Goal: Transaction & Acquisition: Purchase product/service

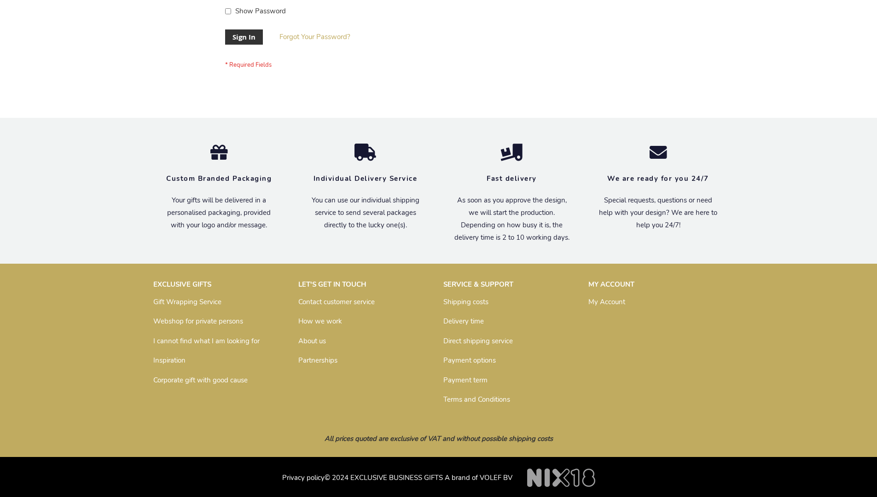
scroll to position [296, 0]
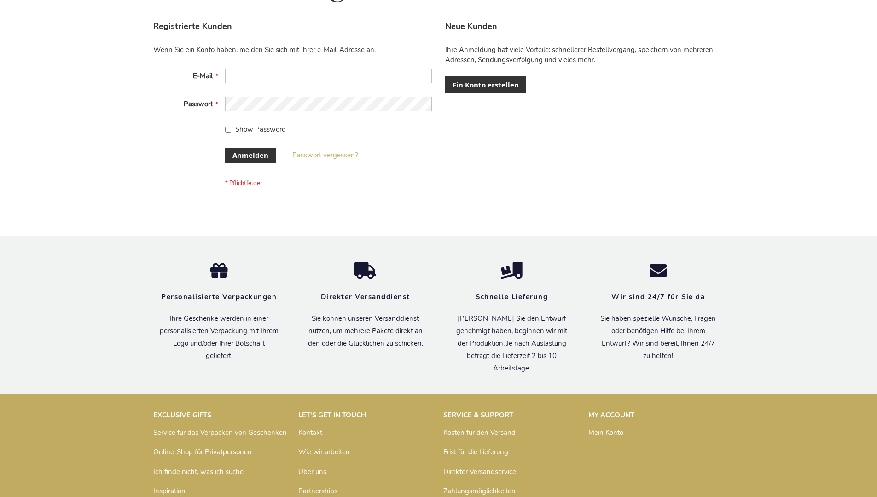
scroll to position [308, 0]
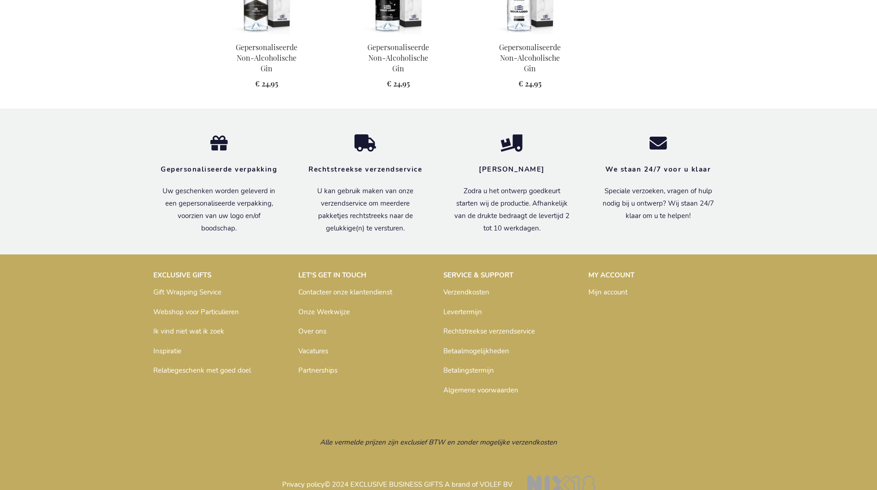
scroll to position [889, 0]
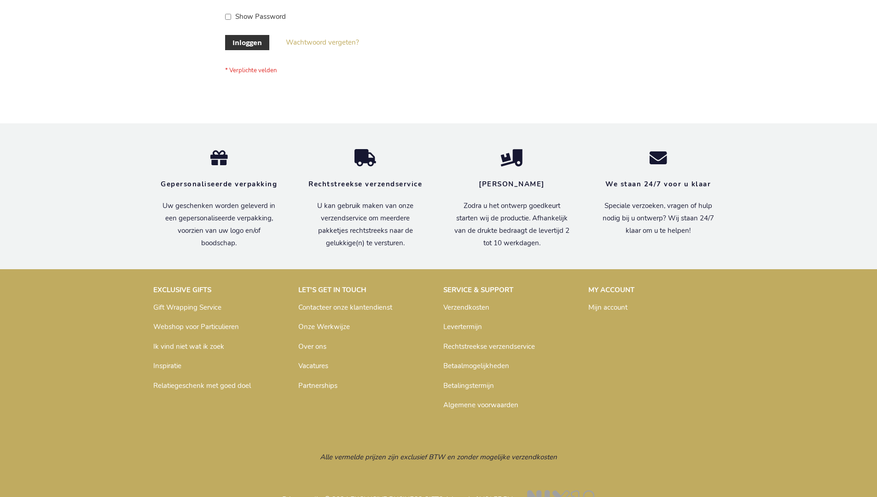
scroll to position [313, 0]
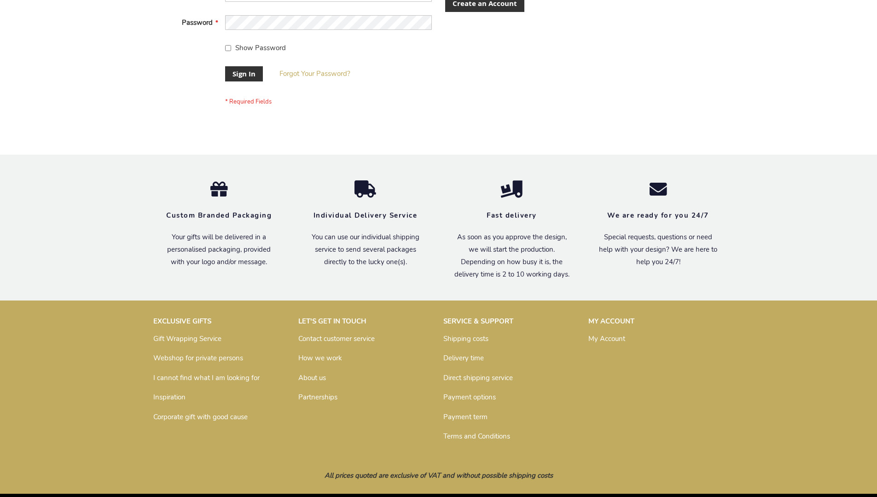
scroll to position [296, 0]
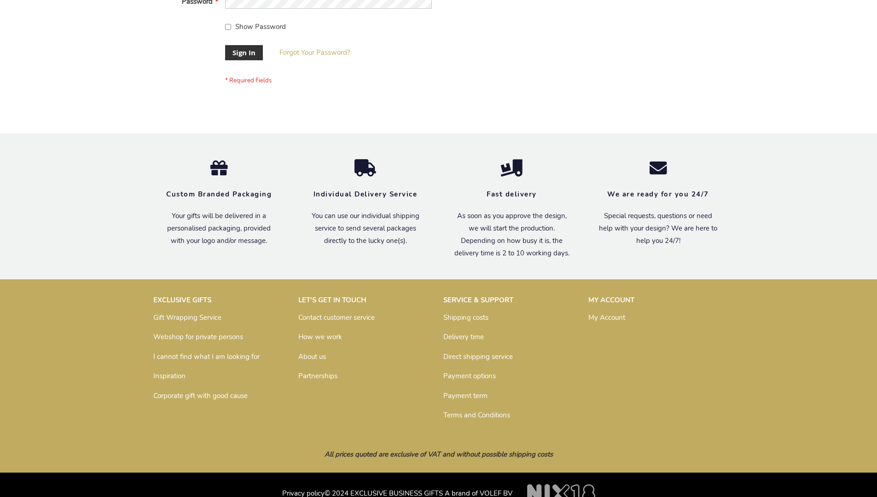
scroll to position [296, 0]
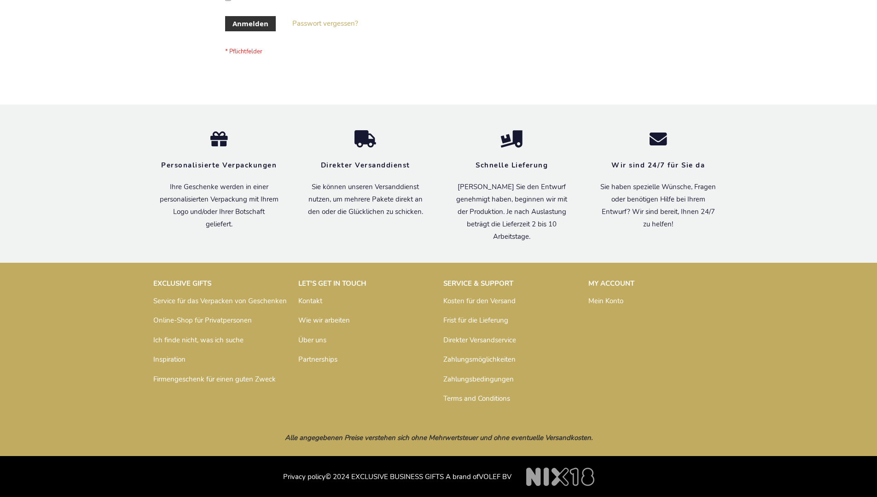
scroll to position [308, 0]
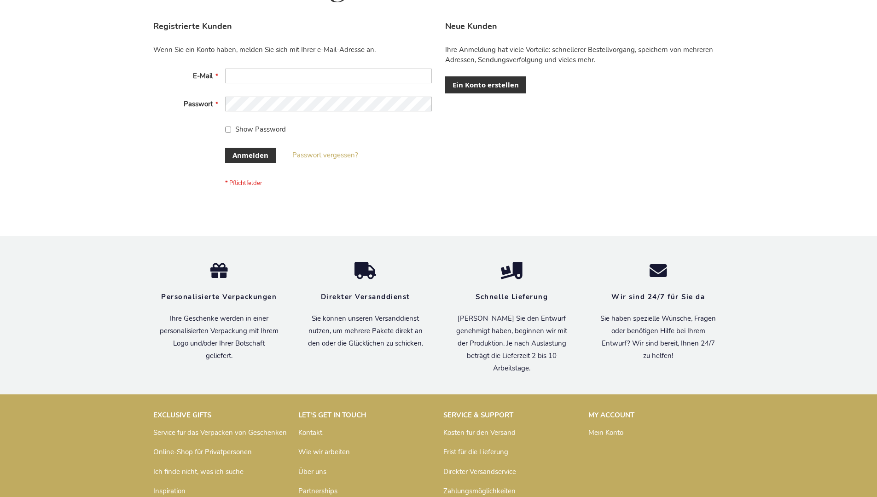
scroll to position [308, 0]
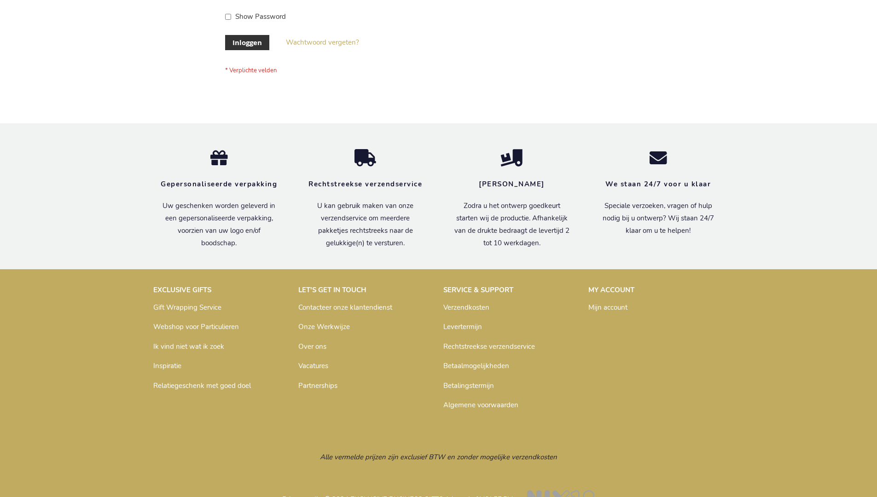
scroll to position [313, 0]
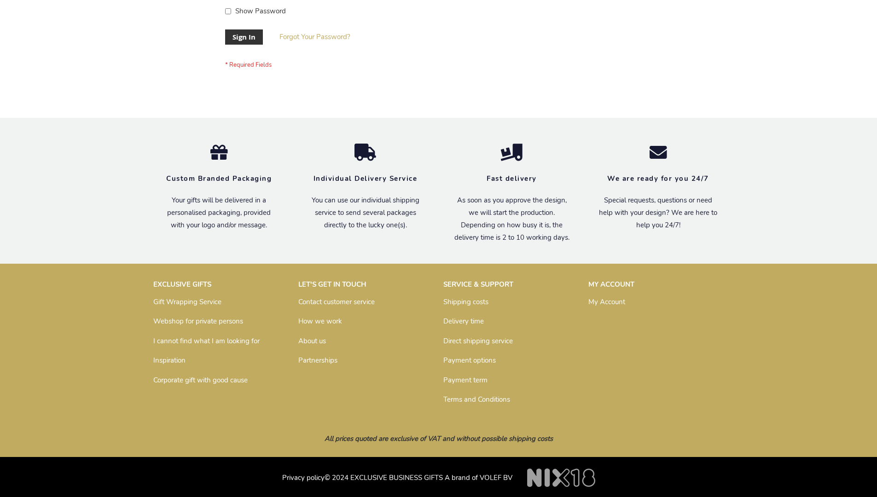
scroll to position [296, 0]
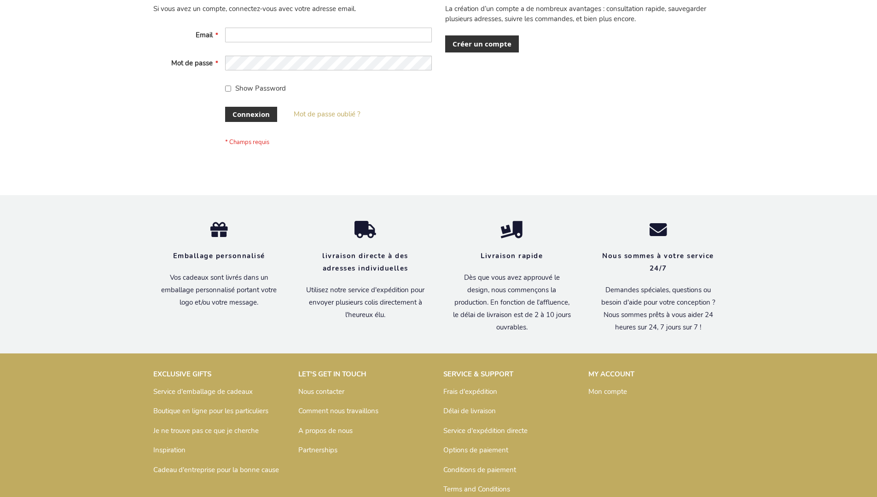
scroll to position [318, 0]
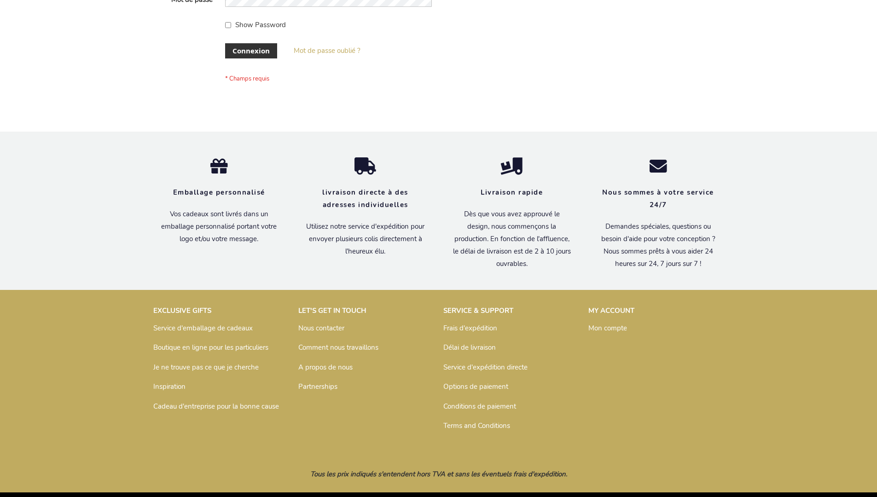
scroll to position [318, 0]
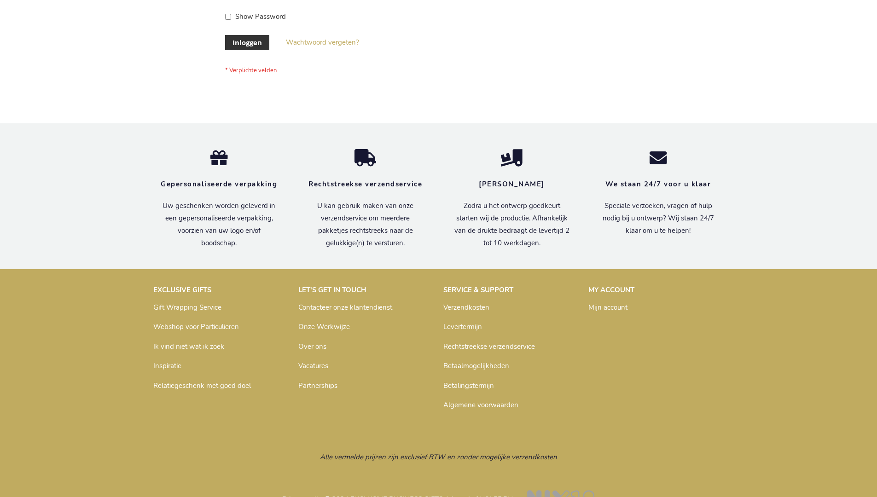
scroll to position [313, 0]
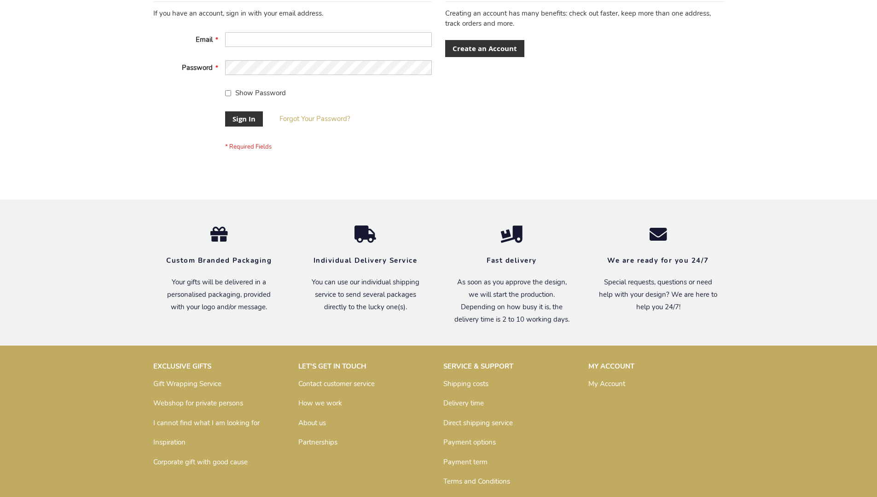
scroll to position [296, 0]
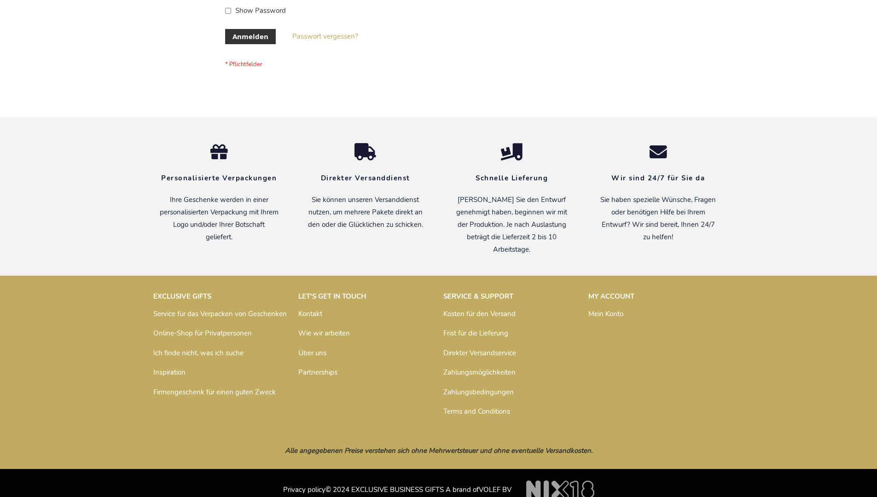
scroll to position [308, 0]
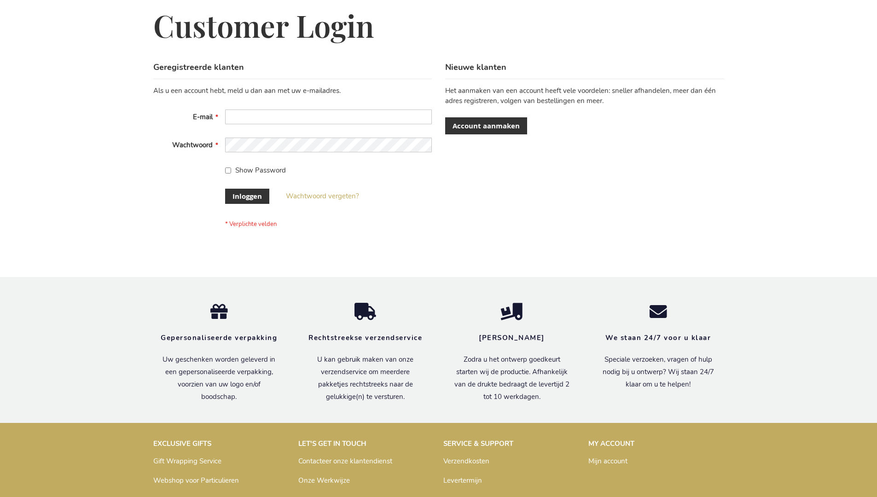
scroll to position [313, 0]
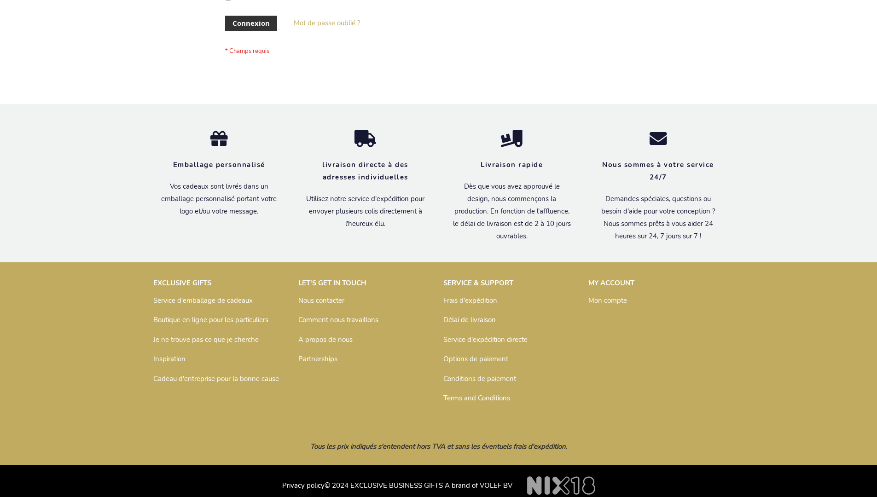
scroll to position [318, 0]
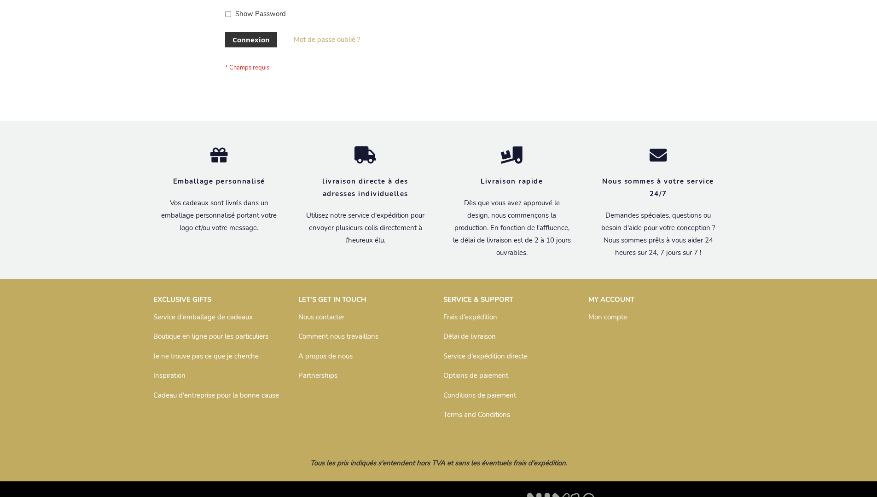
scroll to position [318, 0]
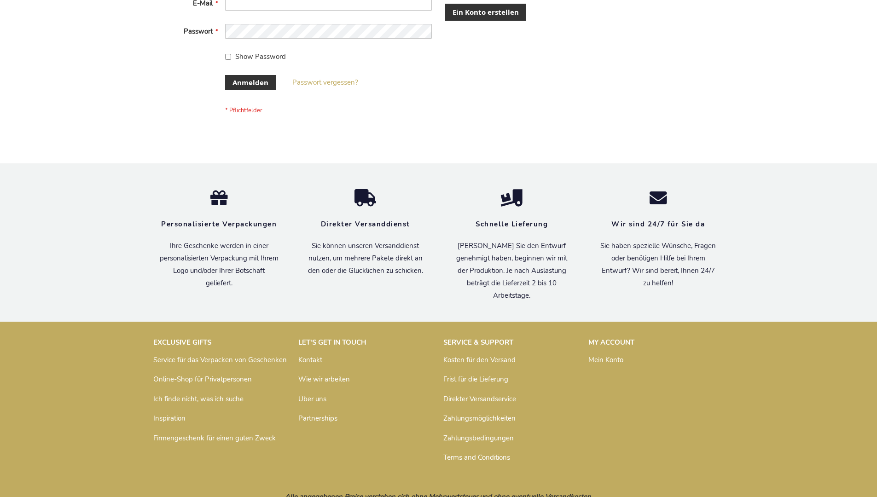
scroll to position [308, 0]
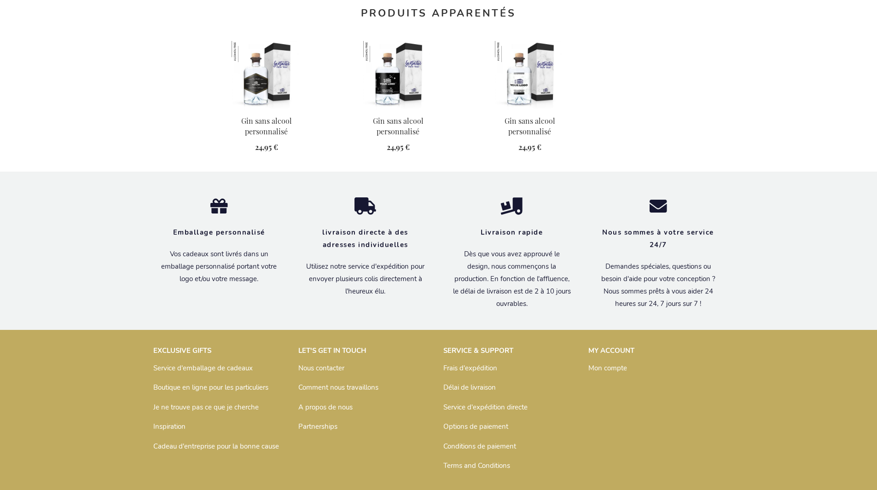
scroll to position [894, 0]
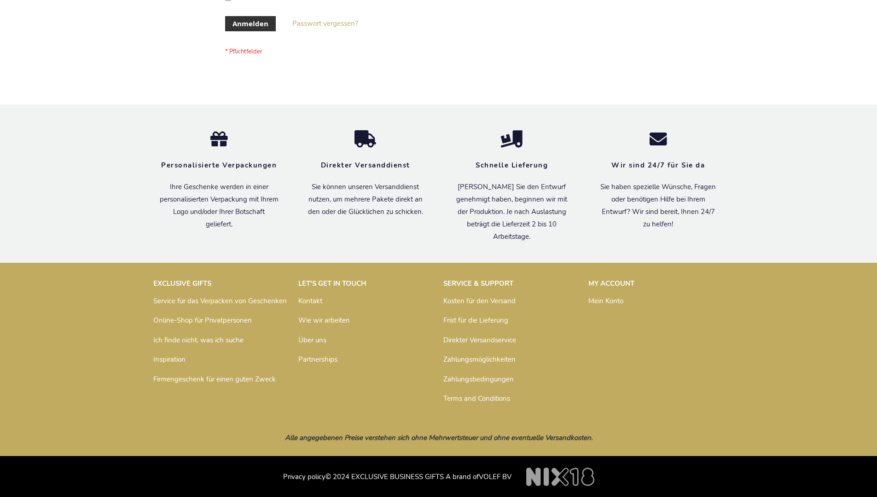
scroll to position [308, 0]
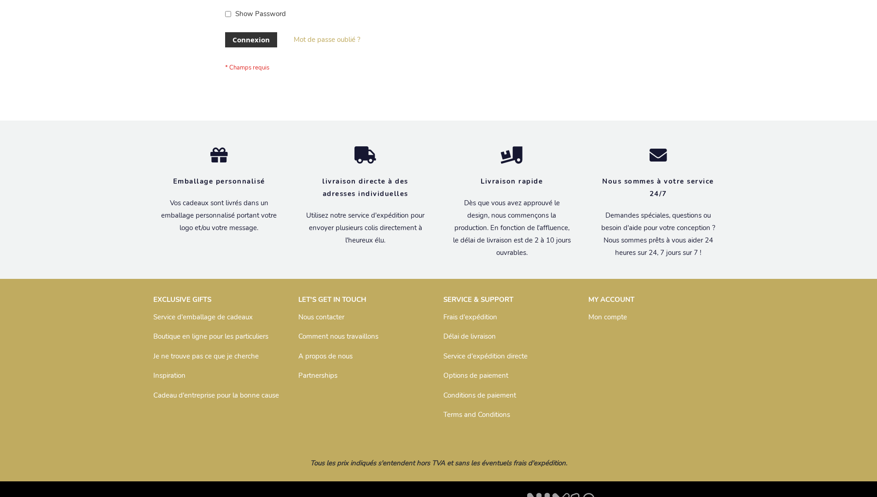
scroll to position [318, 0]
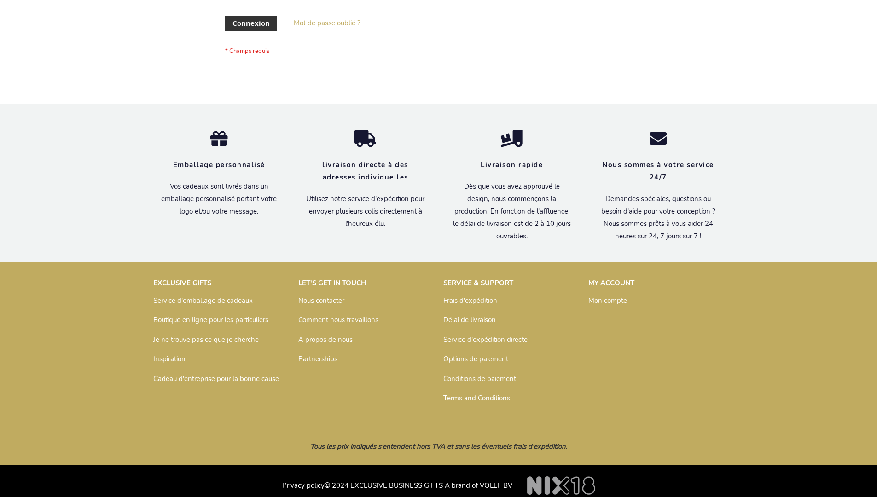
scroll to position [318, 0]
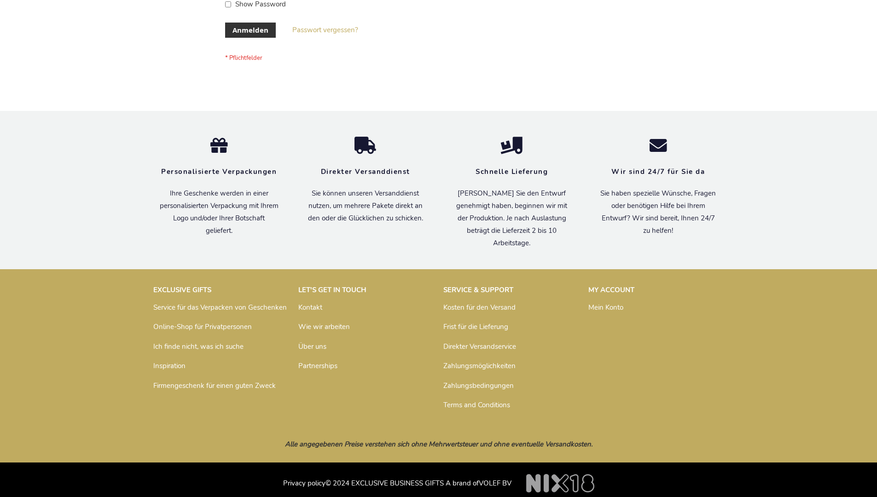
scroll to position [308, 0]
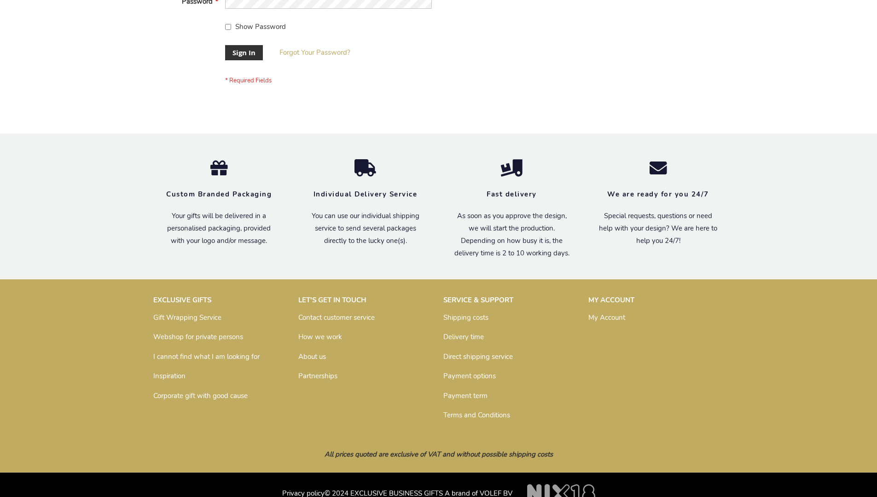
scroll to position [296, 0]
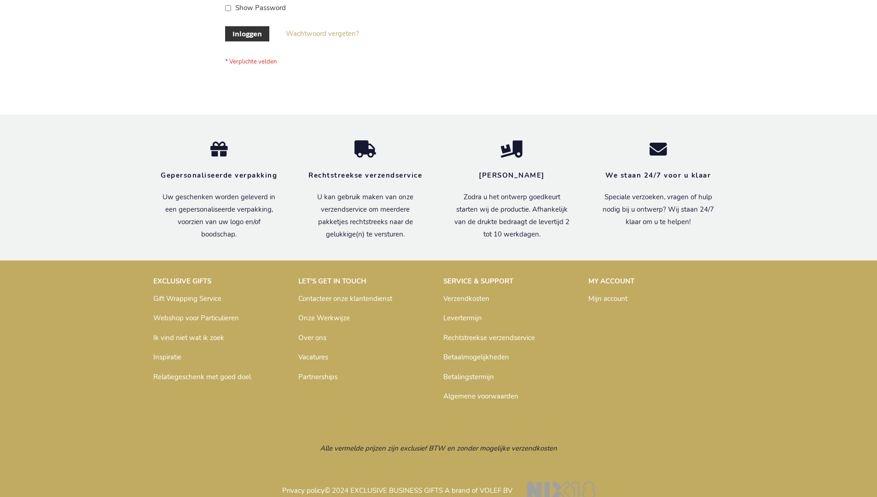
scroll to position [313, 0]
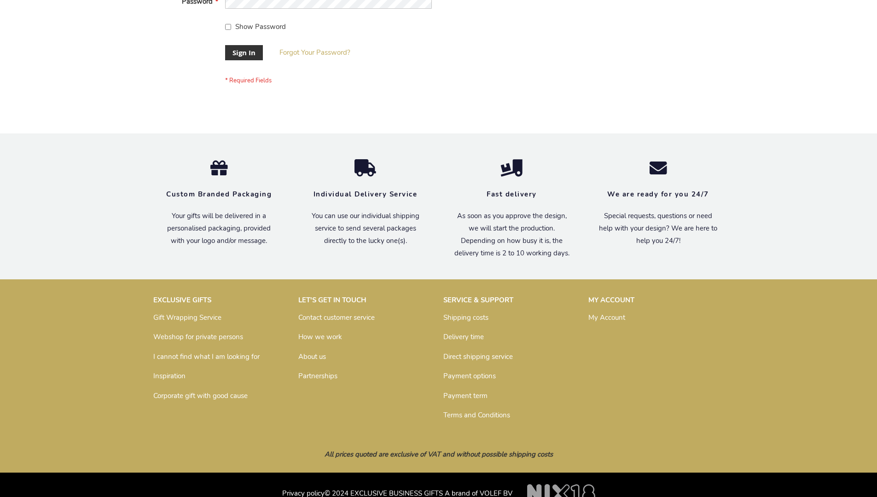
scroll to position [296, 0]
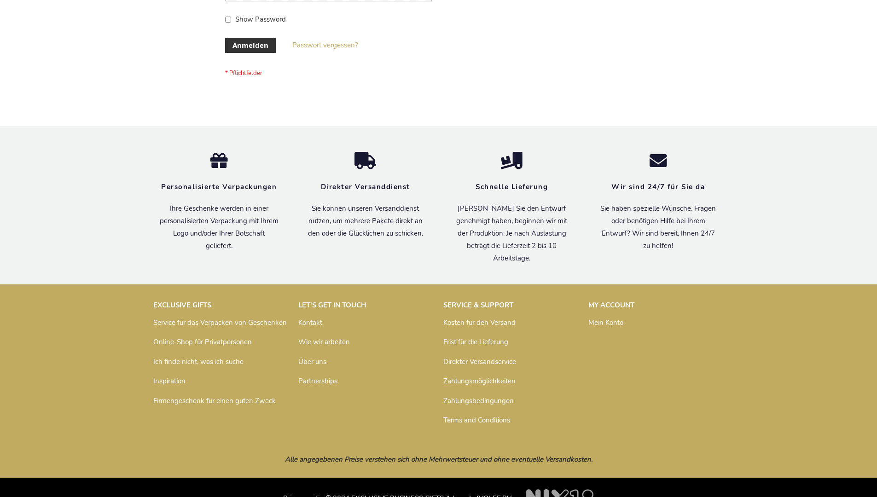
scroll to position [308, 0]
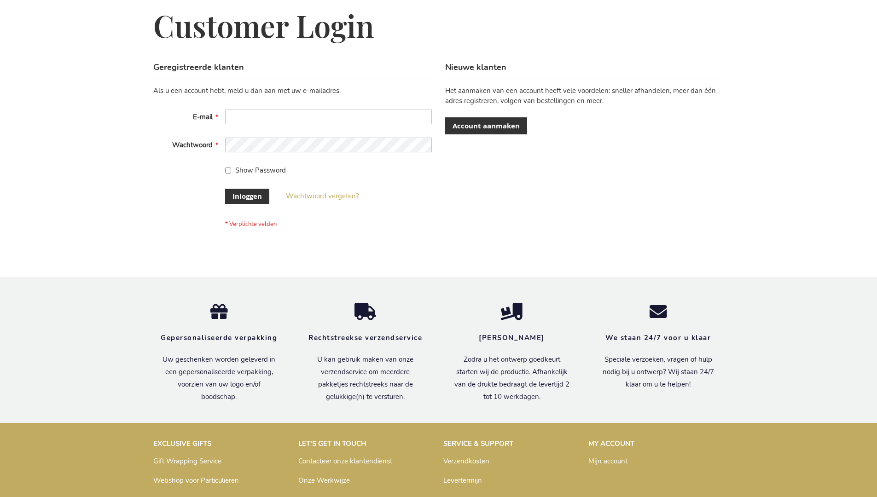
scroll to position [313, 0]
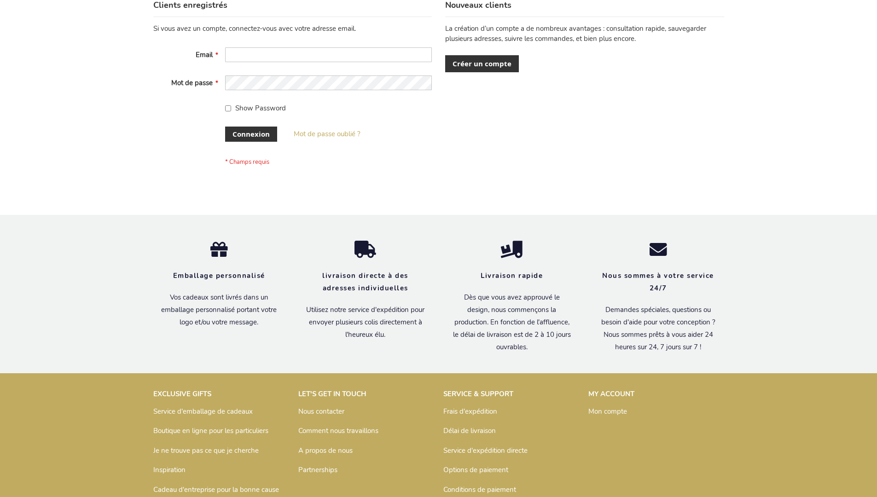
scroll to position [318, 0]
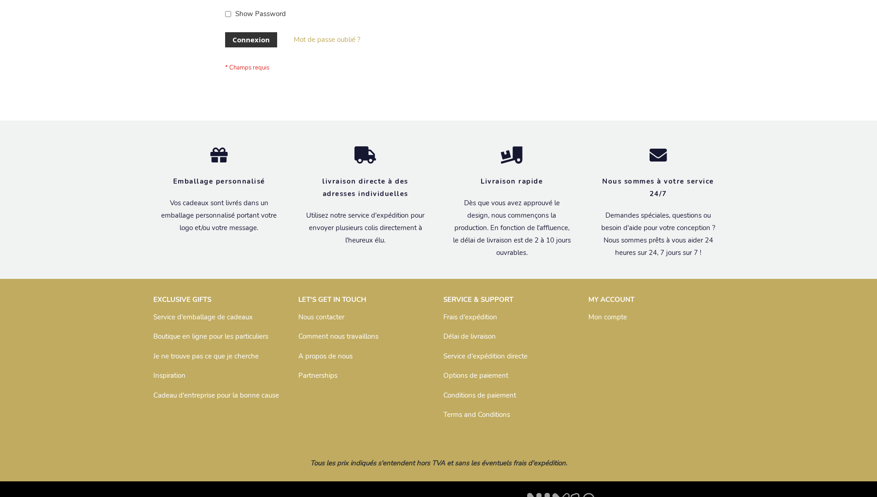
scroll to position [318, 0]
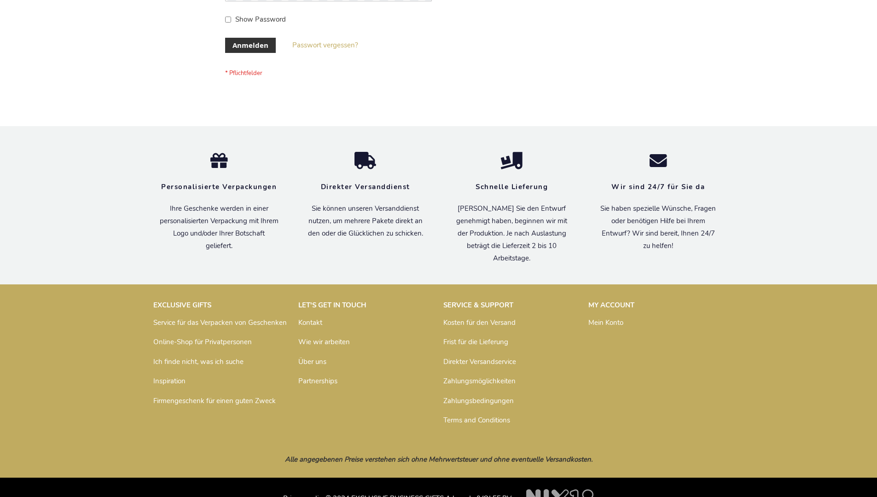
scroll to position [308, 0]
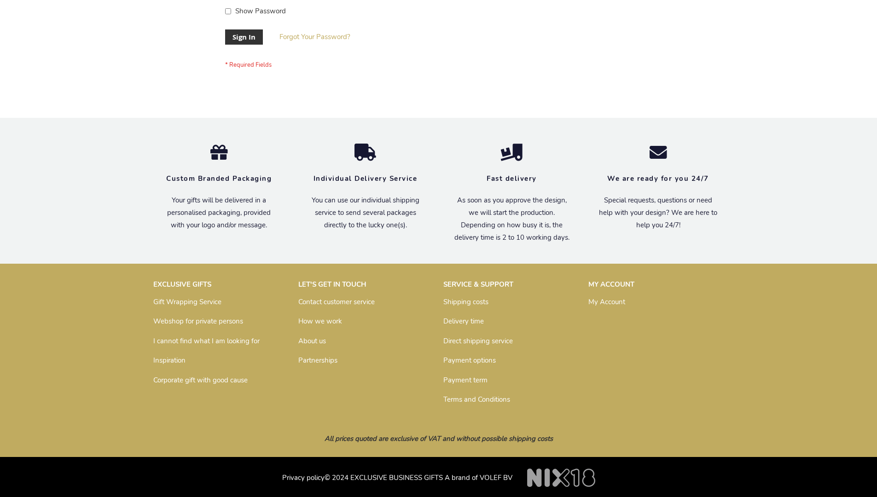
scroll to position [296, 0]
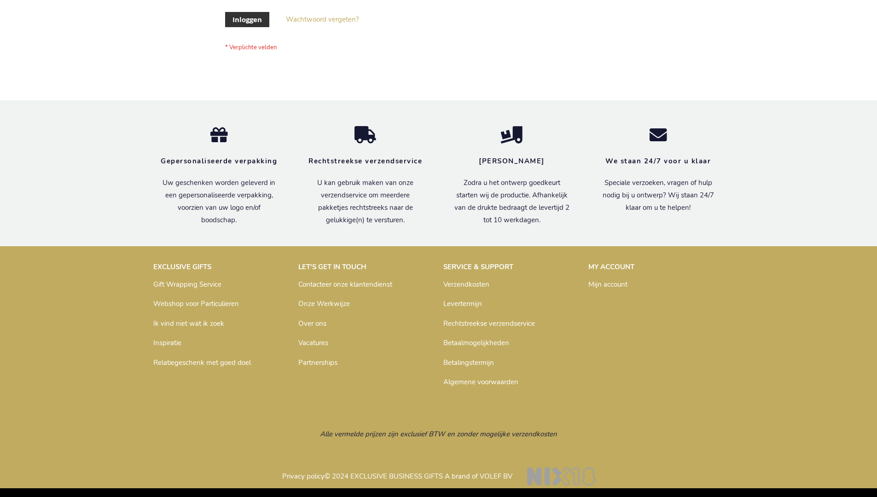
scroll to position [313, 0]
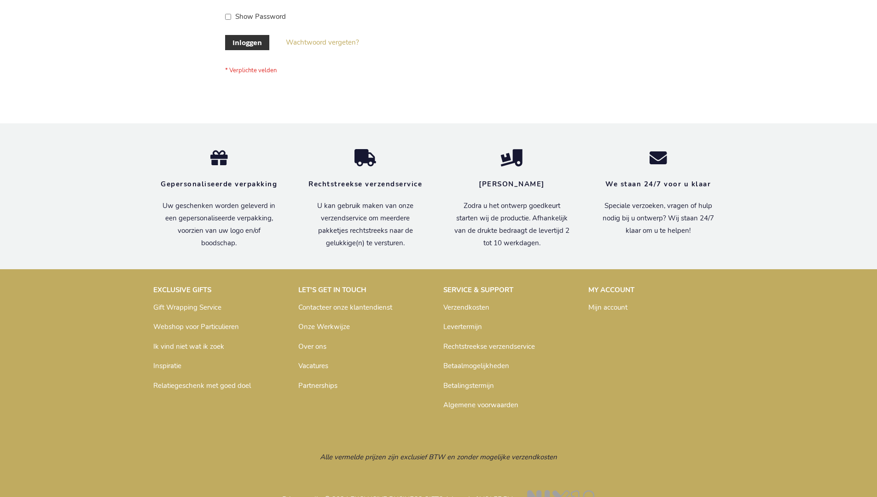
scroll to position [313, 0]
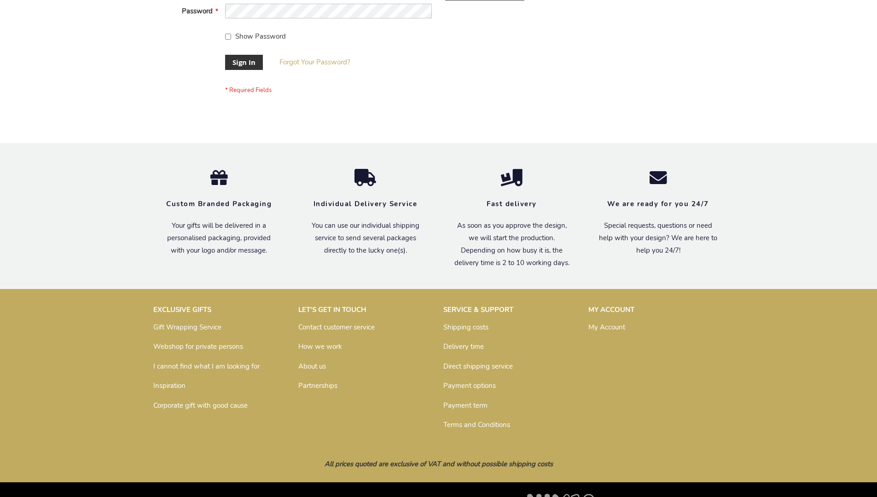
scroll to position [296, 0]
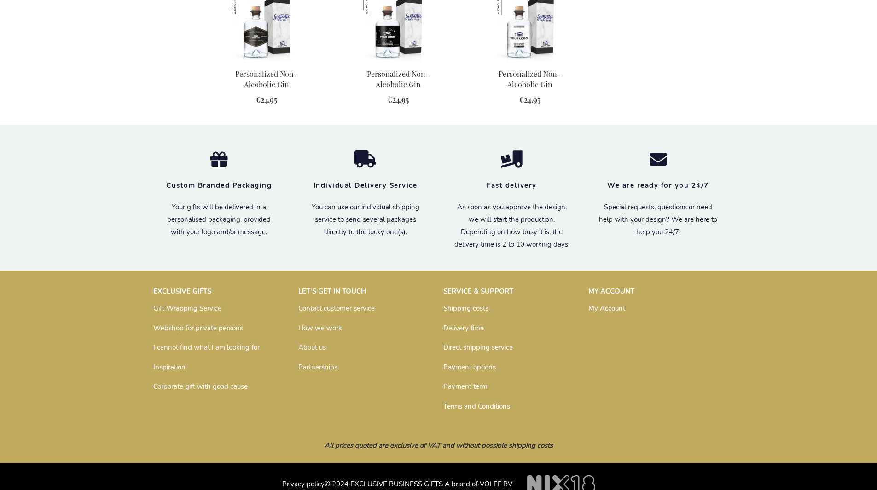
scroll to position [862, 0]
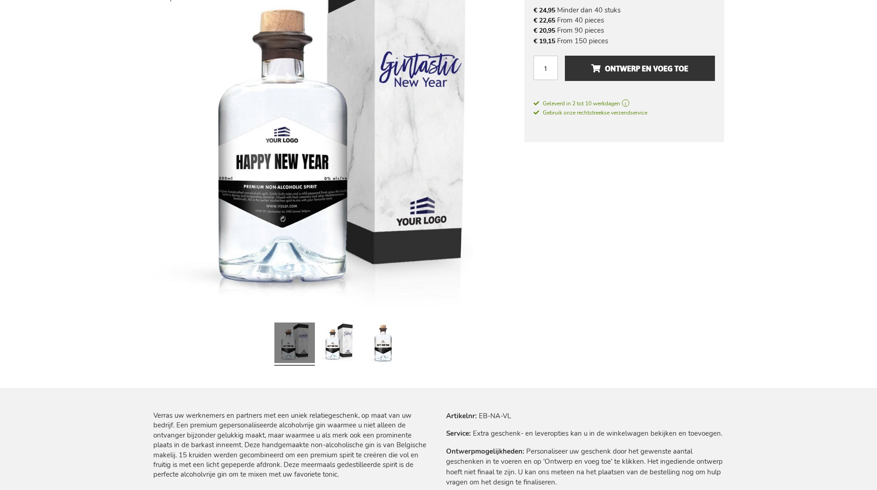
scroll to position [889, 0]
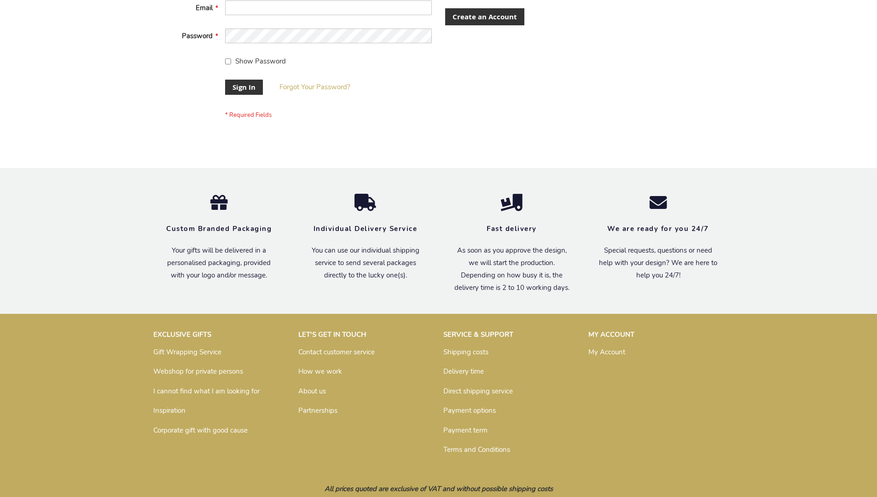
scroll to position [296, 0]
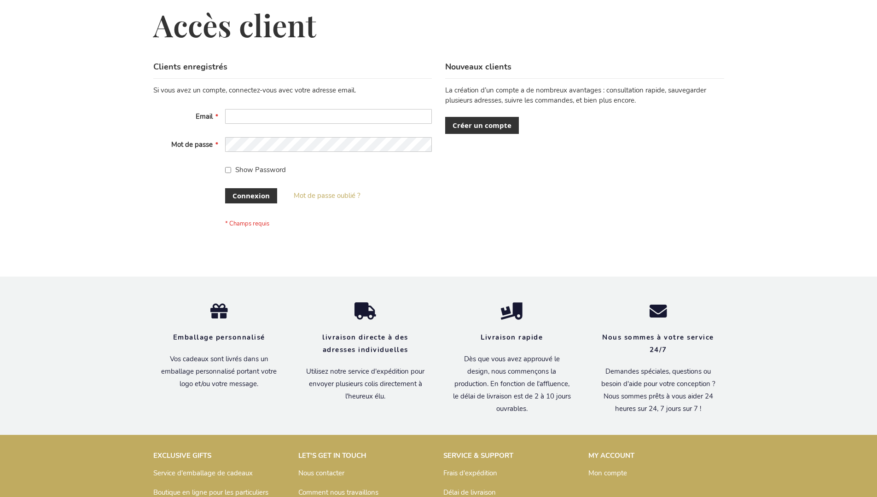
scroll to position [318, 0]
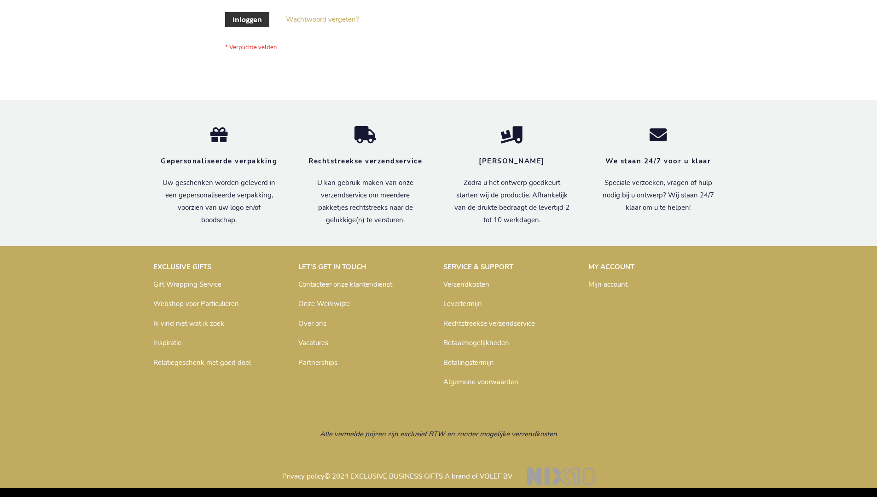
scroll to position [313, 0]
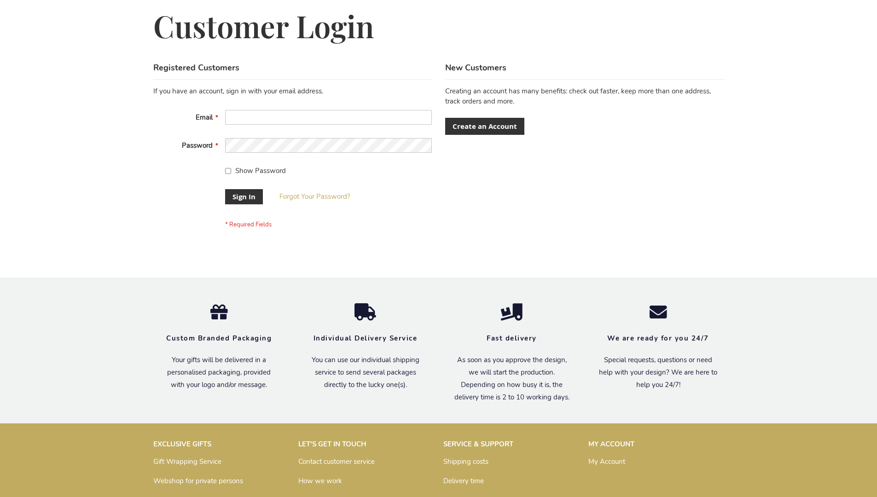
scroll to position [296, 0]
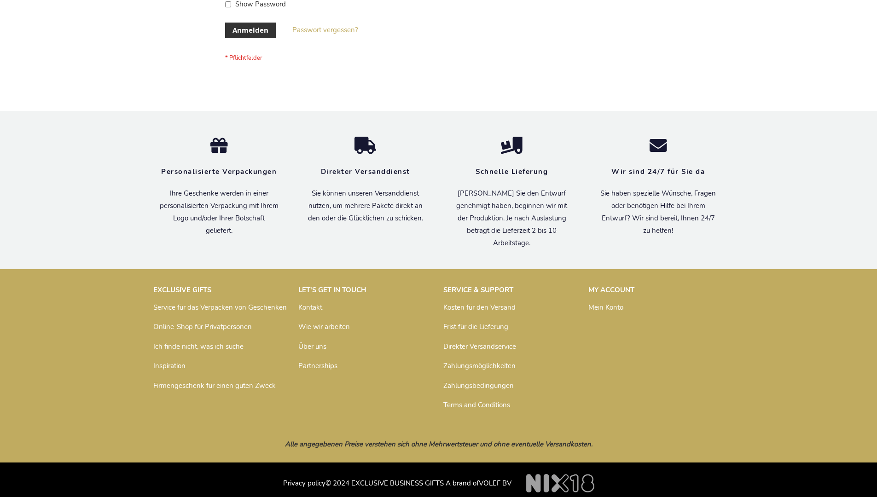
scroll to position [308, 0]
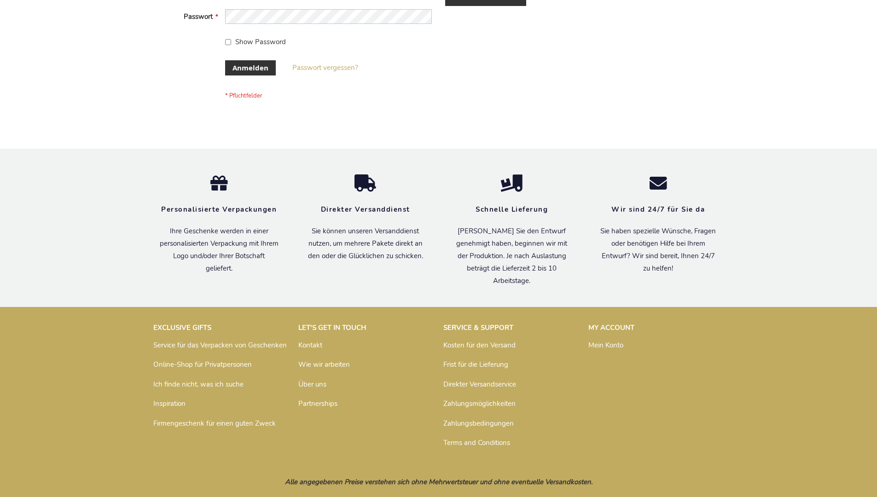
scroll to position [308, 0]
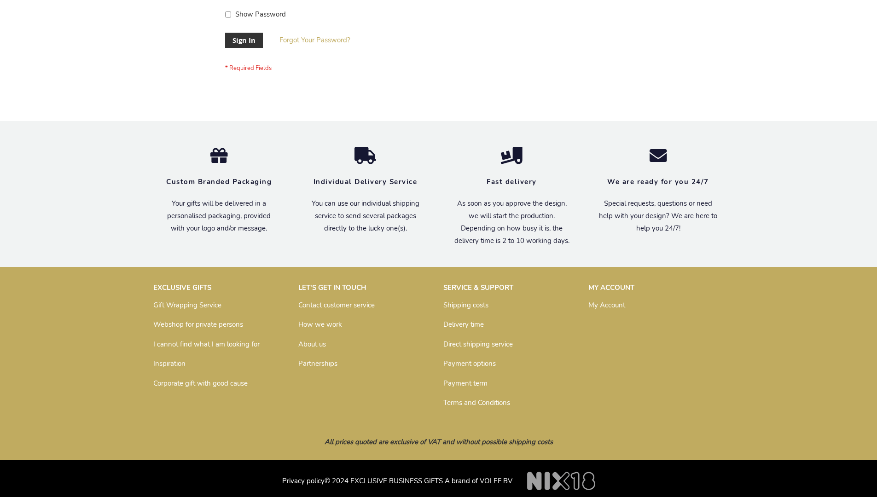
scroll to position [296, 0]
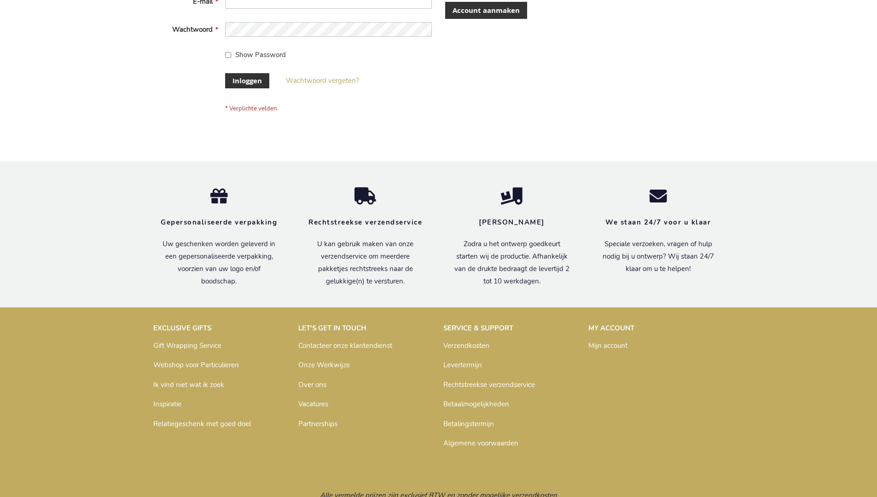
scroll to position [313, 0]
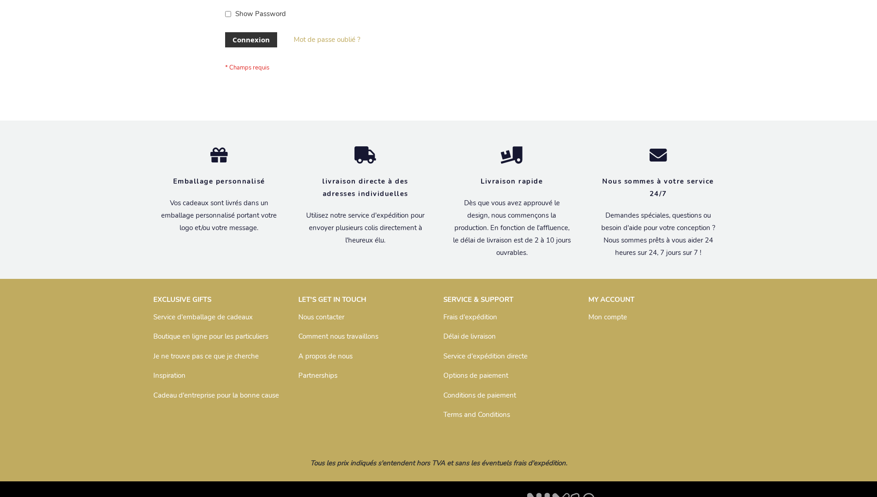
scroll to position [318, 0]
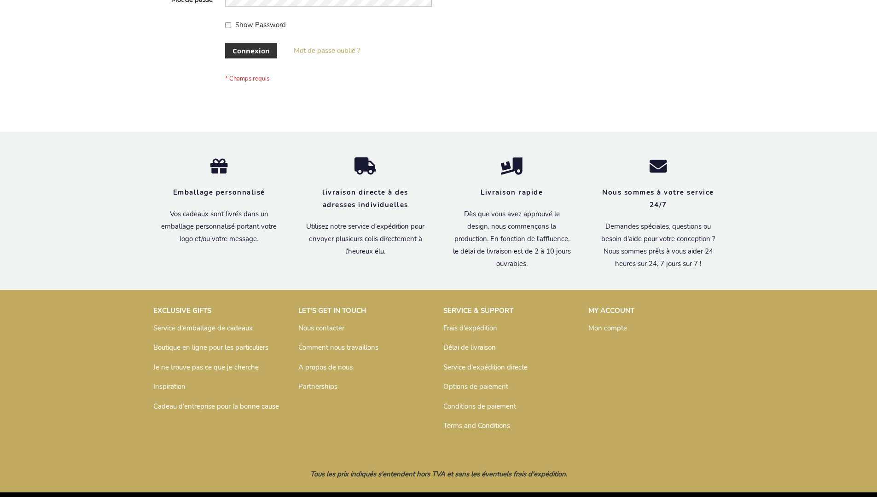
scroll to position [318, 0]
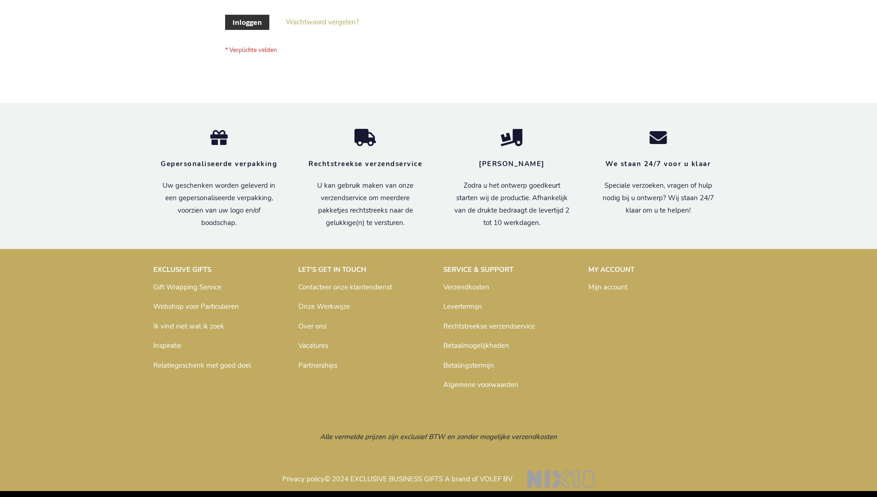
scroll to position [313, 0]
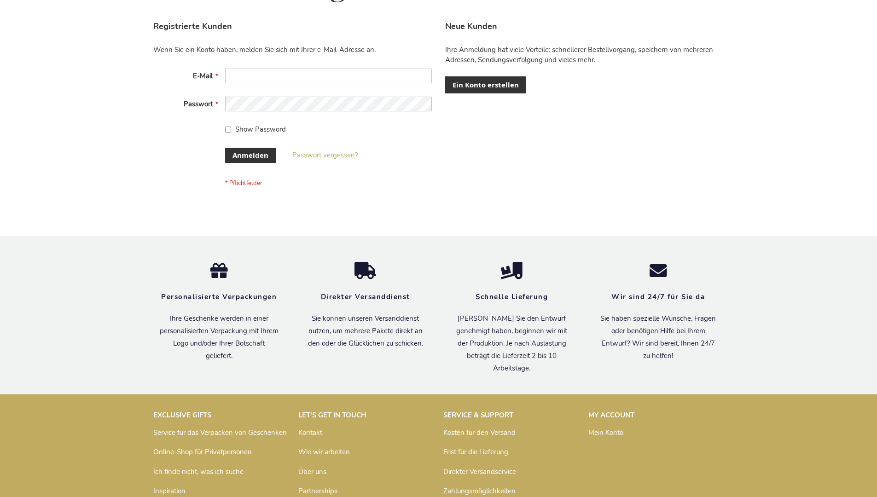
scroll to position [308, 0]
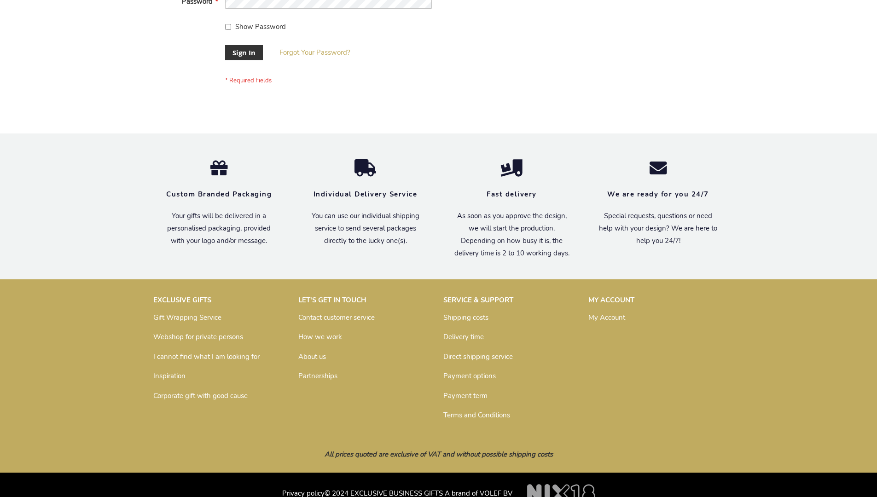
scroll to position [296, 0]
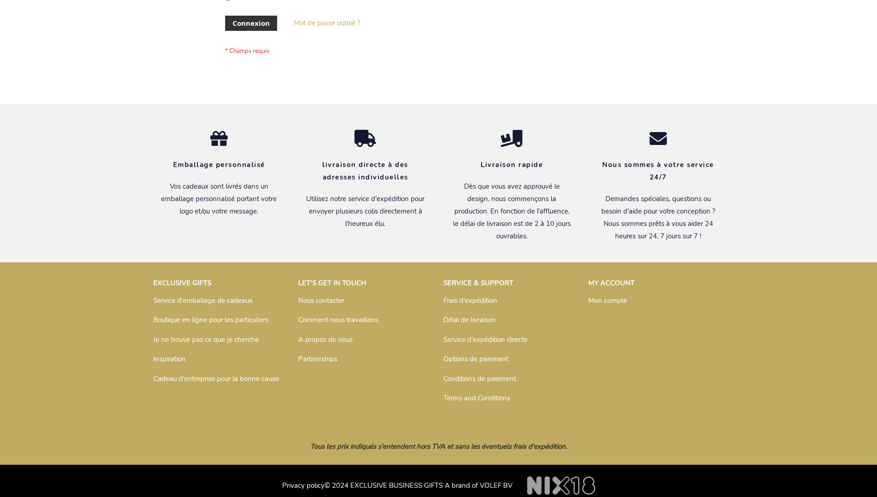
scroll to position [318, 0]
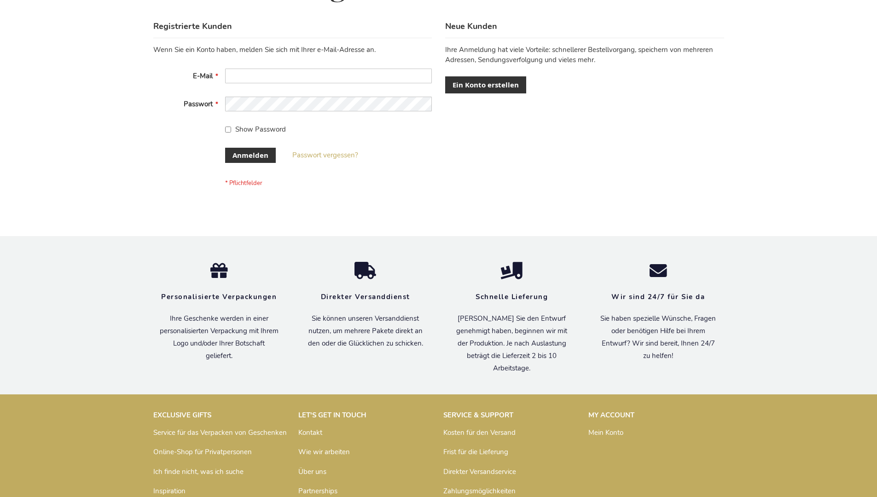
scroll to position [308, 0]
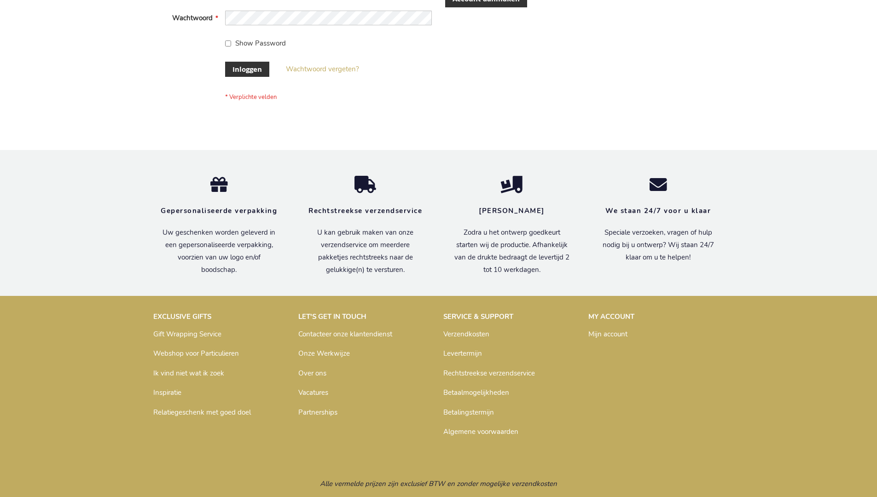
scroll to position [306, 0]
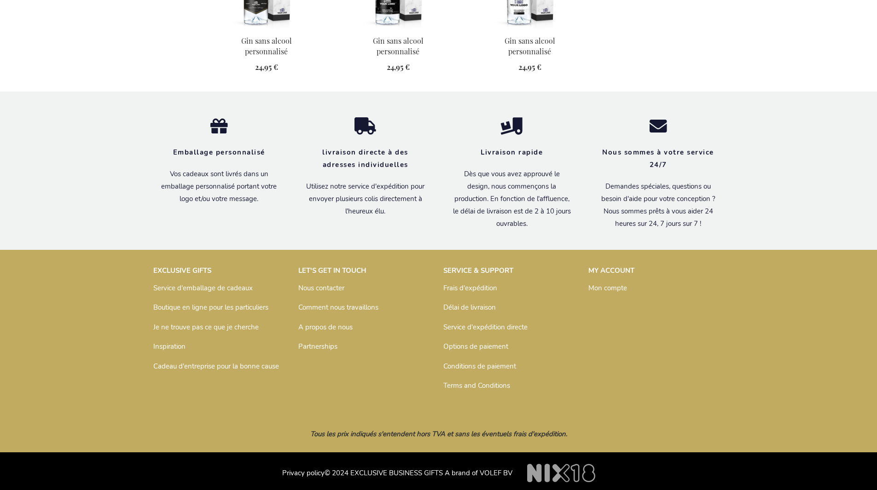
scroll to position [894, 0]
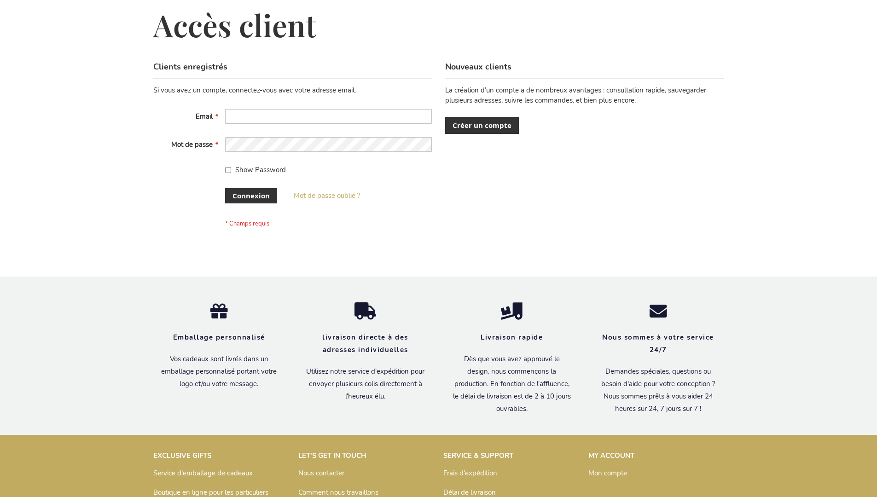
scroll to position [318, 0]
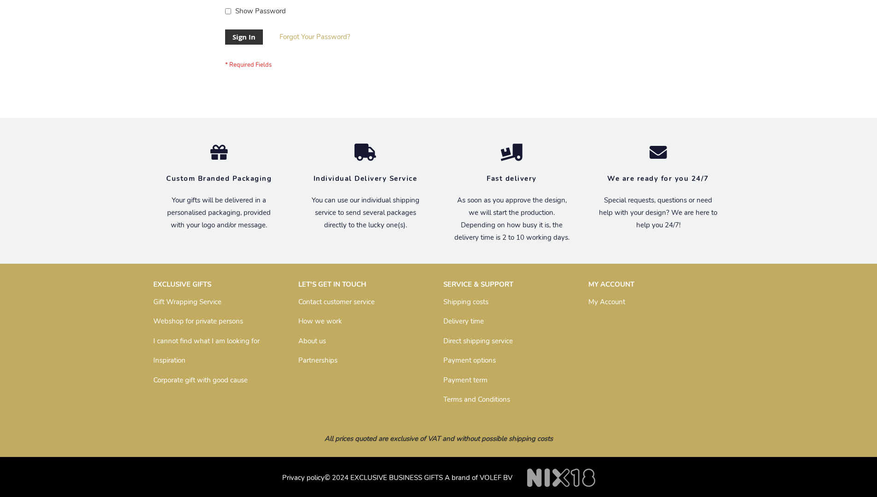
scroll to position [296, 0]
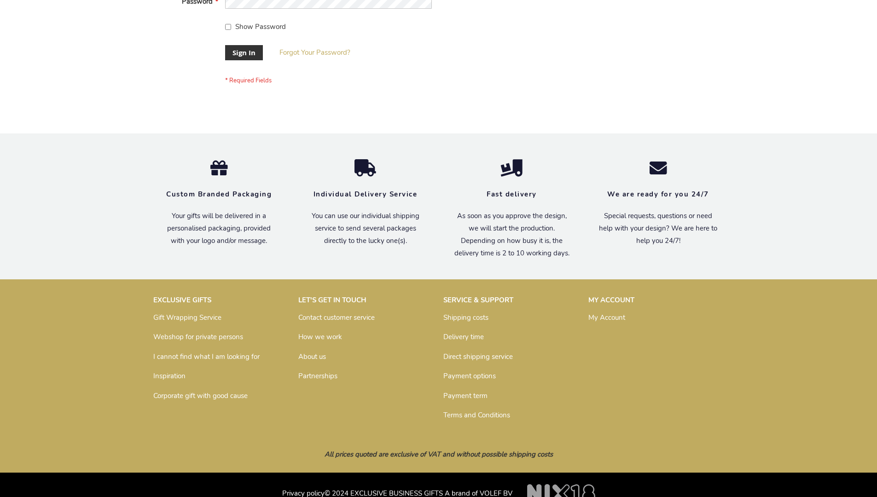
scroll to position [296, 0]
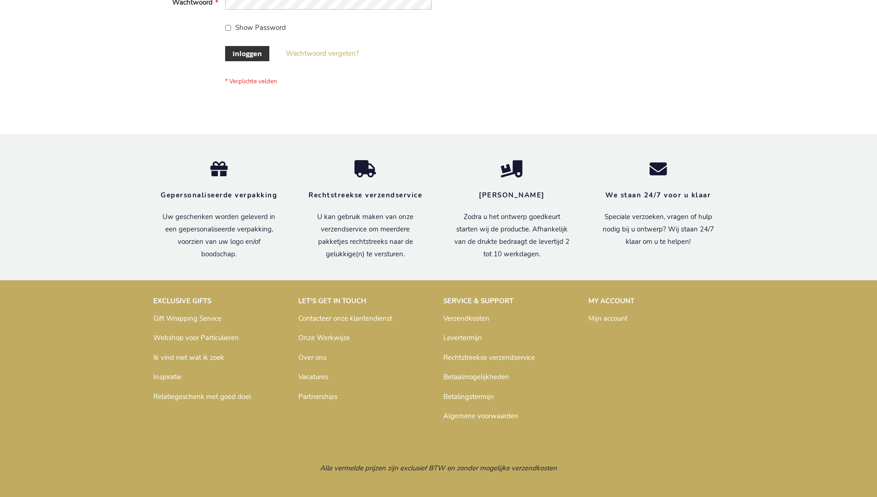
scroll to position [313, 0]
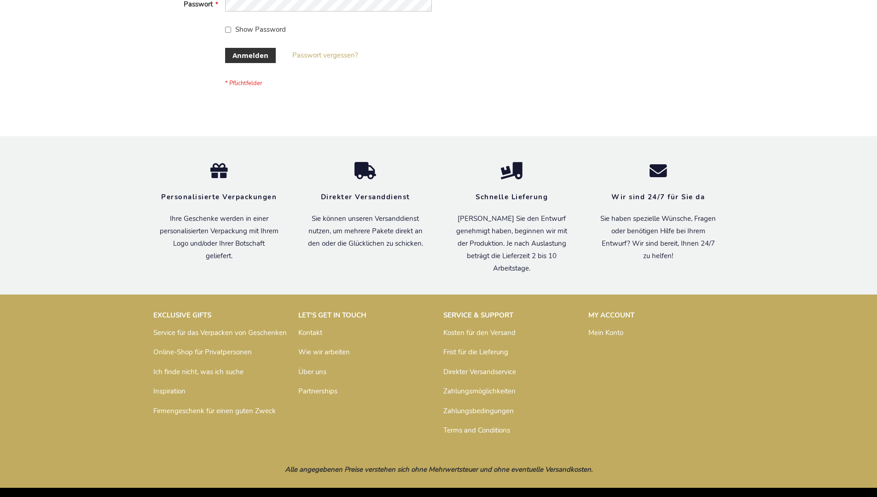
scroll to position [308, 0]
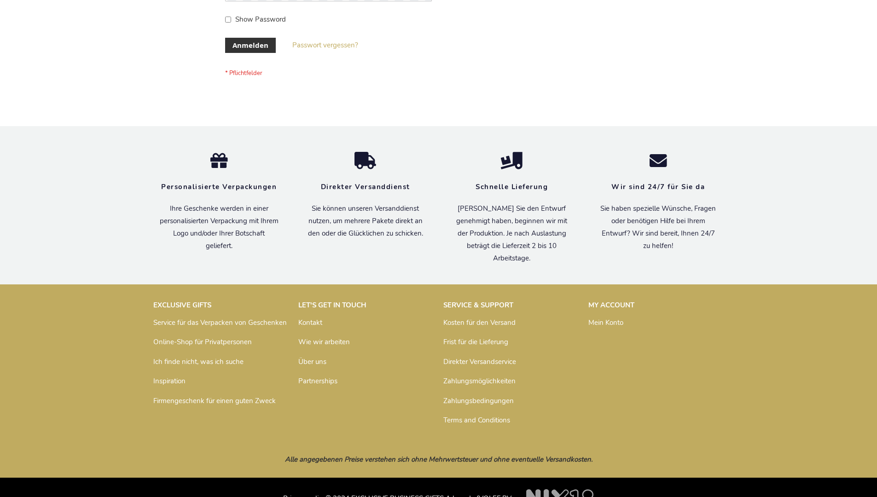
scroll to position [308, 0]
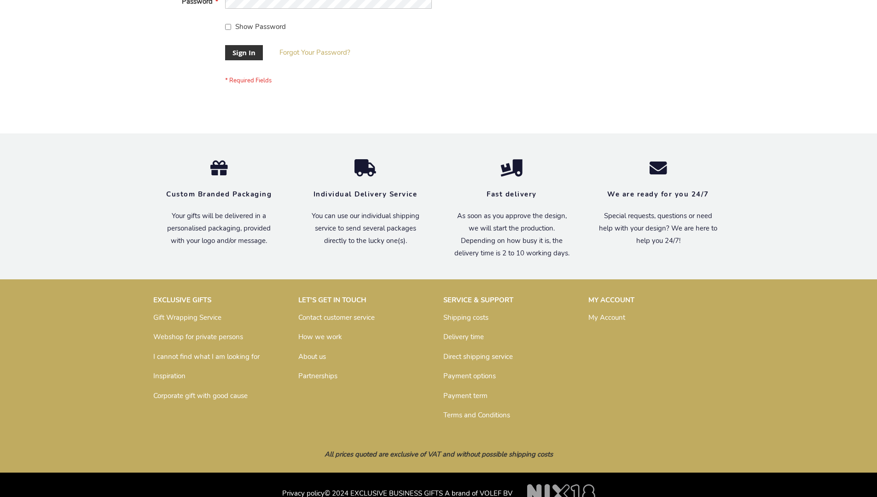
scroll to position [296, 0]
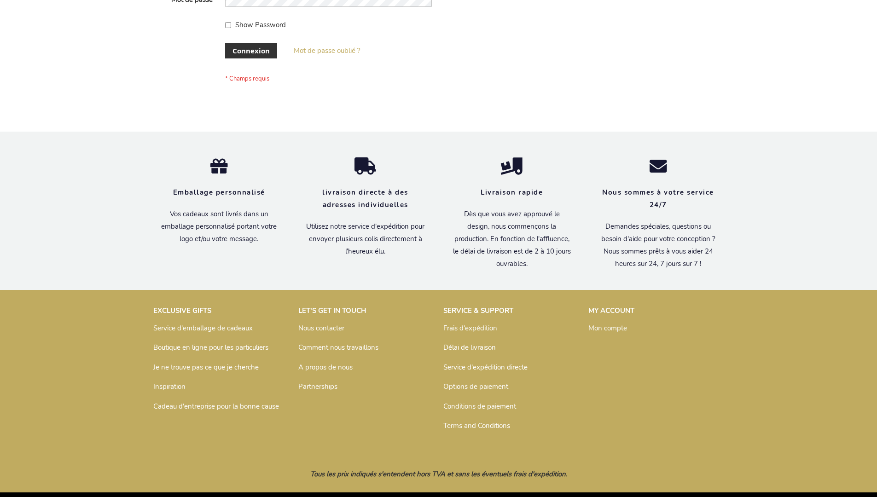
scroll to position [318, 0]
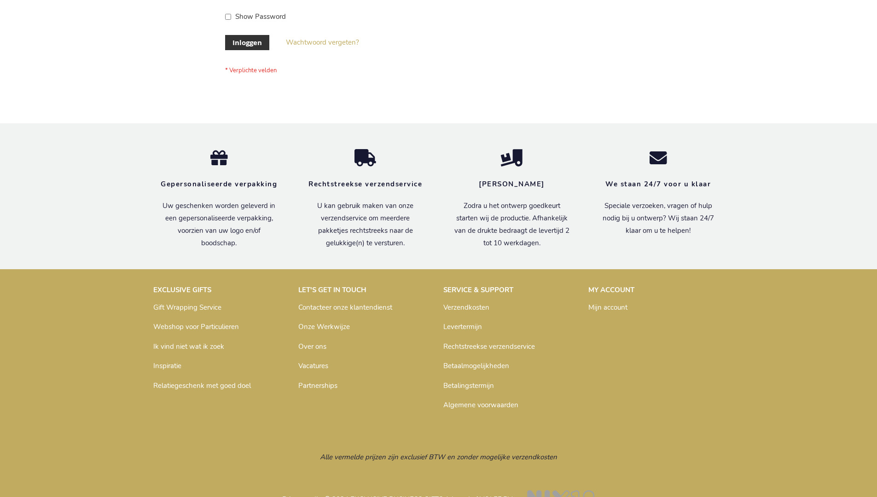
scroll to position [313, 0]
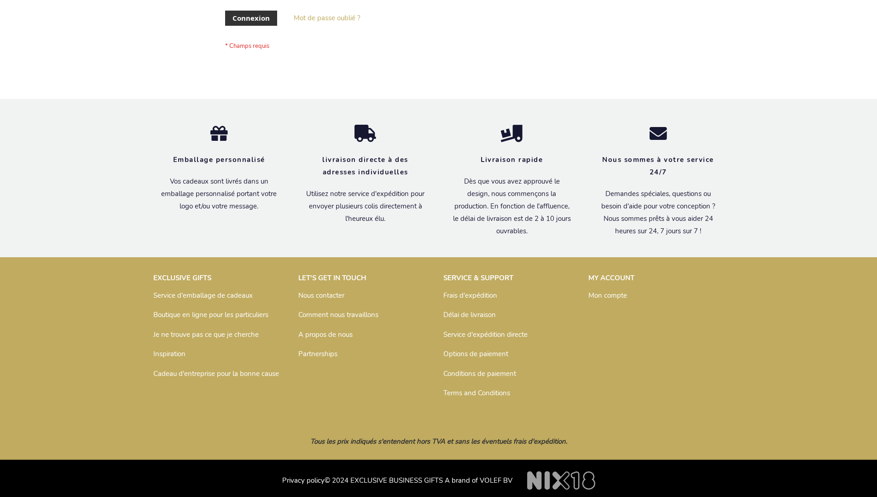
scroll to position [318, 0]
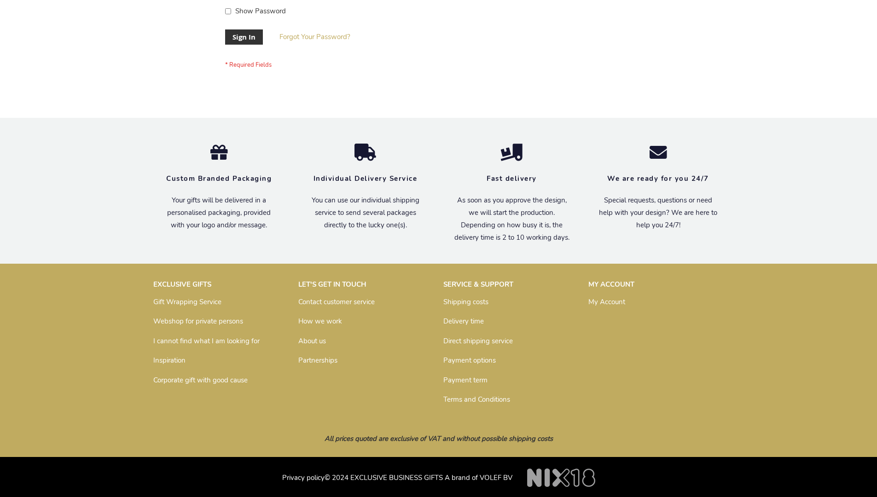
scroll to position [296, 0]
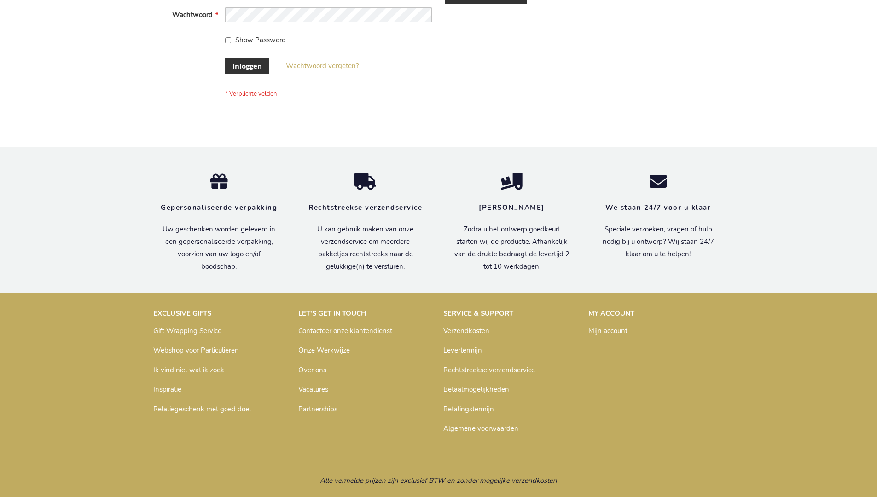
scroll to position [313, 0]
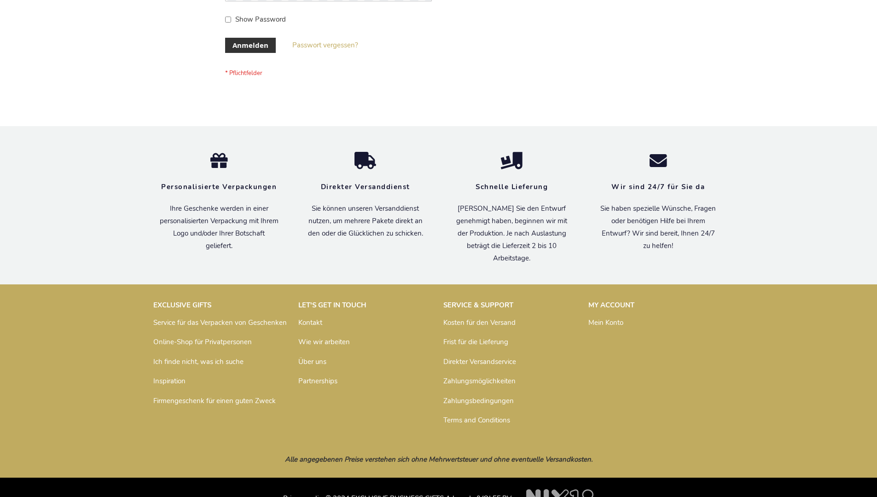
scroll to position [308, 0]
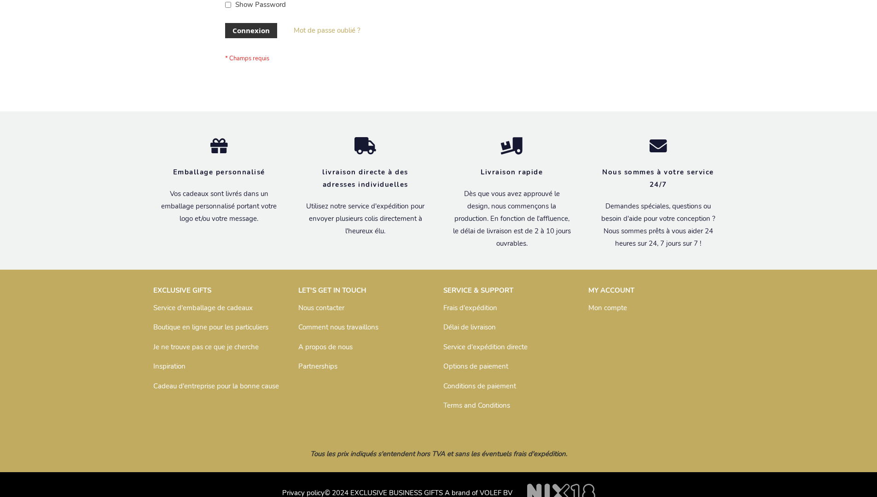
scroll to position [318, 0]
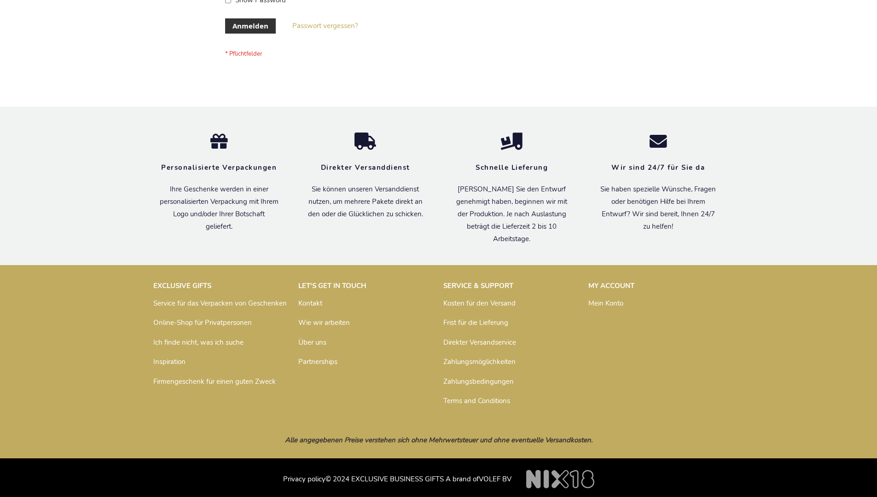
scroll to position [308, 0]
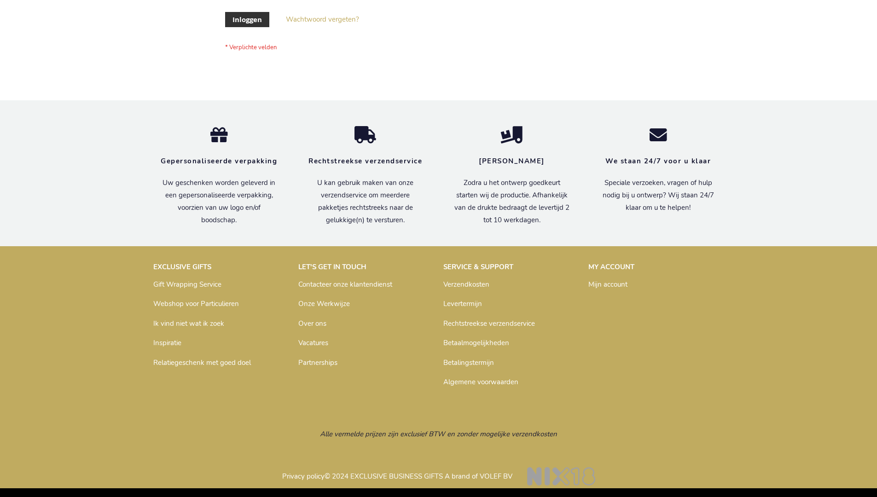
scroll to position [313, 0]
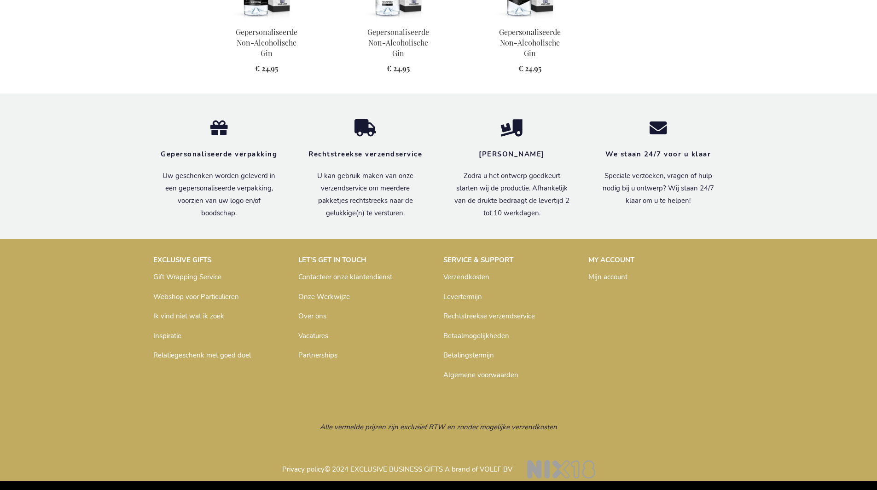
scroll to position [889, 0]
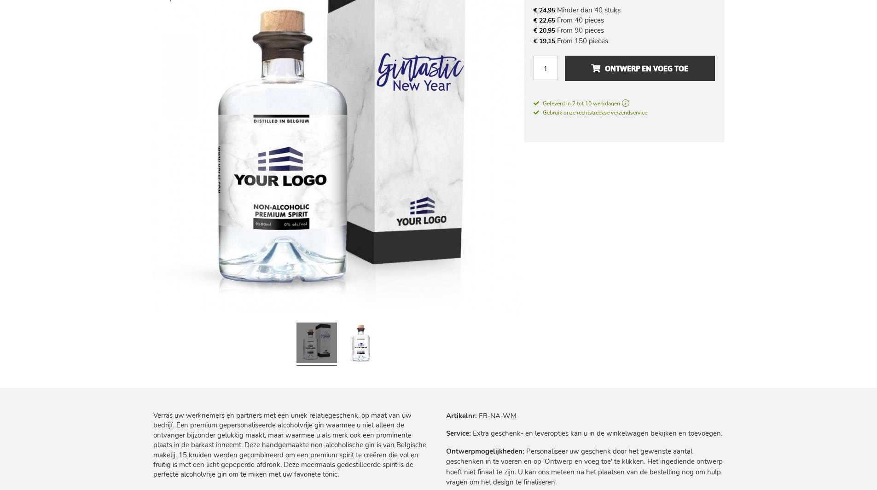
scroll to position [889, 0]
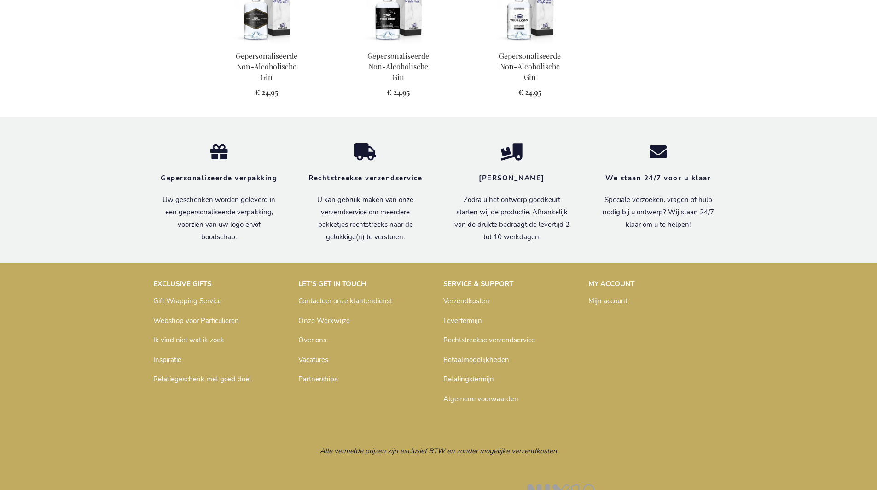
scroll to position [889, 0]
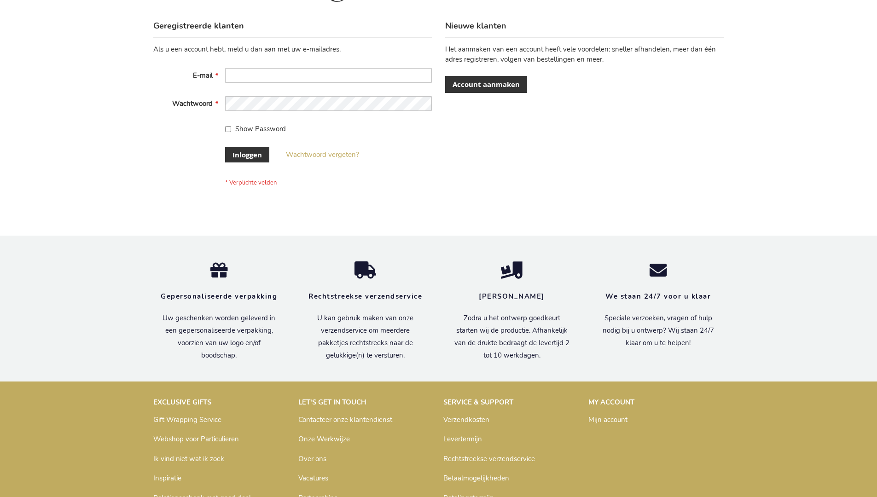
scroll to position [313, 0]
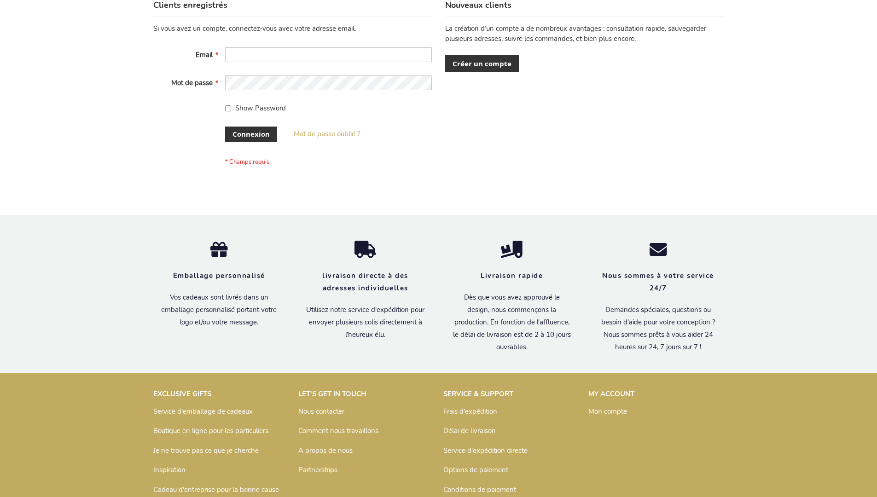
scroll to position [318, 0]
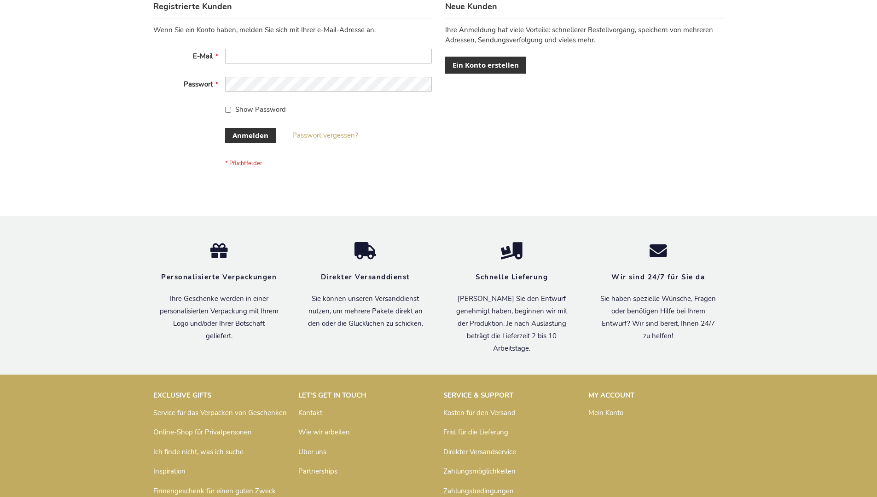
scroll to position [308, 0]
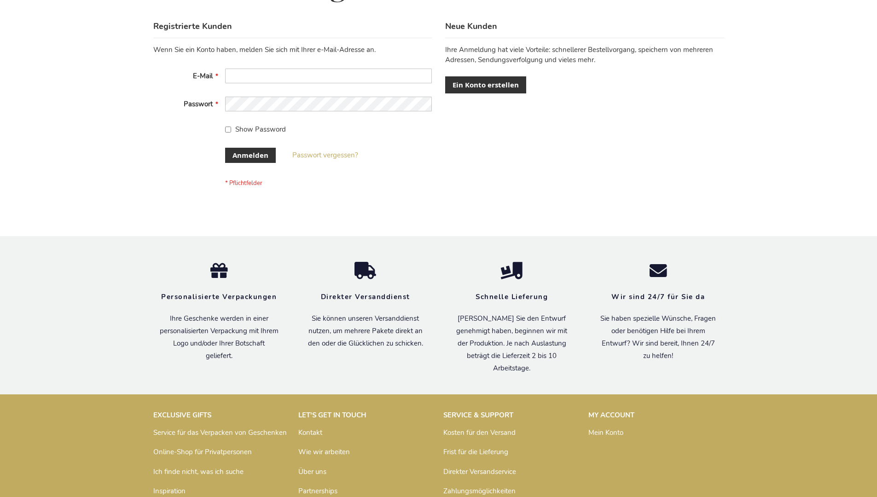
scroll to position [308, 0]
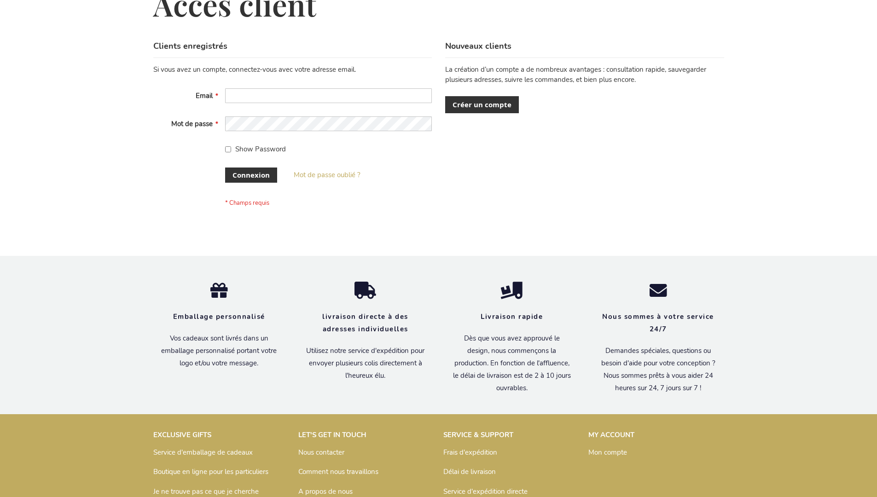
scroll to position [318, 0]
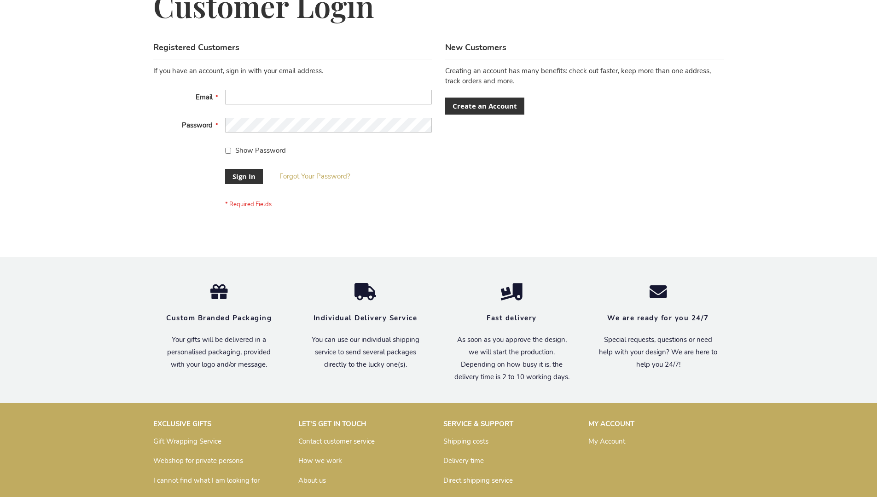
scroll to position [296, 0]
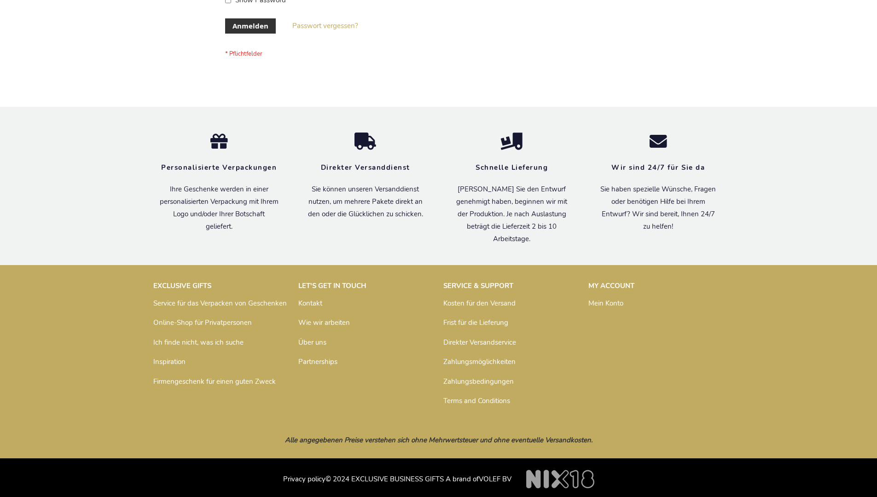
scroll to position [308, 0]
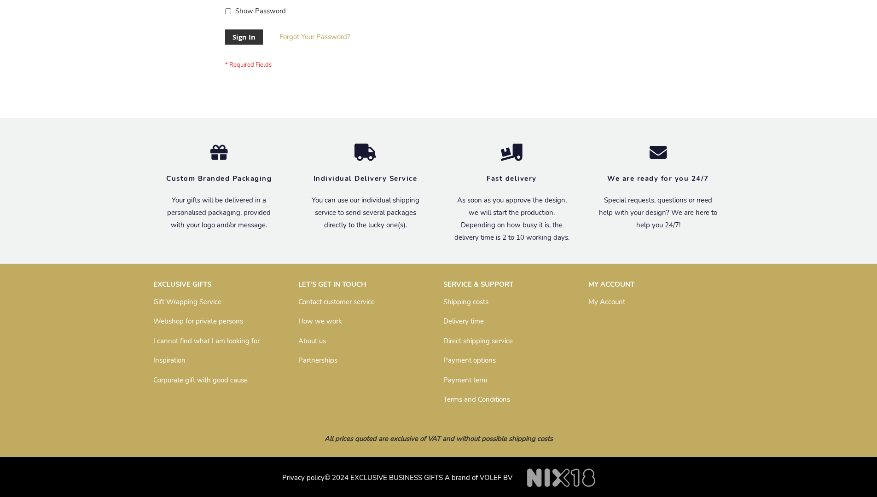
scroll to position [296, 0]
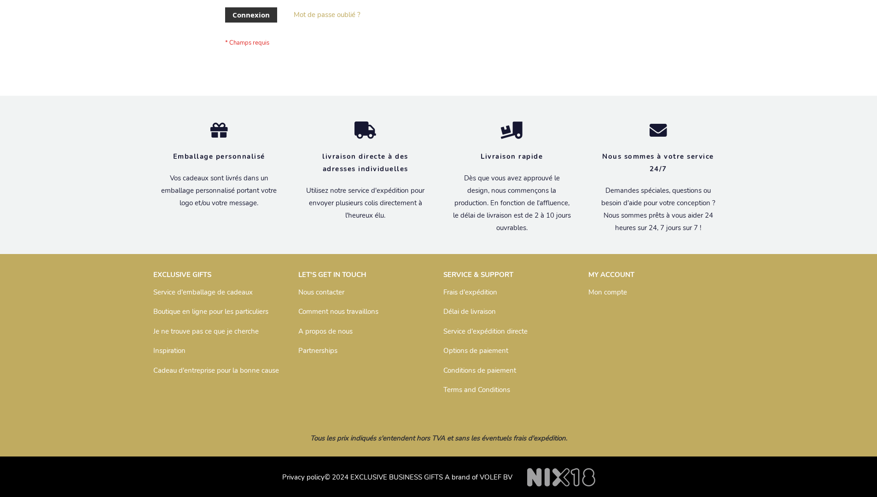
scroll to position [318, 0]
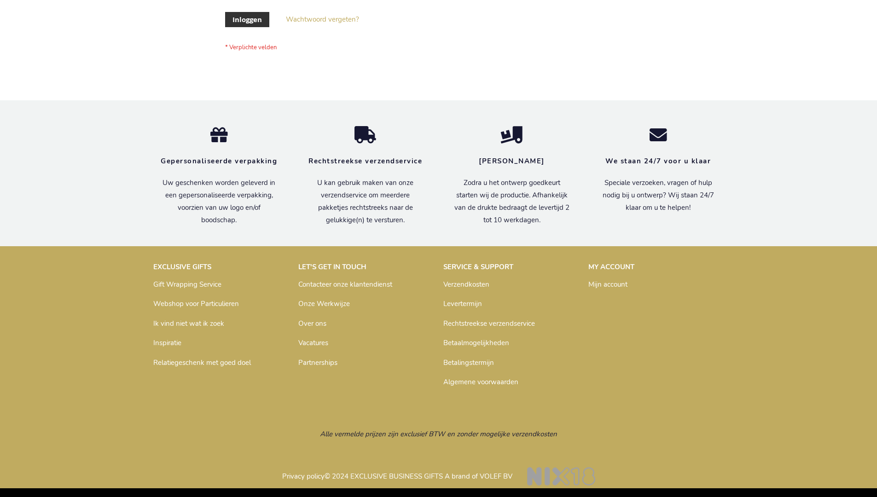
scroll to position [313, 0]
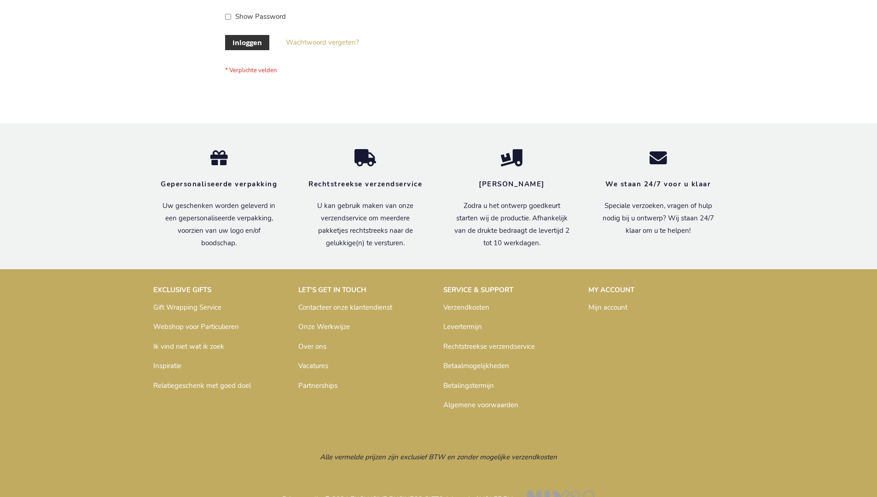
scroll to position [313, 0]
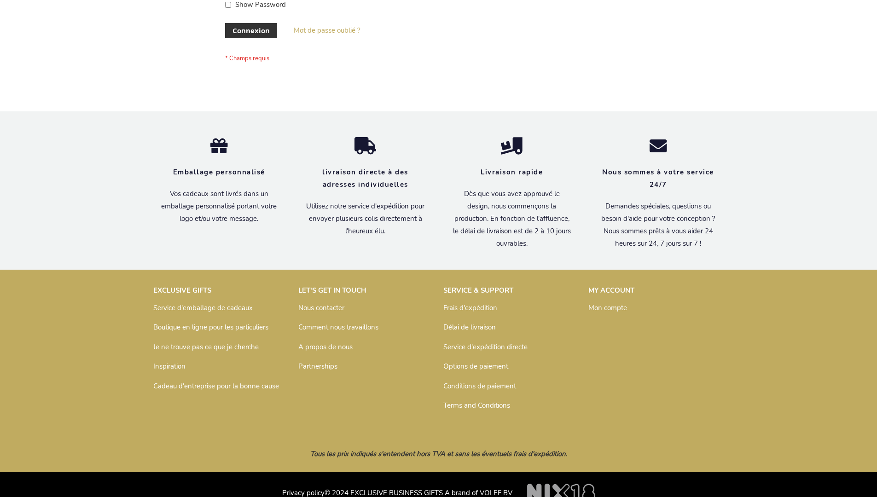
scroll to position [318, 0]
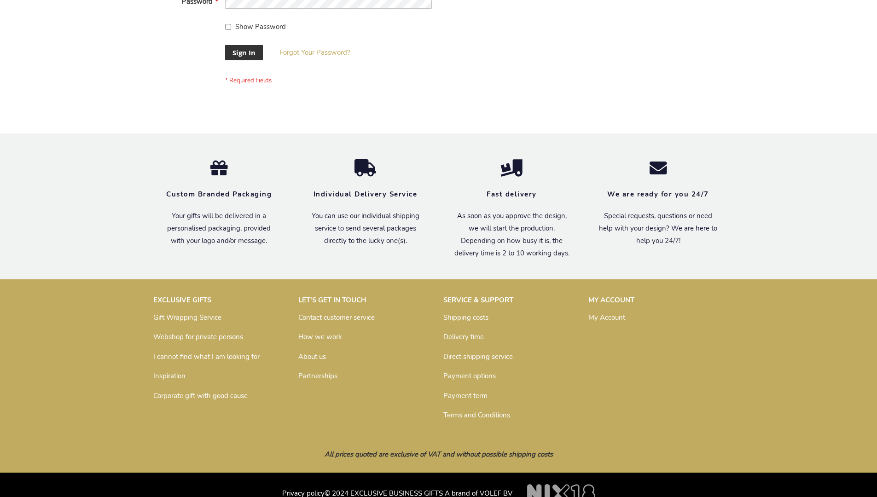
scroll to position [296, 0]
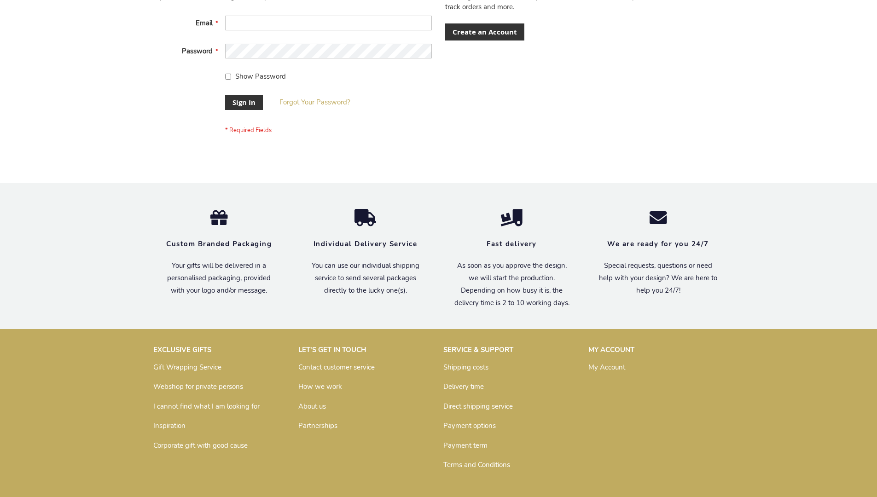
scroll to position [296, 0]
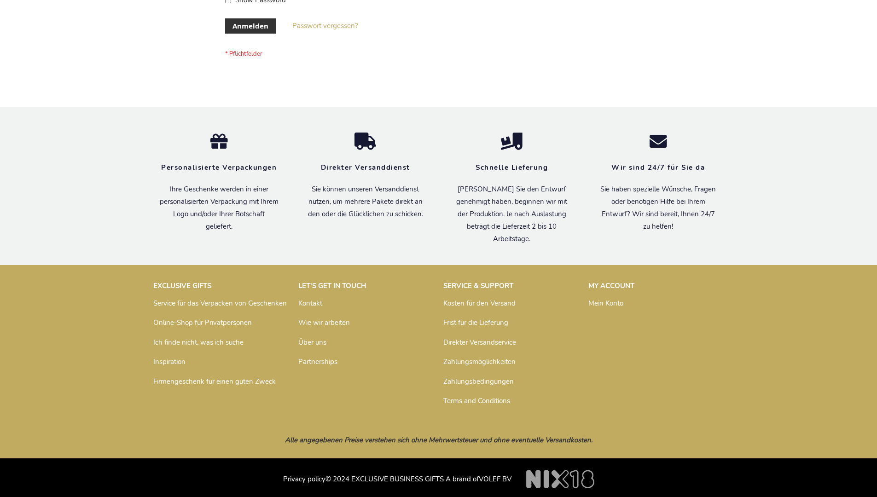
scroll to position [308, 0]
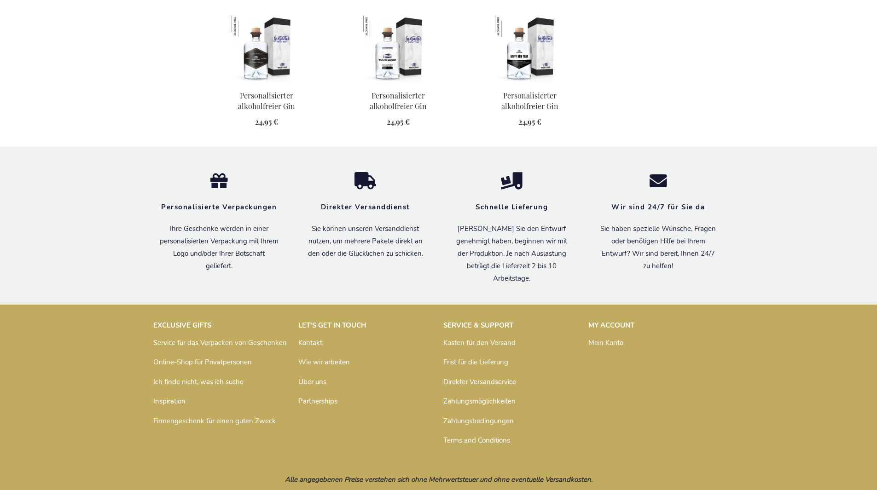
scroll to position [885, 0]
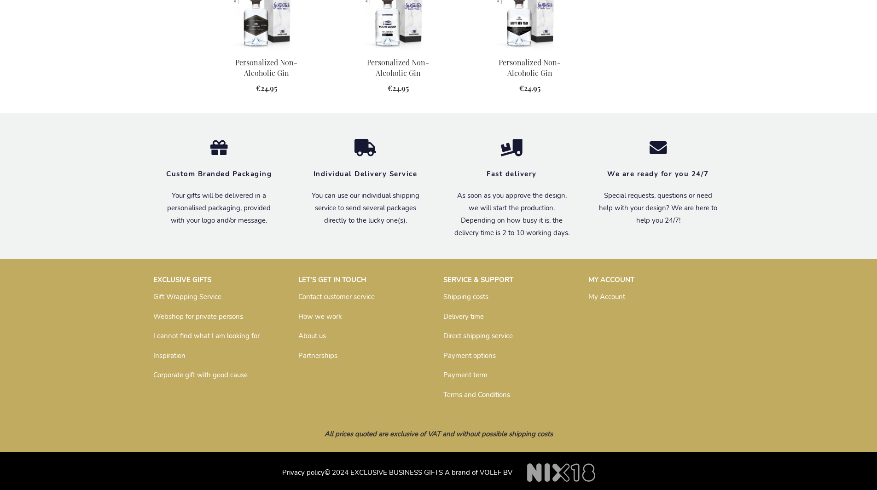
scroll to position [862, 0]
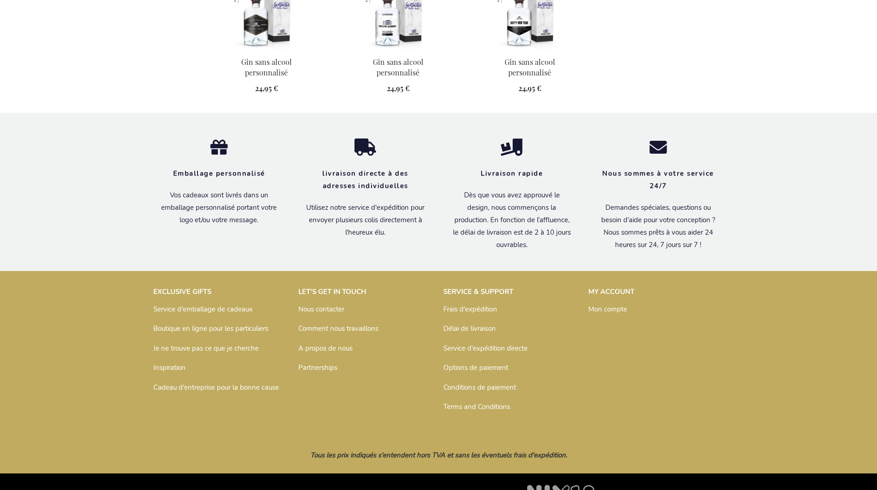
scroll to position [894, 0]
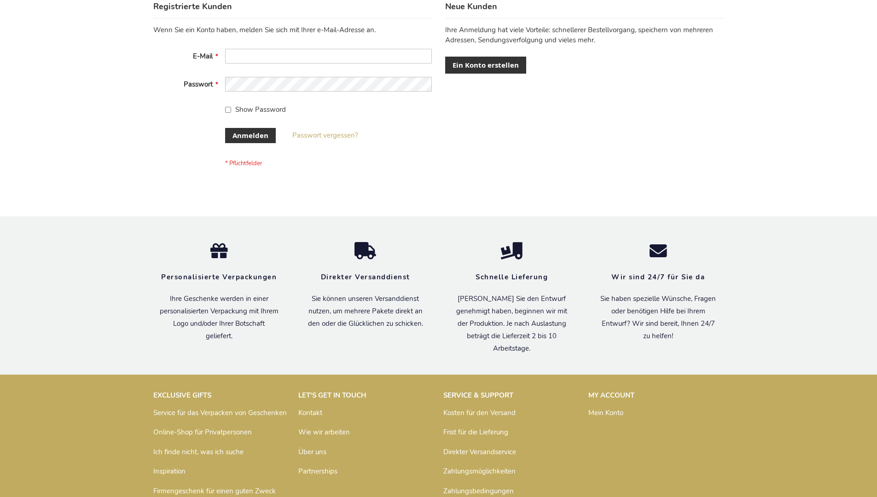
scroll to position [308, 0]
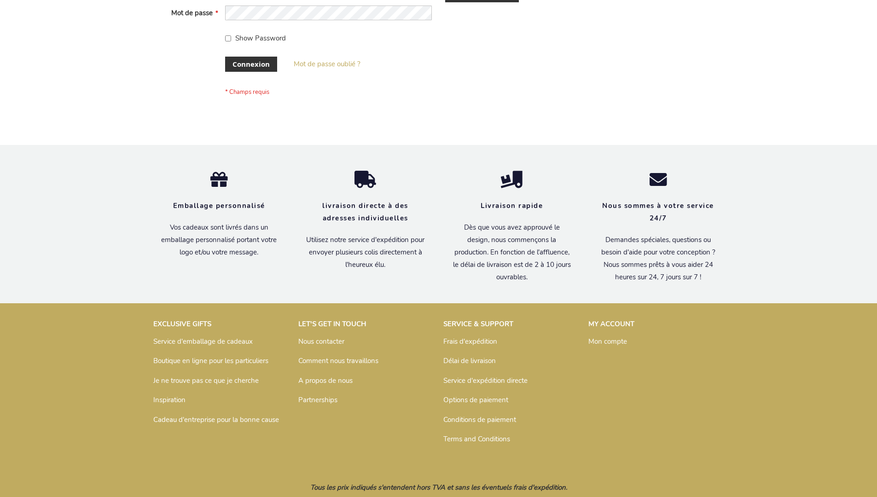
scroll to position [318, 0]
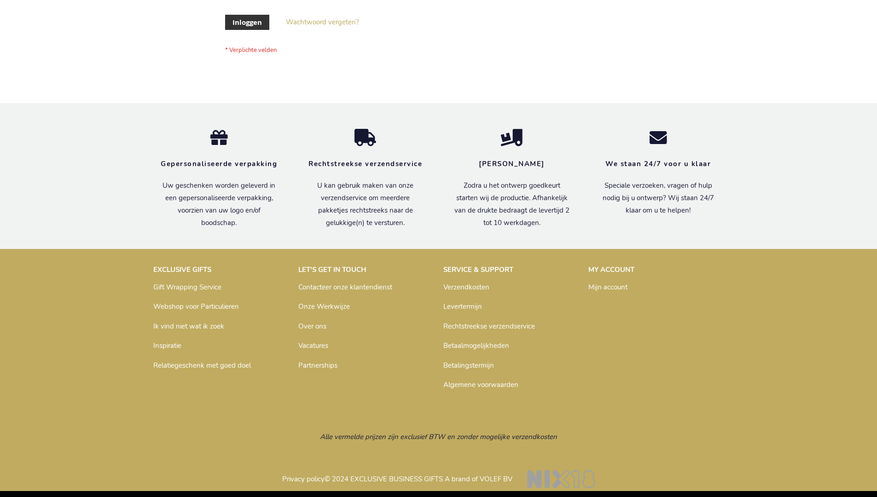
scroll to position [313, 0]
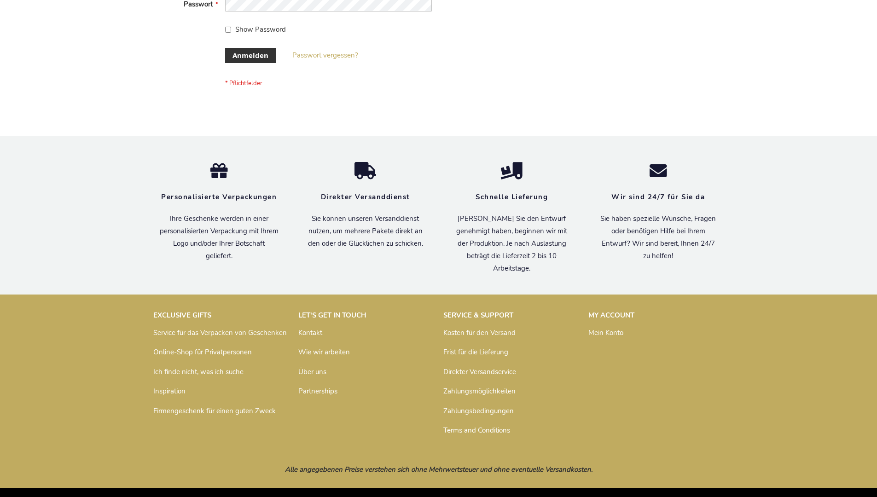
scroll to position [308, 0]
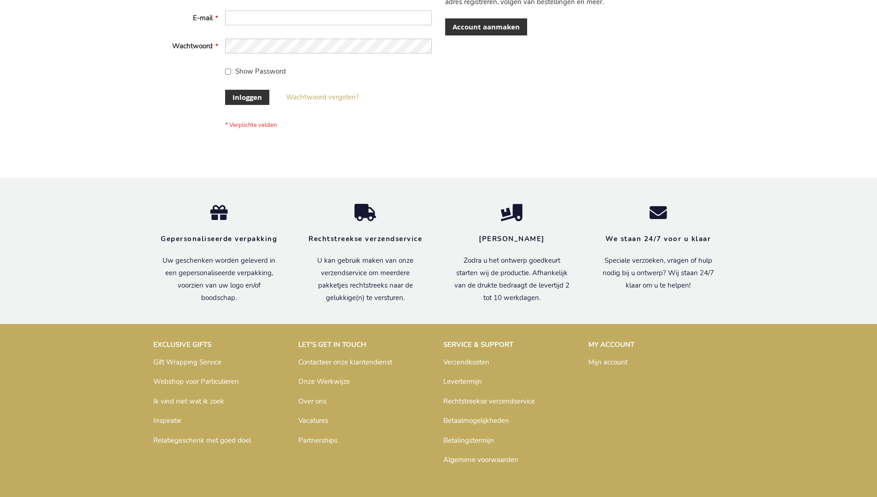
scroll to position [313, 0]
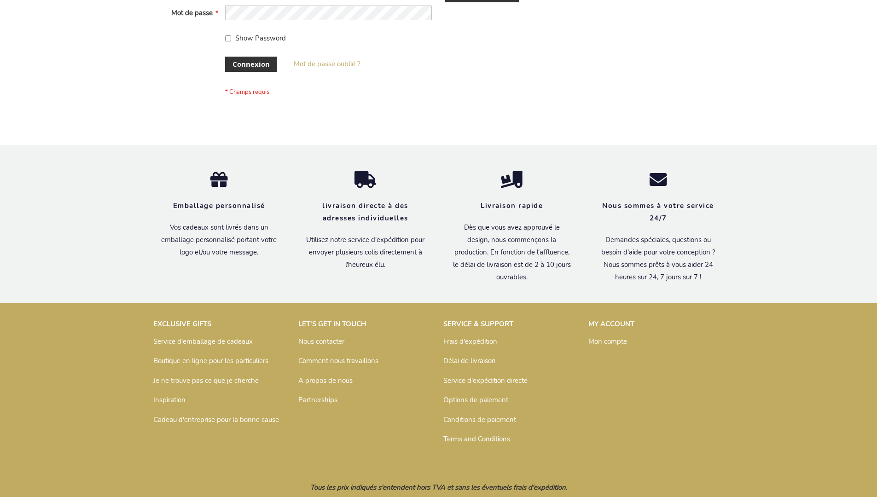
scroll to position [318, 0]
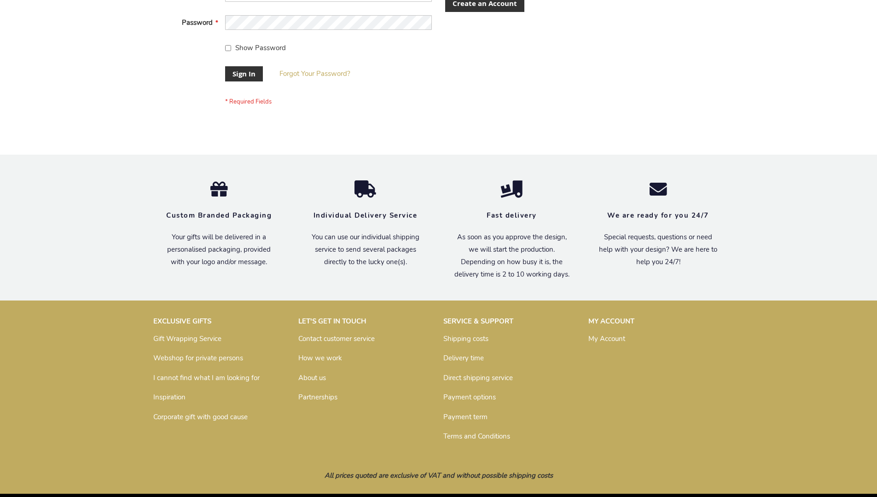
scroll to position [296, 0]
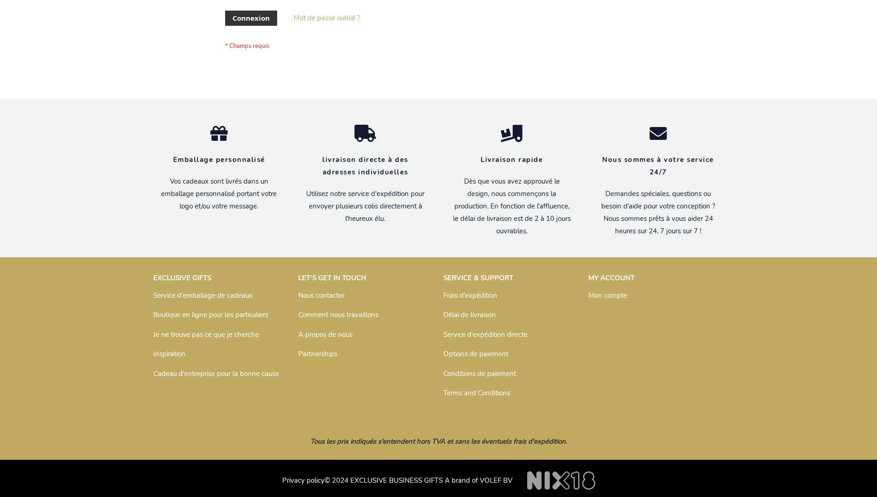
scroll to position [318, 0]
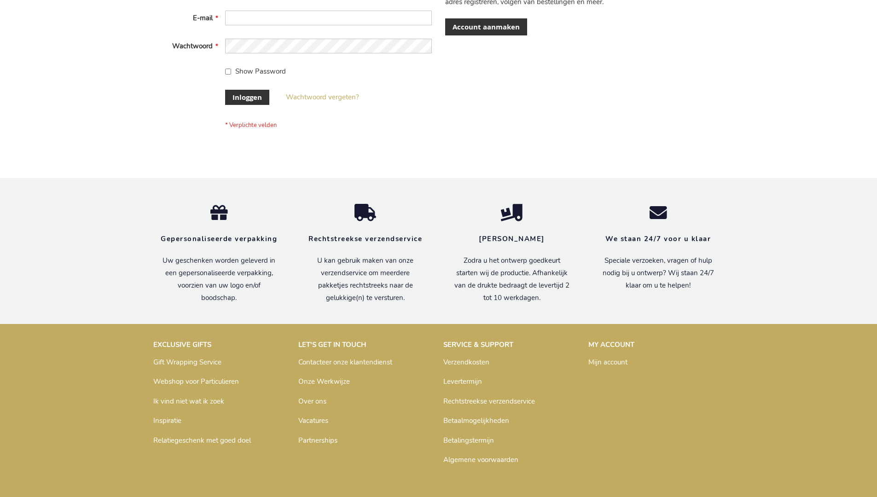
scroll to position [313, 0]
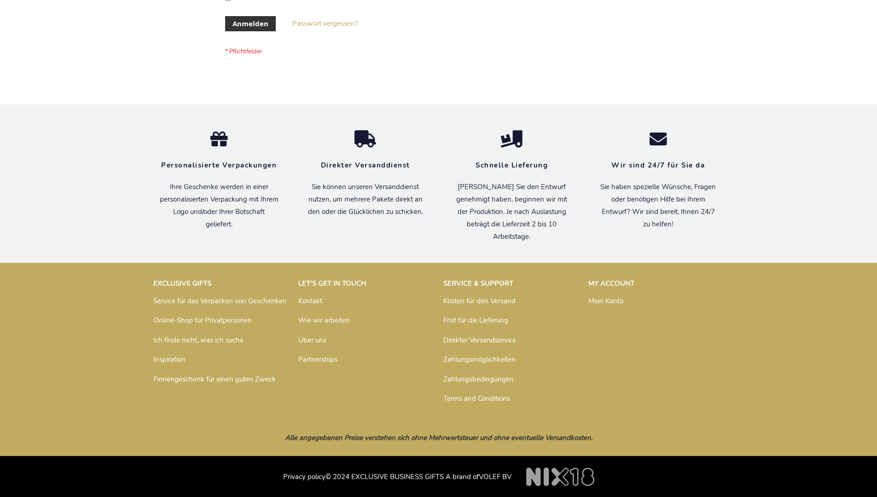
scroll to position [308, 0]
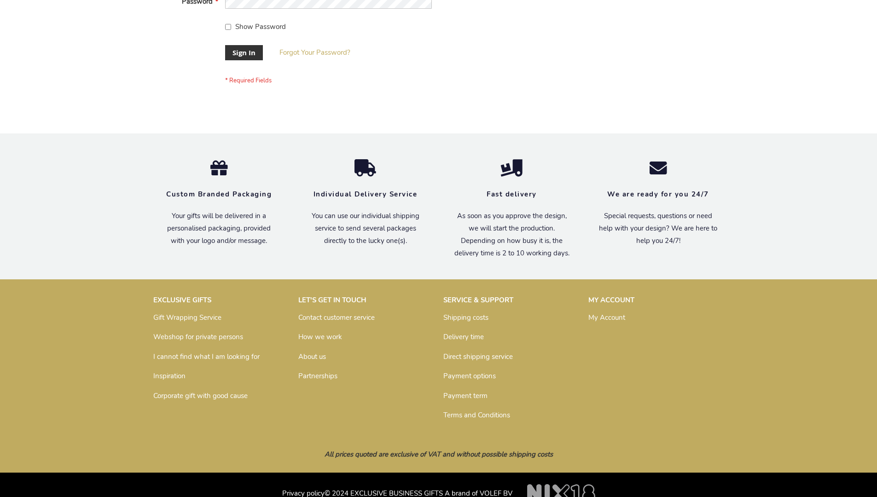
scroll to position [296, 0]
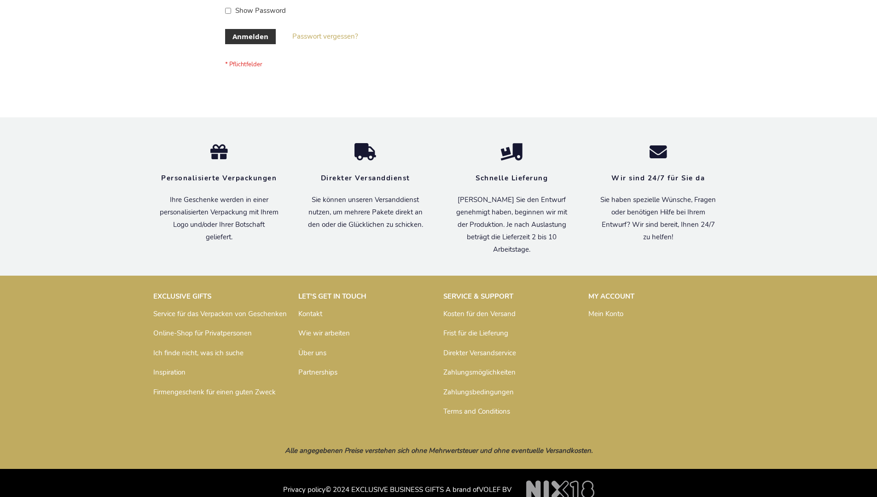
scroll to position [308, 0]
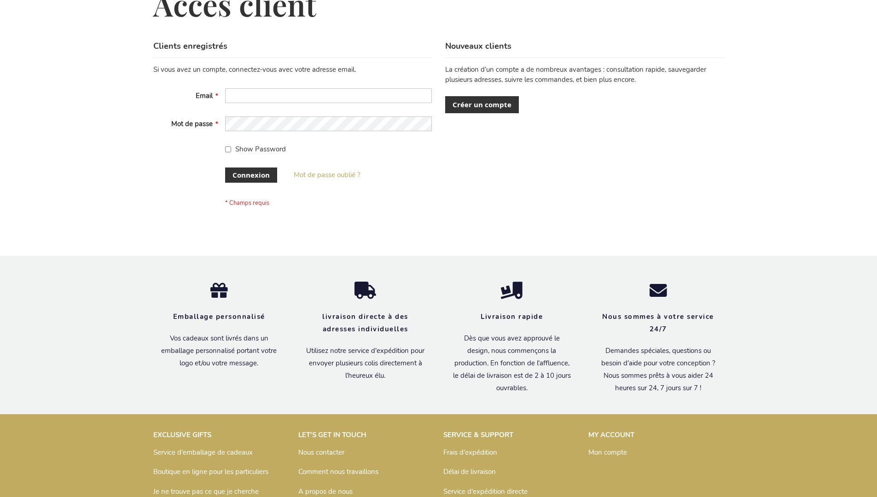
scroll to position [318, 0]
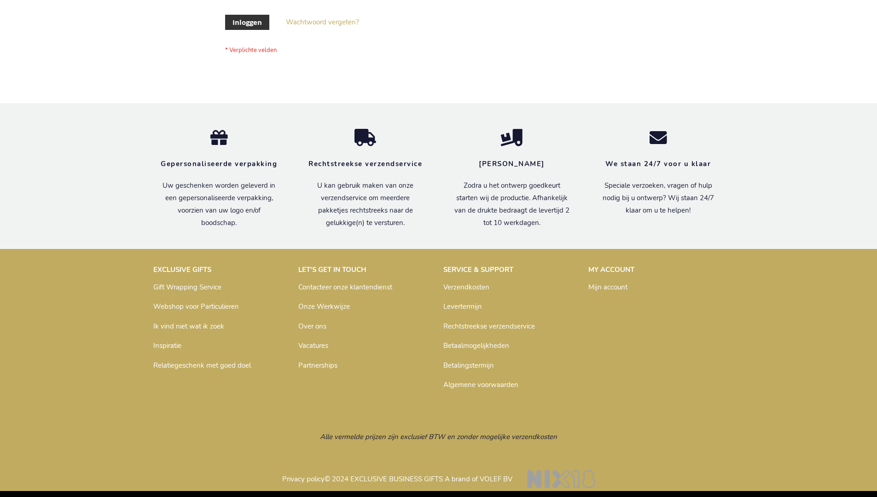
scroll to position [313, 0]
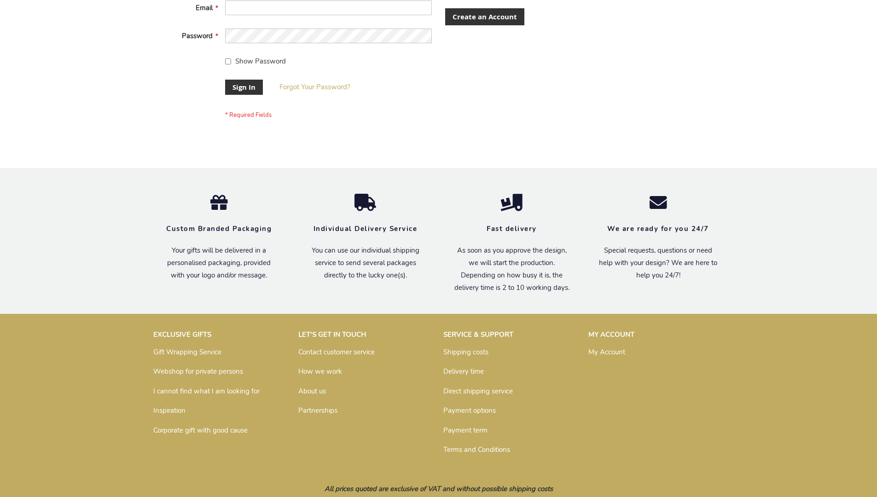
scroll to position [296, 0]
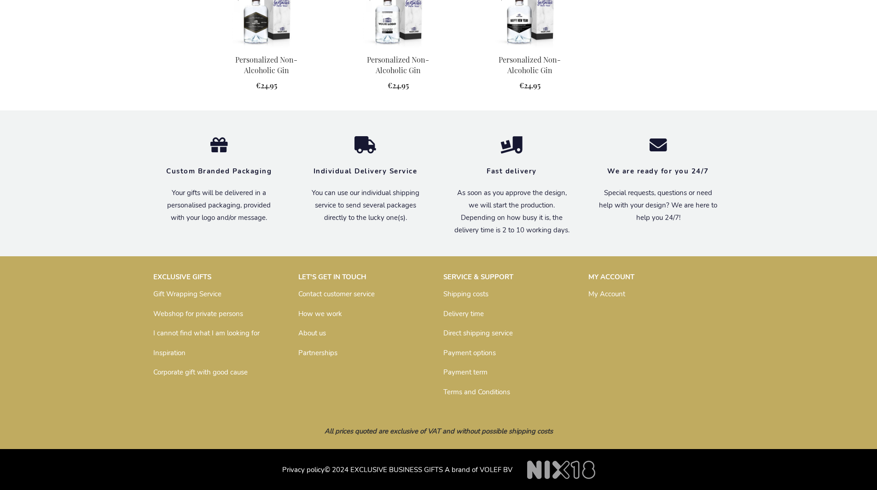
scroll to position [862, 0]
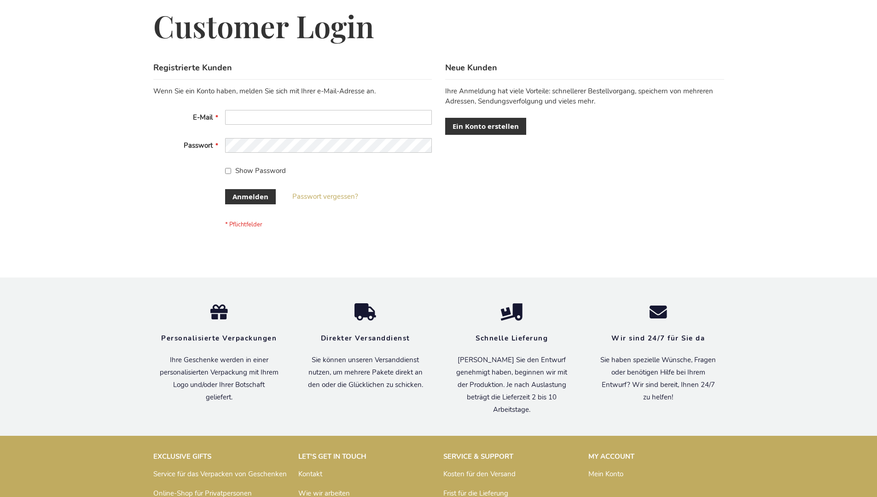
scroll to position [301, 0]
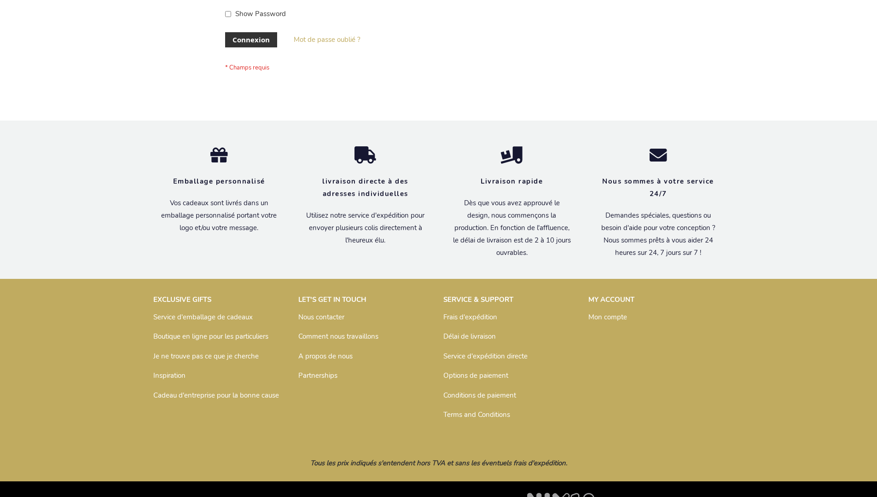
scroll to position [318, 0]
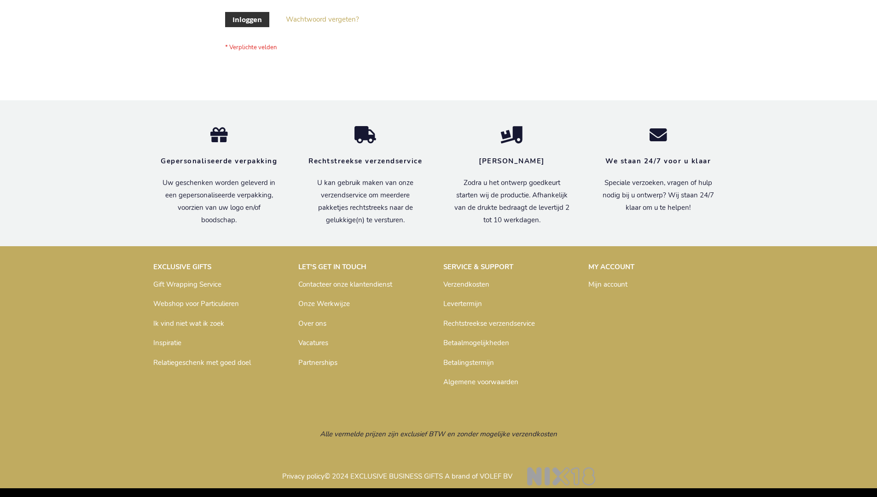
scroll to position [313, 0]
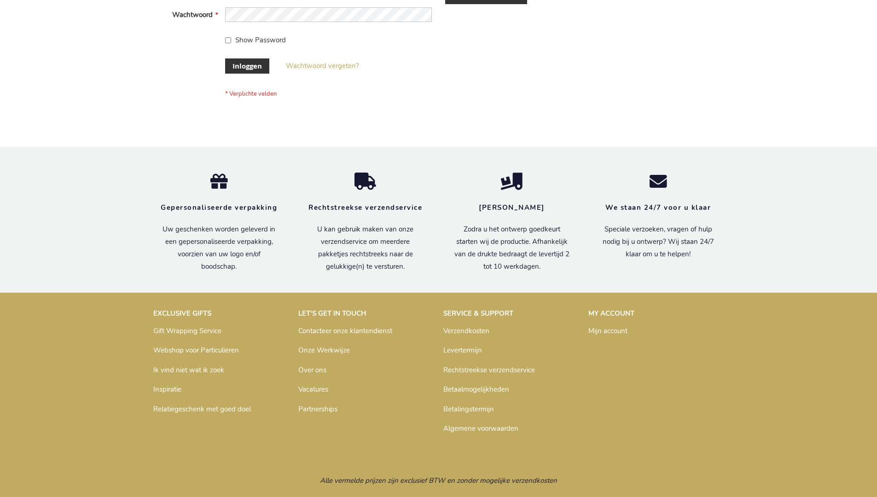
scroll to position [313, 0]
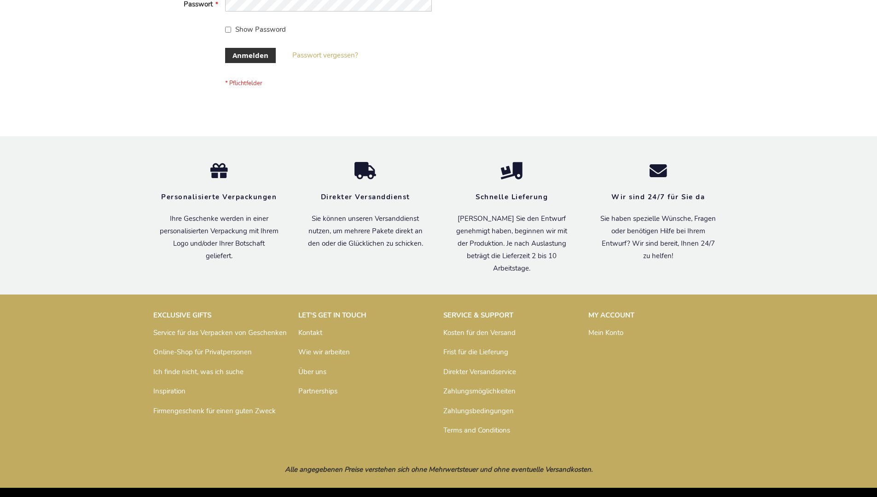
scroll to position [308, 0]
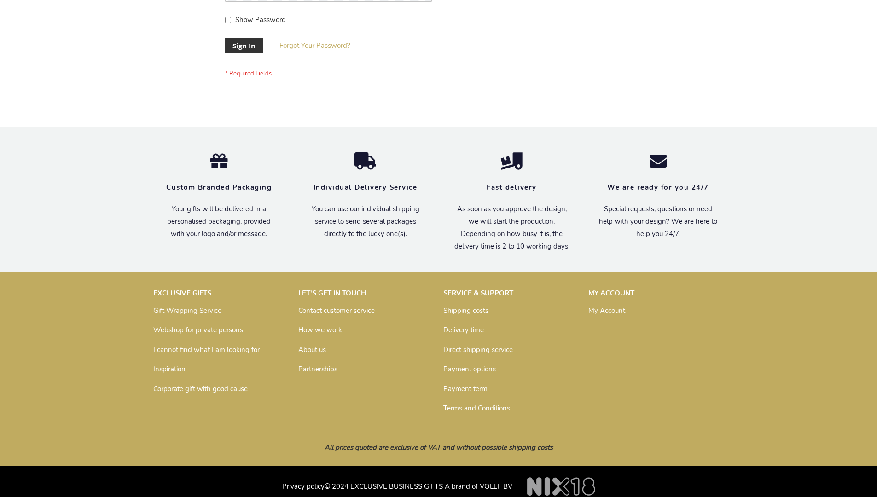
scroll to position [296, 0]
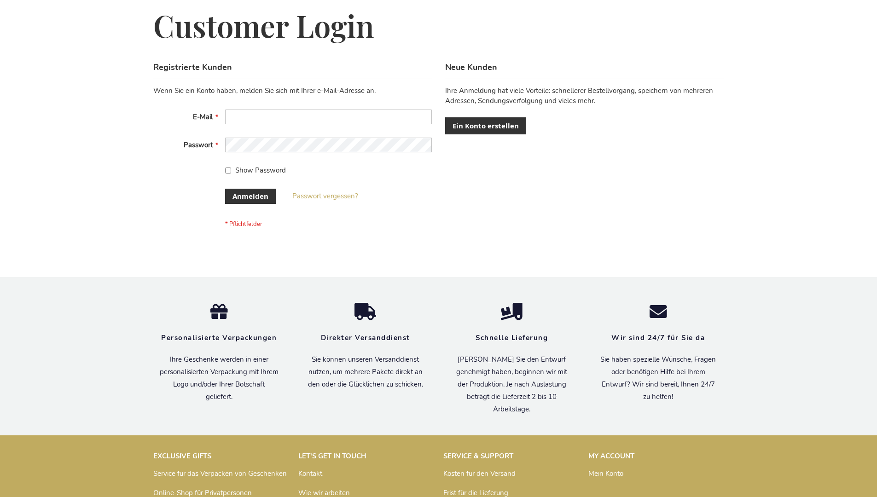
scroll to position [308, 0]
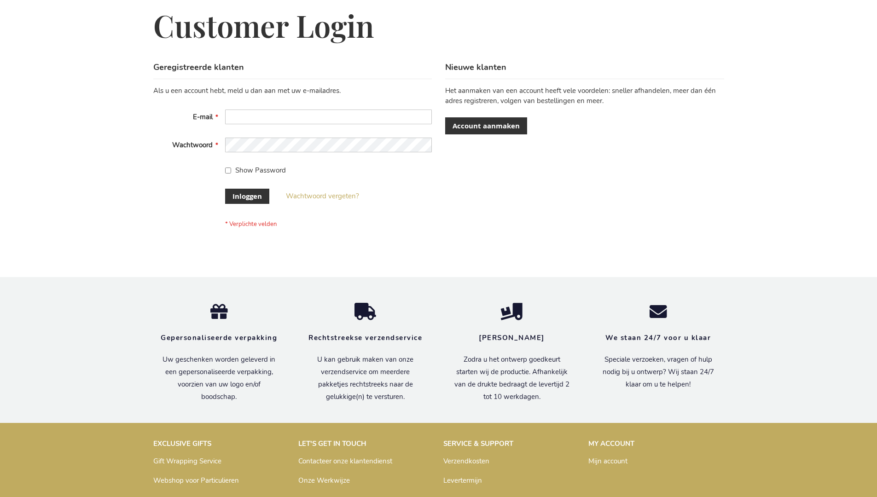
scroll to position [313, 0]
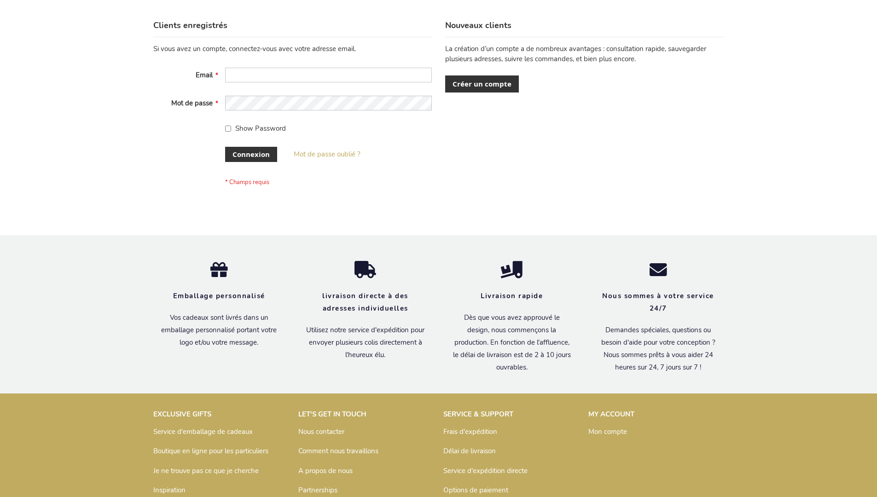
scroll to position [318, 0]
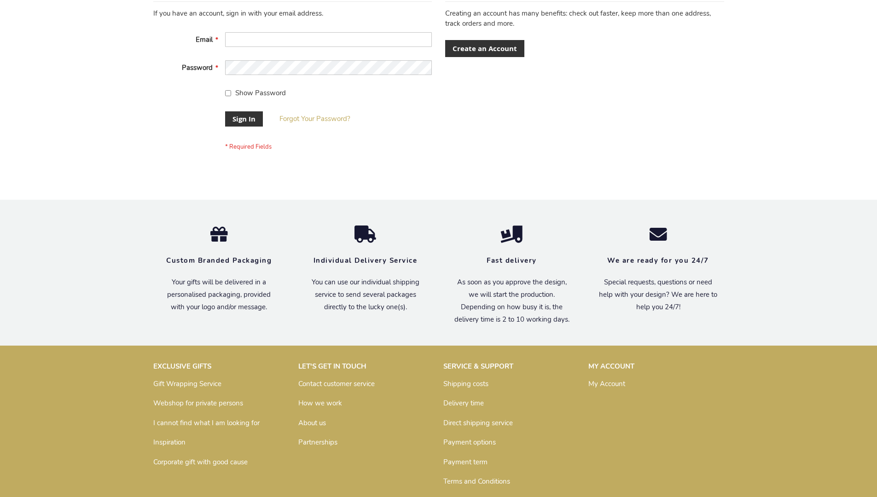
scroll to position [296, 0]
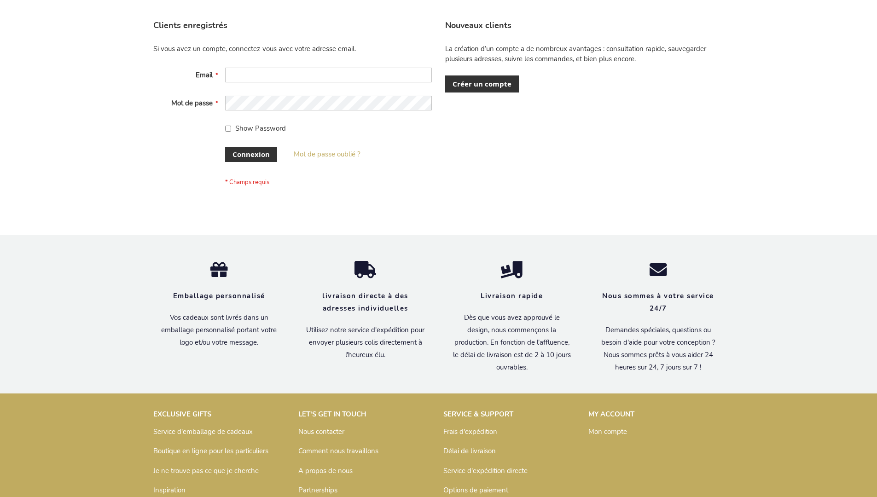
scroll to position [318, 0]
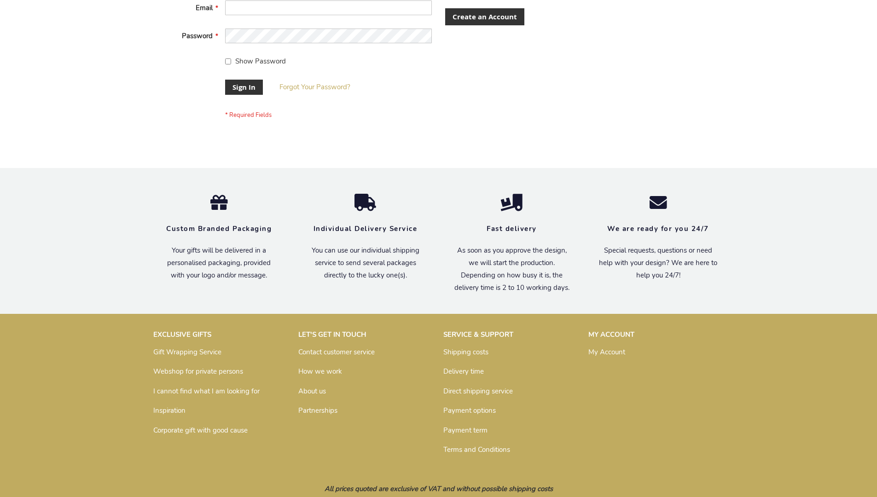
scroll to position [296, 0]
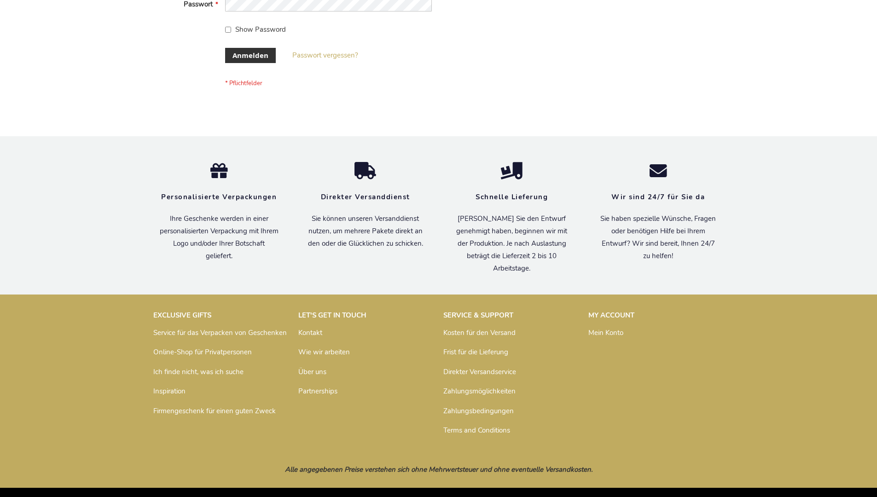
scroll to position [308, 0]
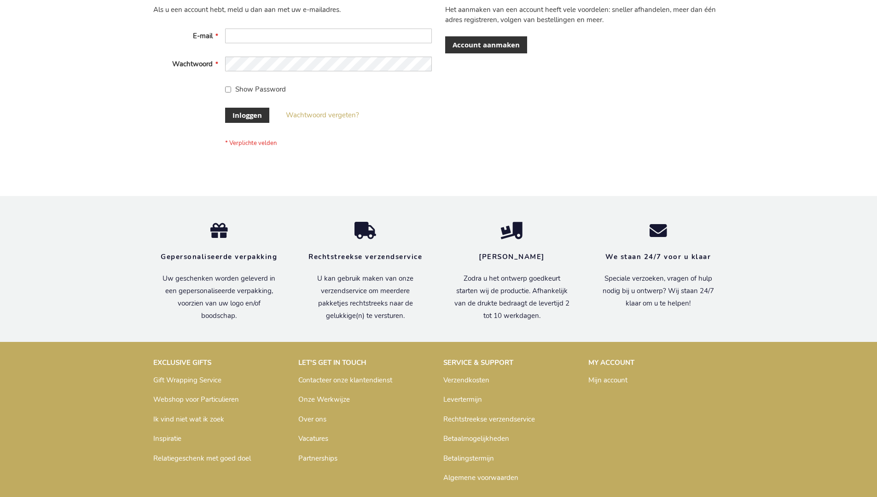
scroll to position [313, 0]
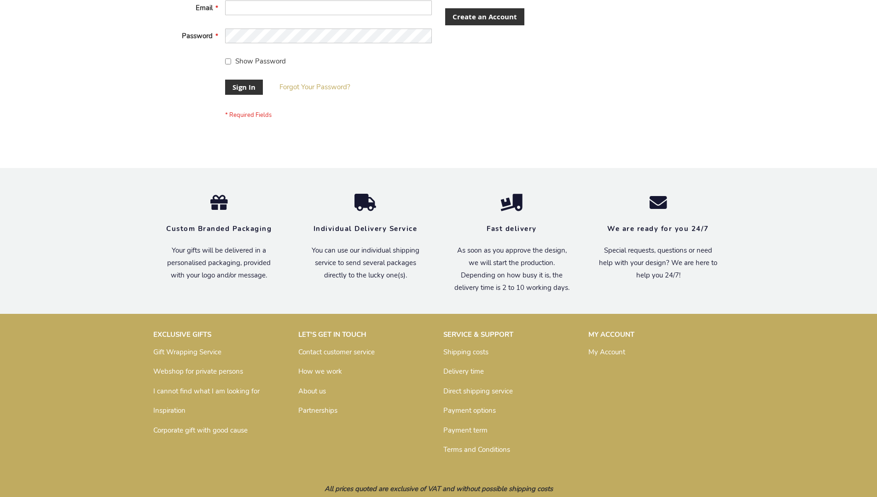
scroll to position [296, 0]
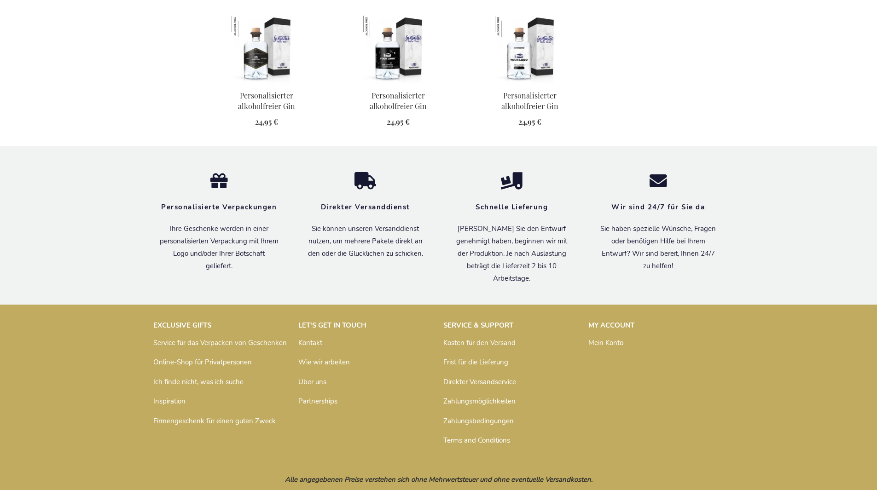
scroll to position [885, 0]
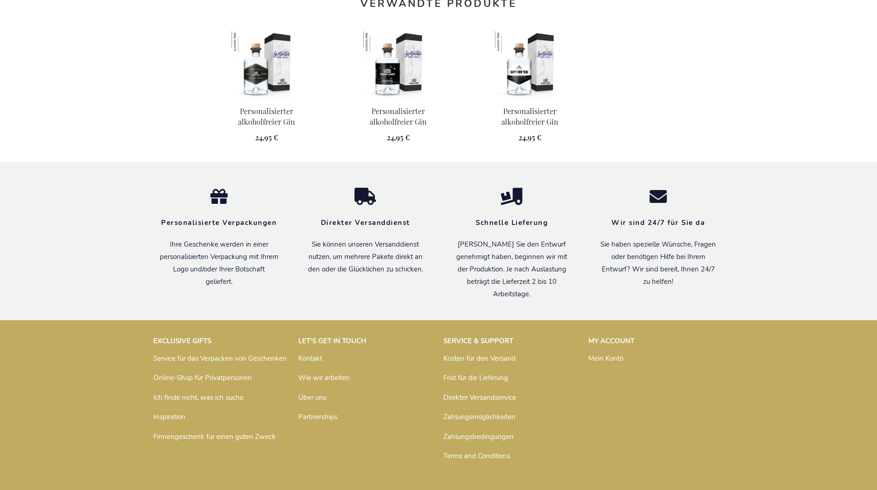
scroll to position [885, 0]
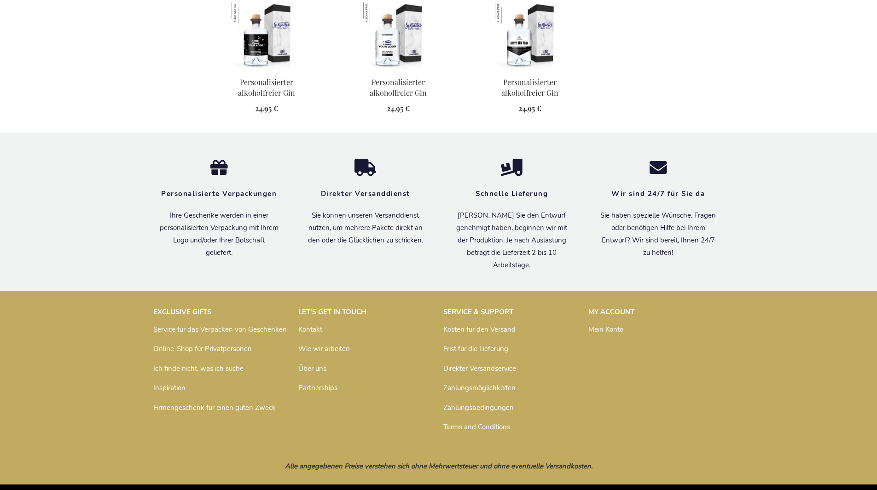
scroll to position [885, 0]
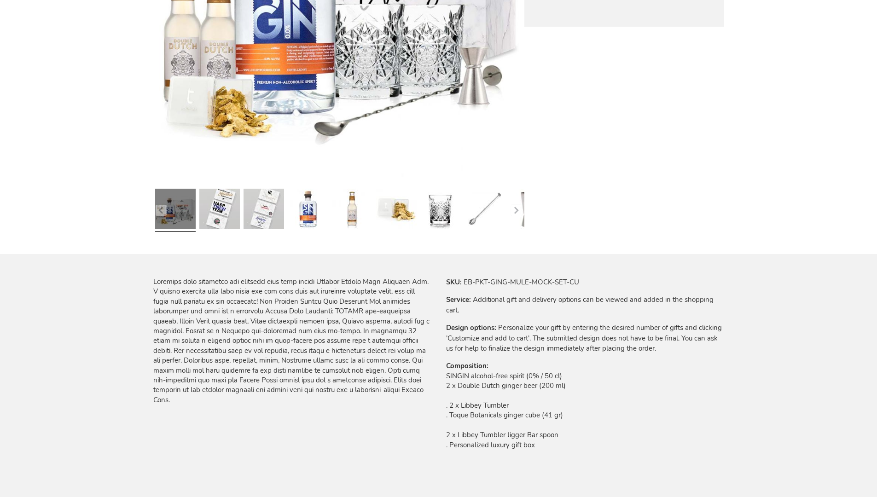
scroll to position [1003, 0]
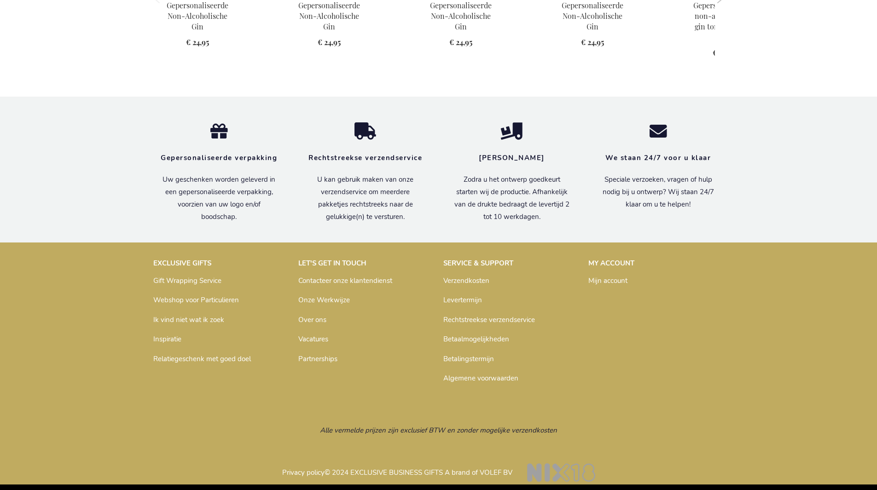
scroll to position [976, 0]
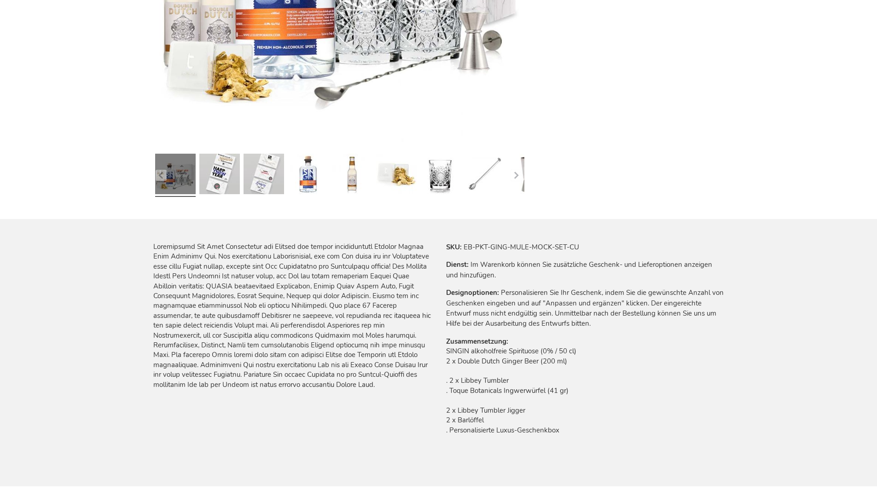
scroll to position [991, 0]
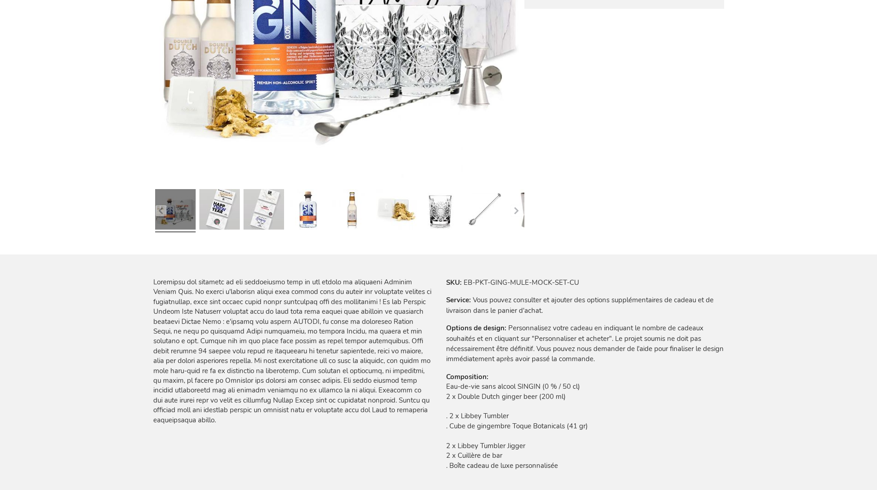
scroll to position [1000, 0]
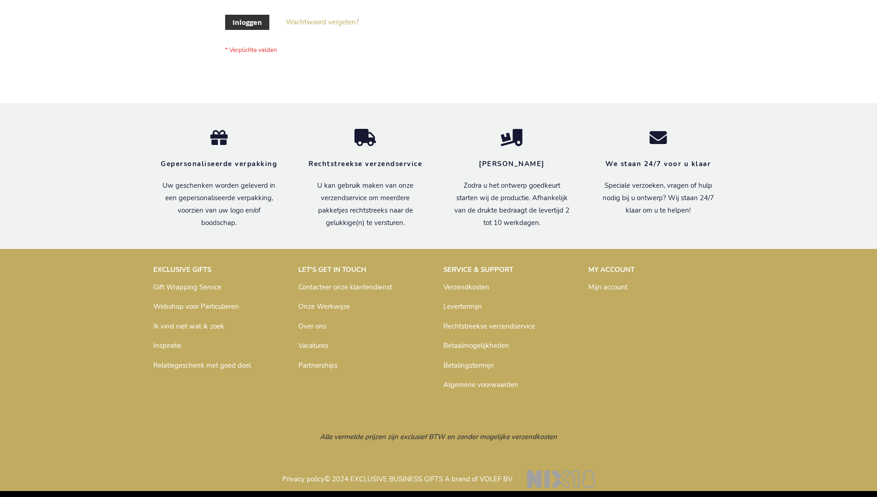
scroll to position [313, 0]
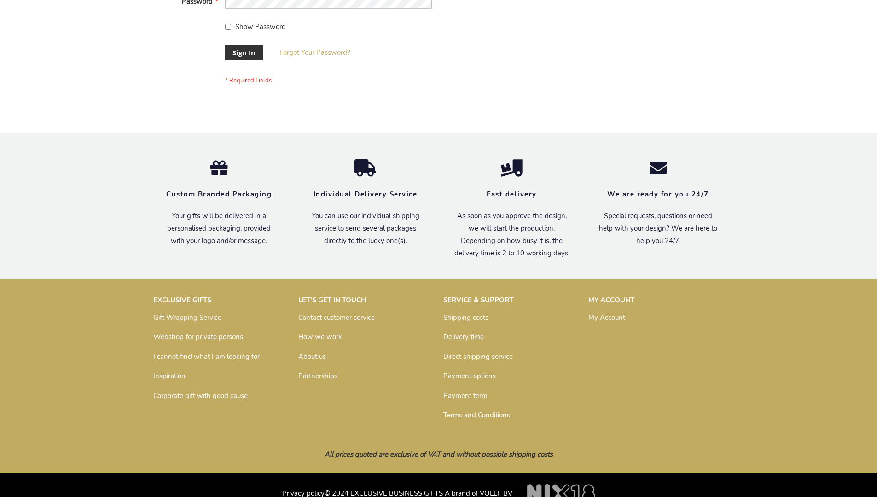
scroll to position [296, 0]
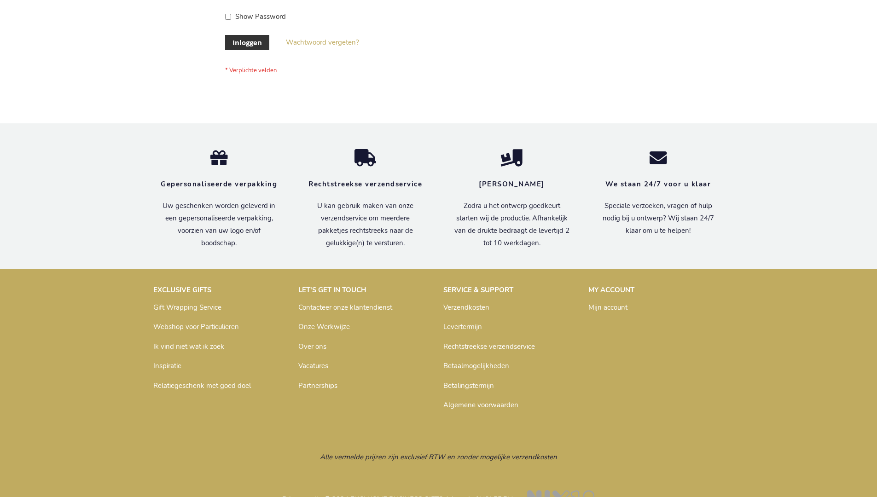
scroll to position [313, 0]
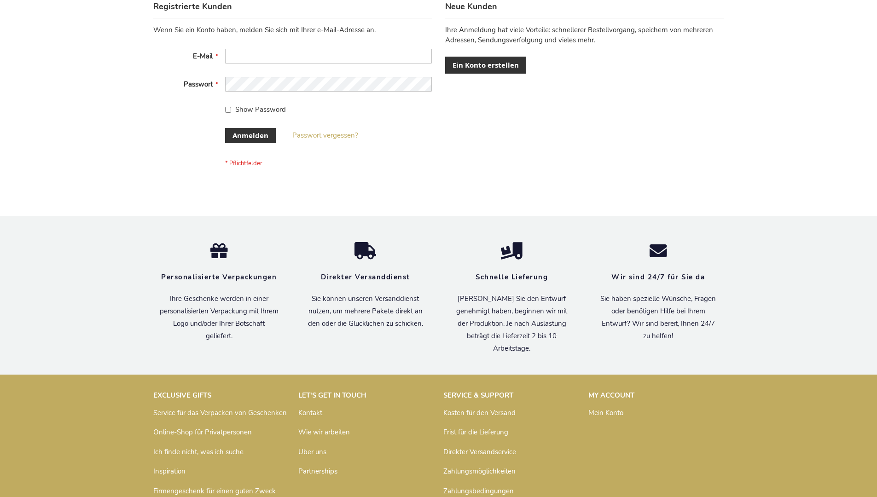
scroll to position [308, 0]
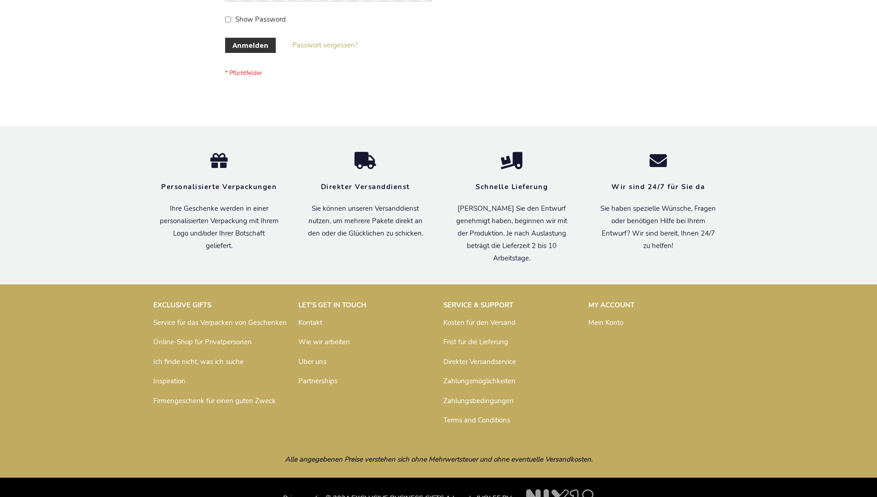
scroll to position [308, 0]
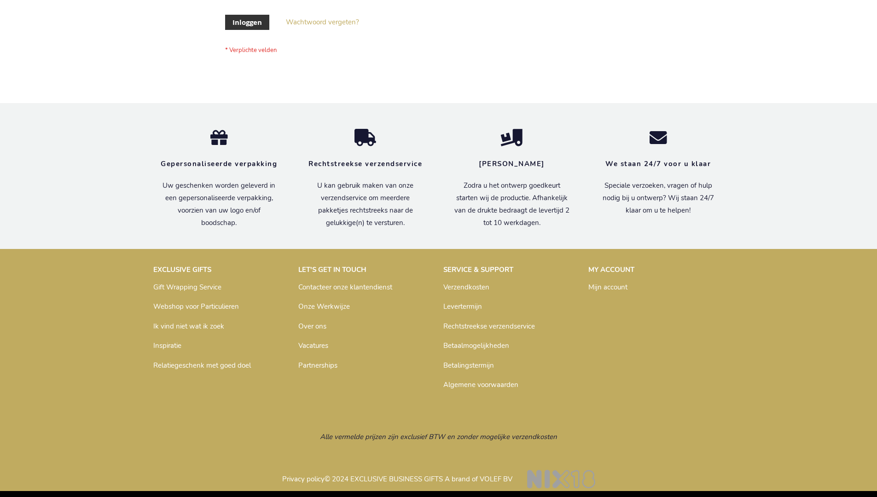
scroll to position [313, 0]
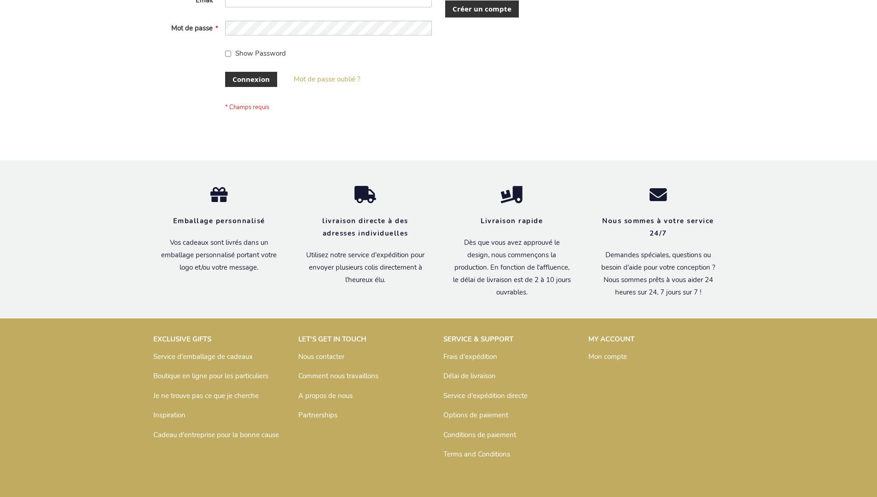
scroll to position [318, 0]
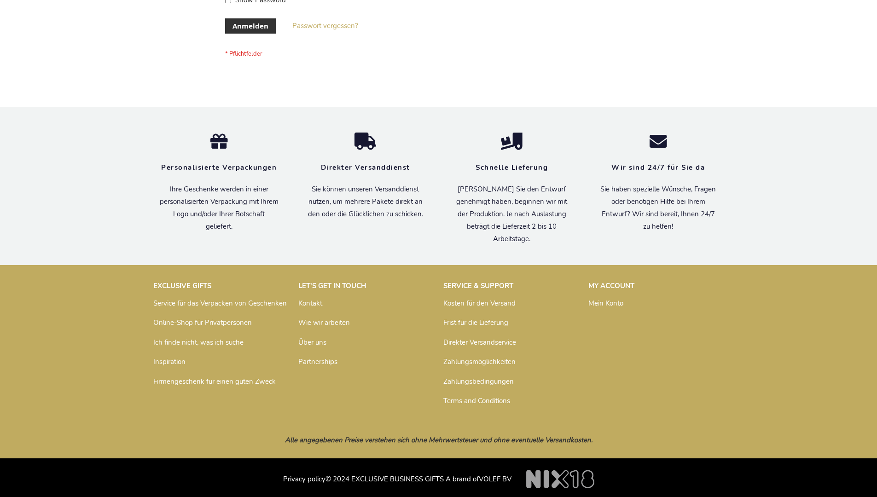
scroll to position [308, 0]
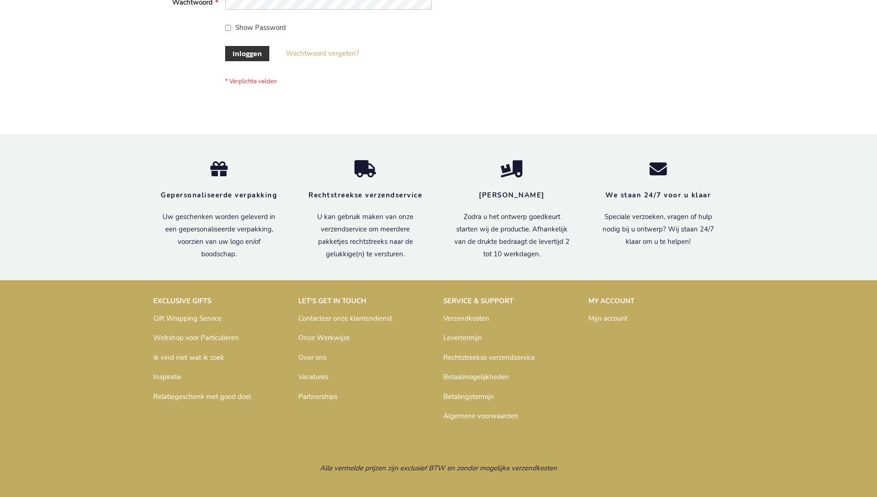
scroll to position [313, 0]
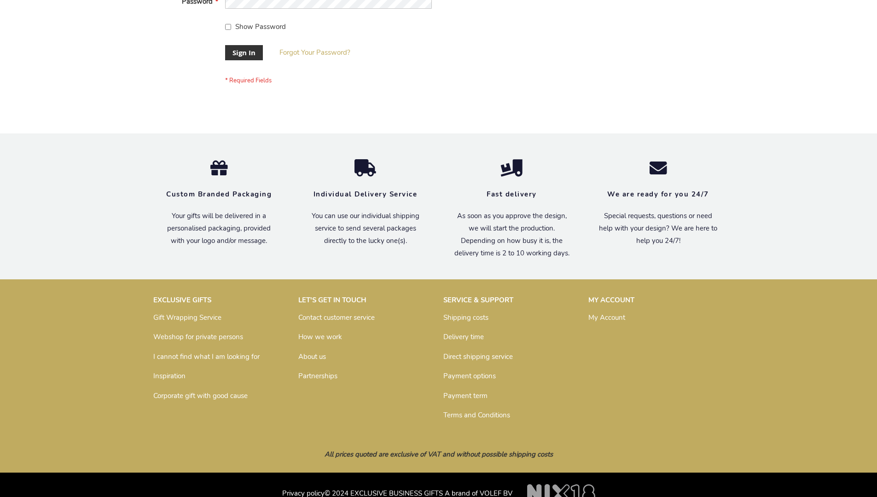
scroll to position [296, 0]
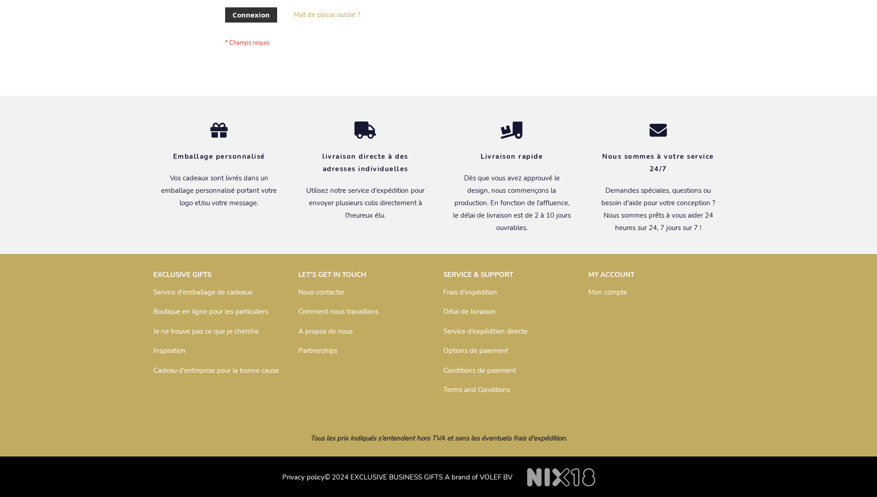
scroll to position [318, 0]
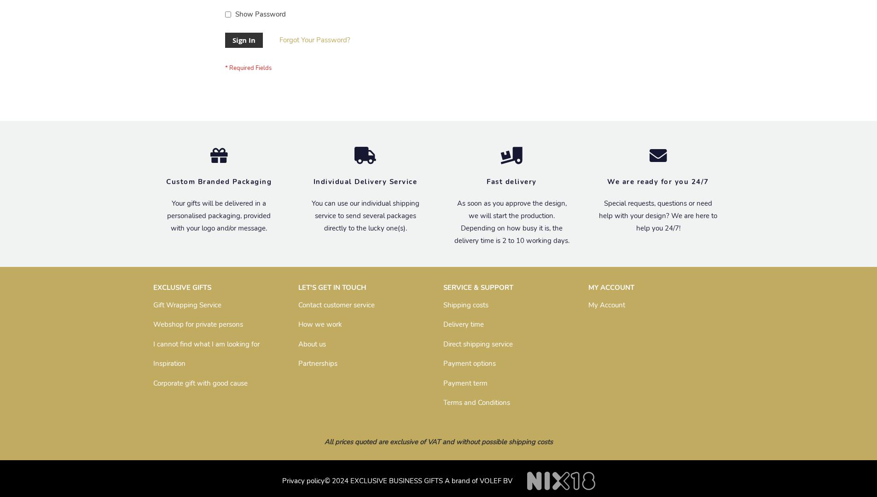
scroll to position [296, 0]
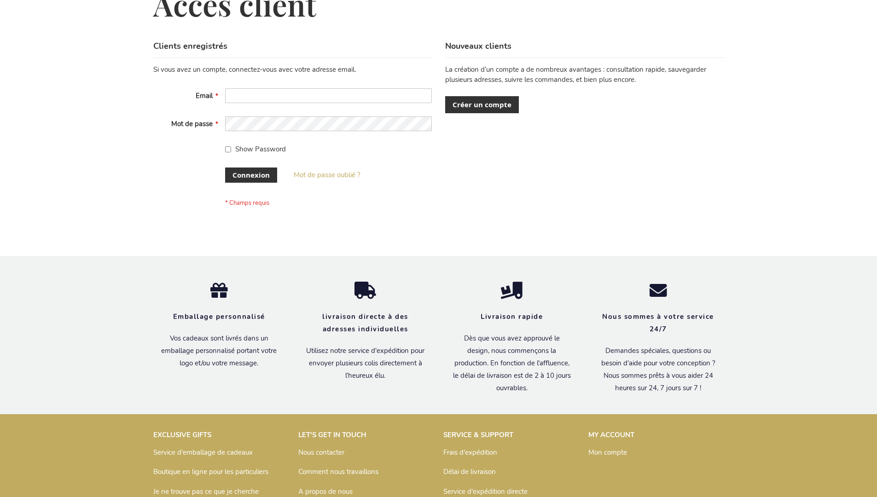
scroll to position [318, 0]
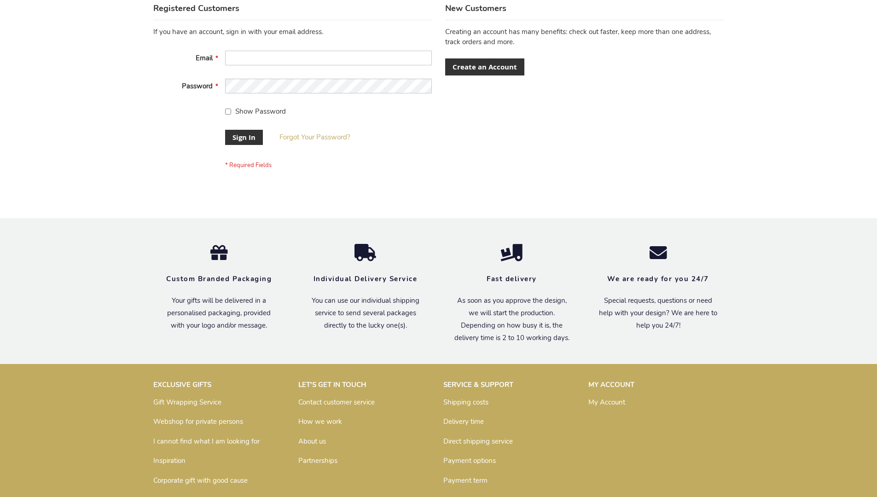
scroll to position [296, 0]
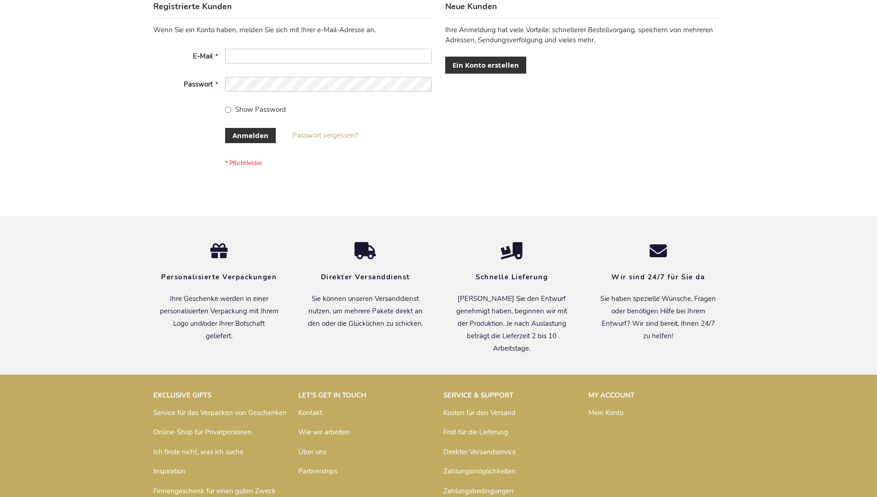
scroll to position [308, 0]
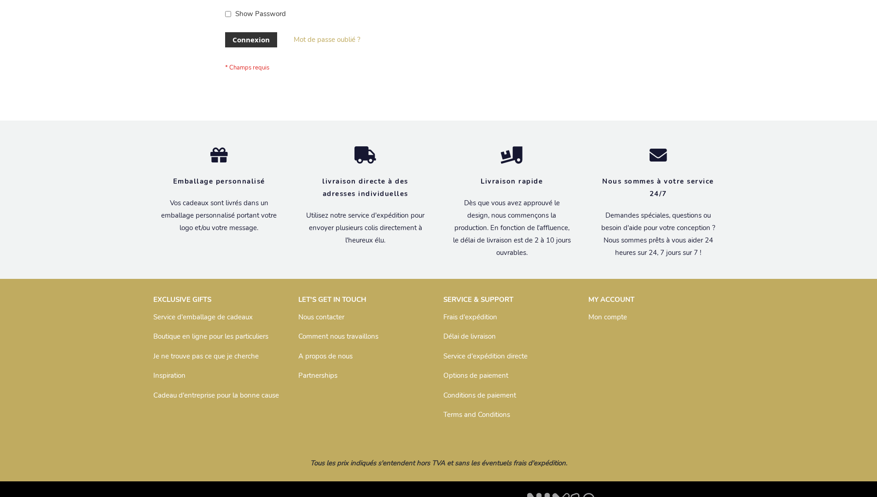
scroll to position [318, 0]
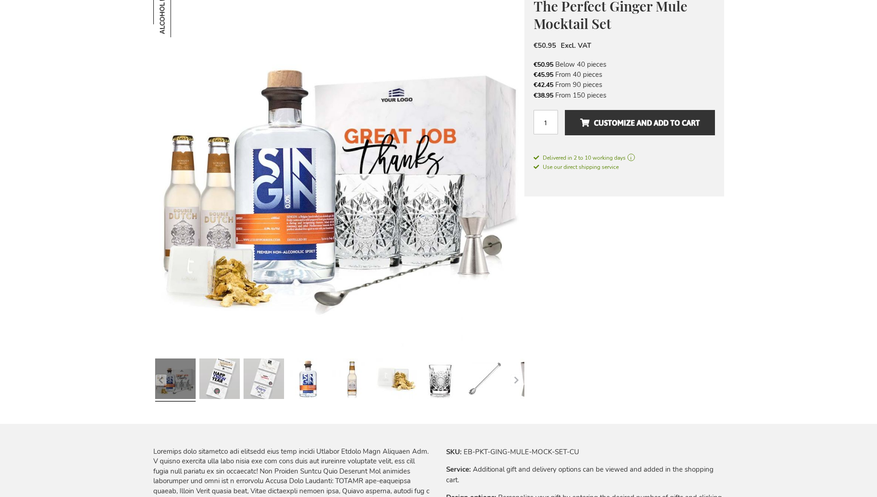
scroll to position [1003, 0]
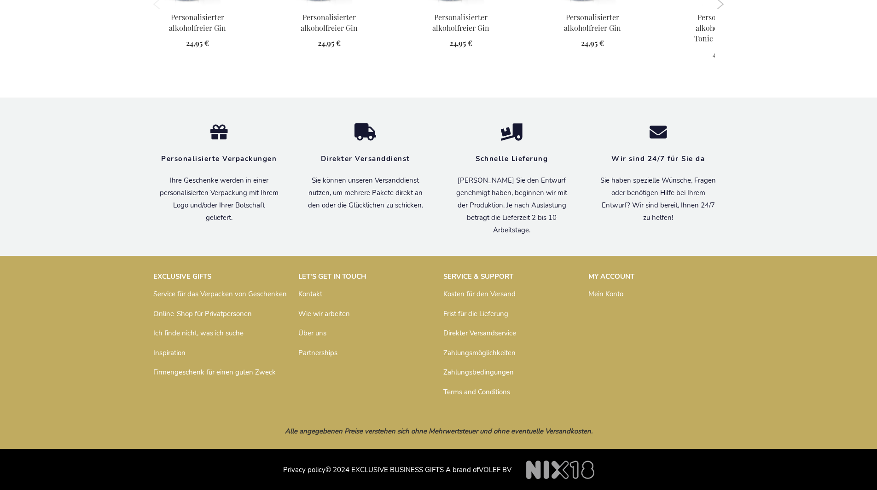
scroll to position [991, 0]
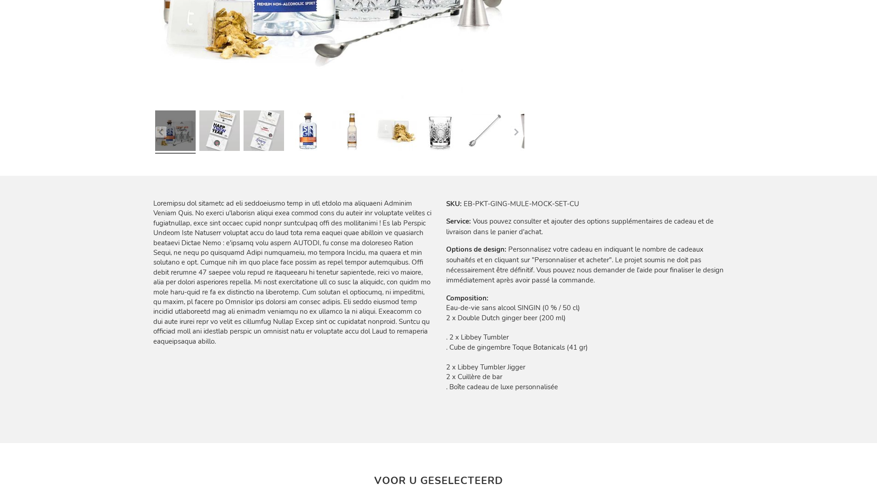
scroll to position [1000, 0]
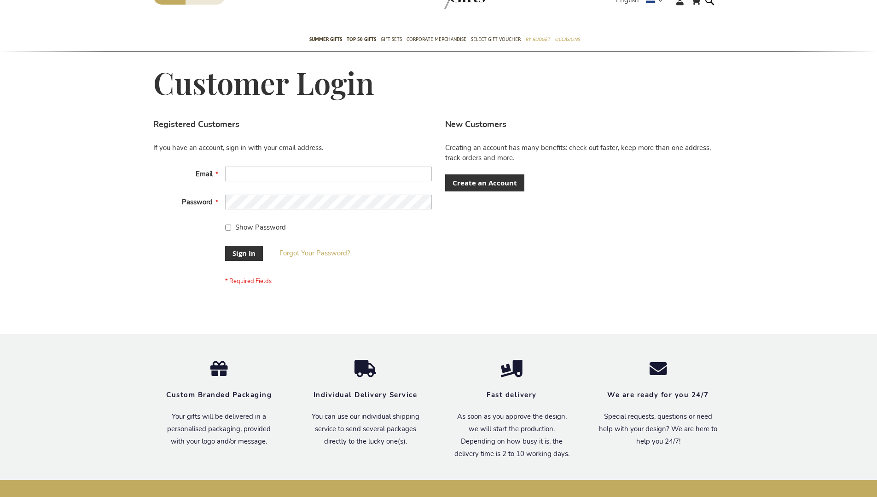
scroll to position [296, 0]
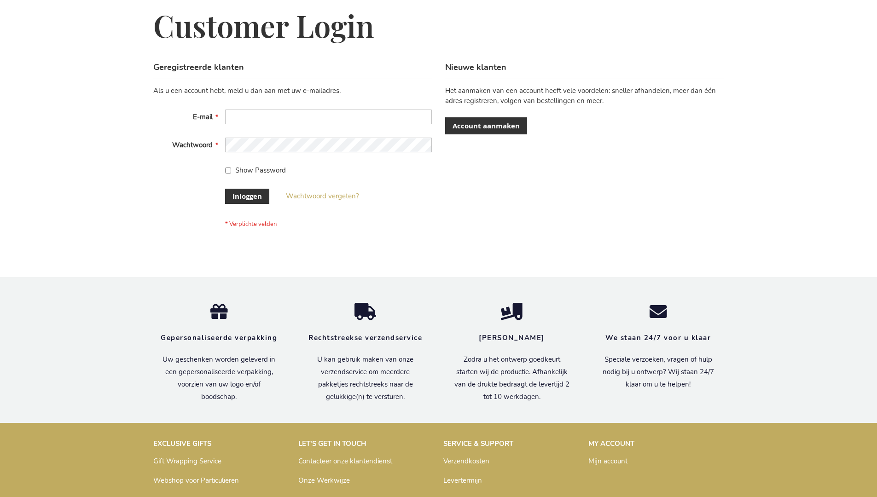
scroll to position [313, 0]
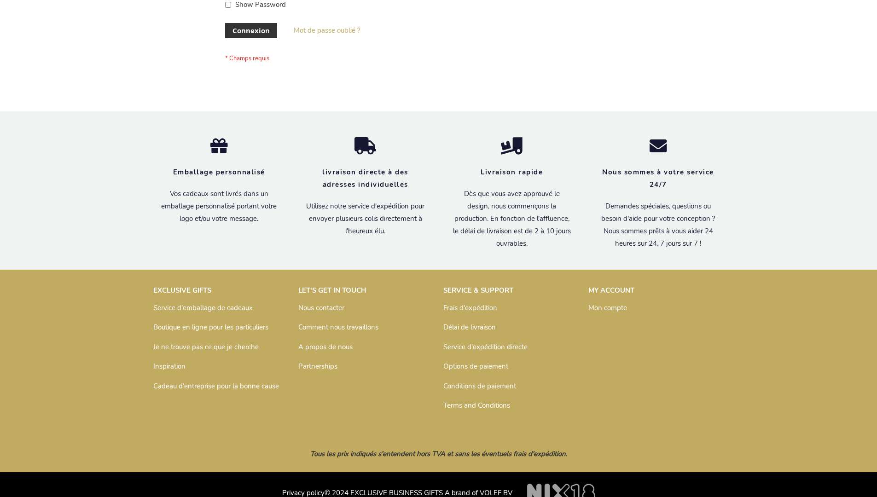
scroll to position [318, 0]
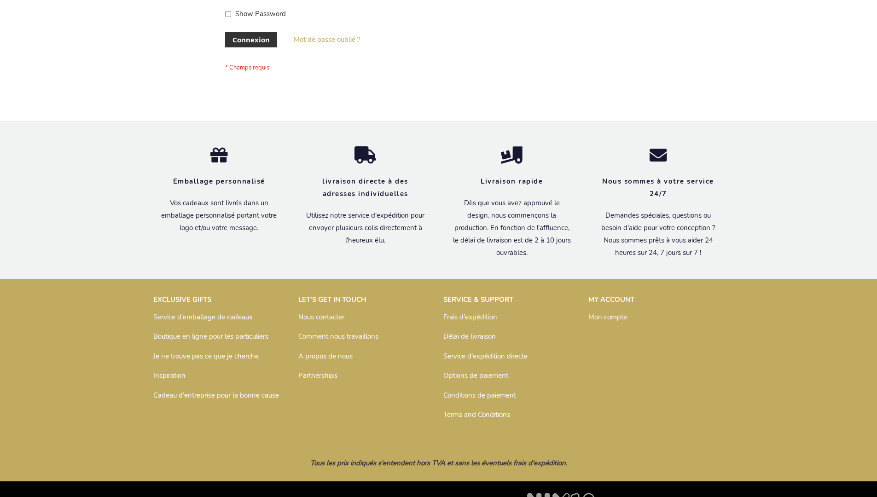
scroll to position [318, 0]
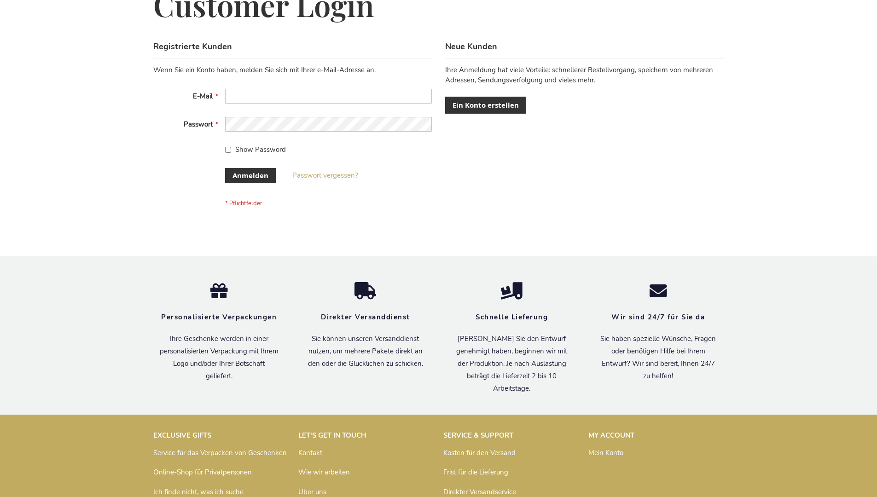
scroll to position [308, 0]
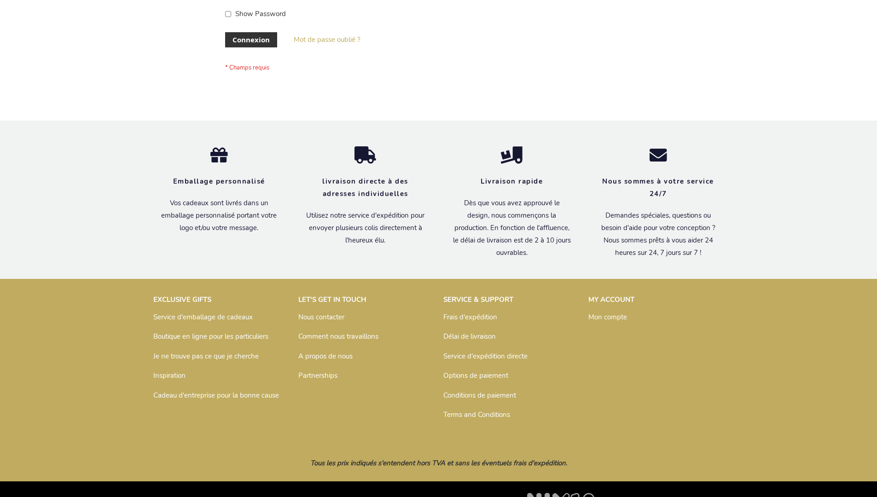
scroll to position [318, 0]
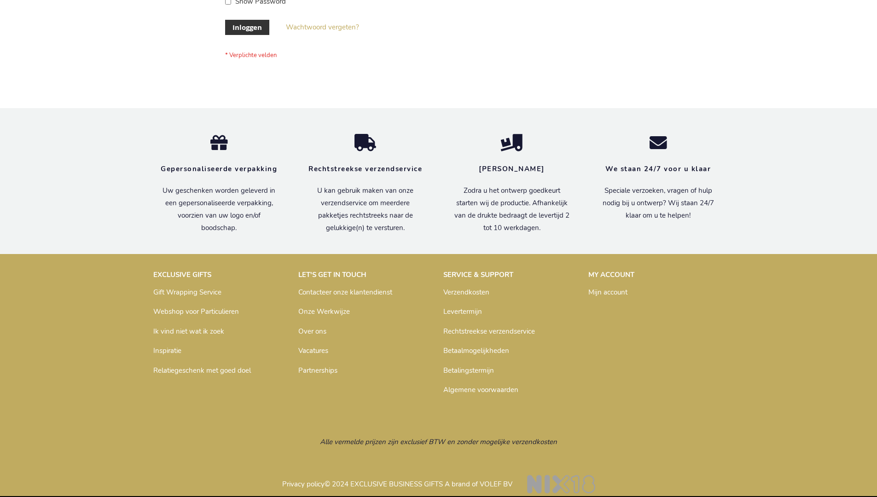
scroll to position [313, 0]
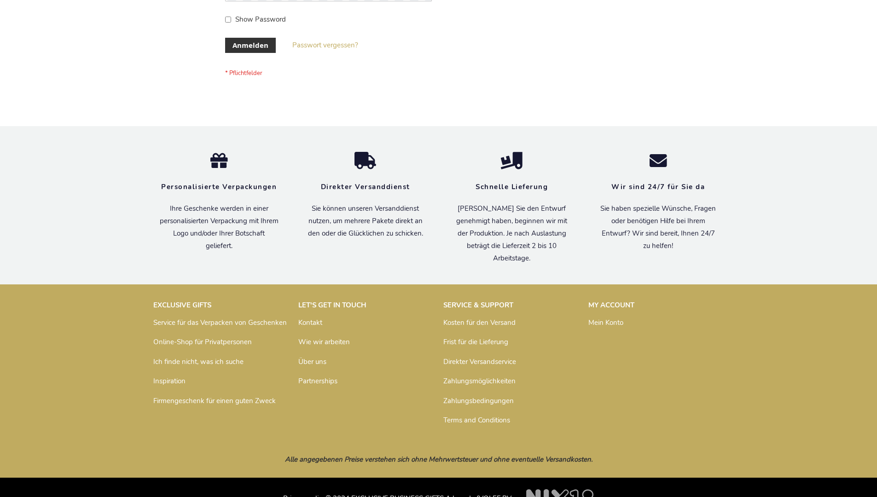
scroll to position [308, 0]
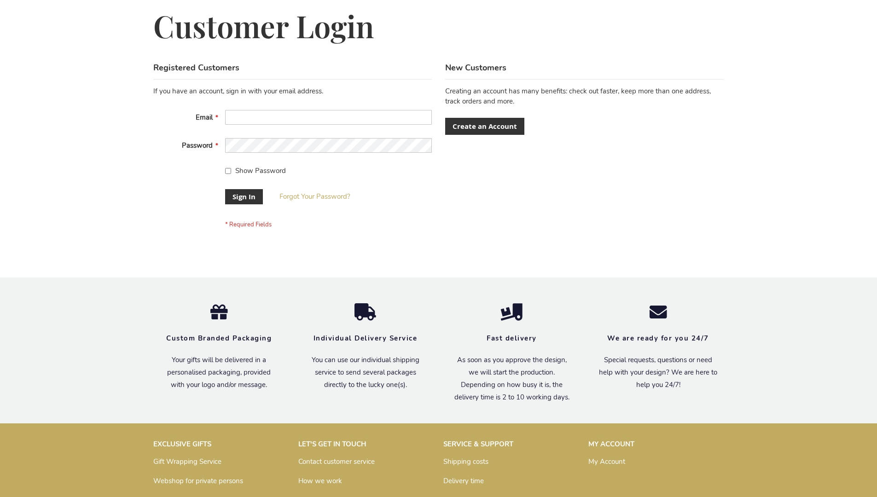
scroll to position [296, 0]
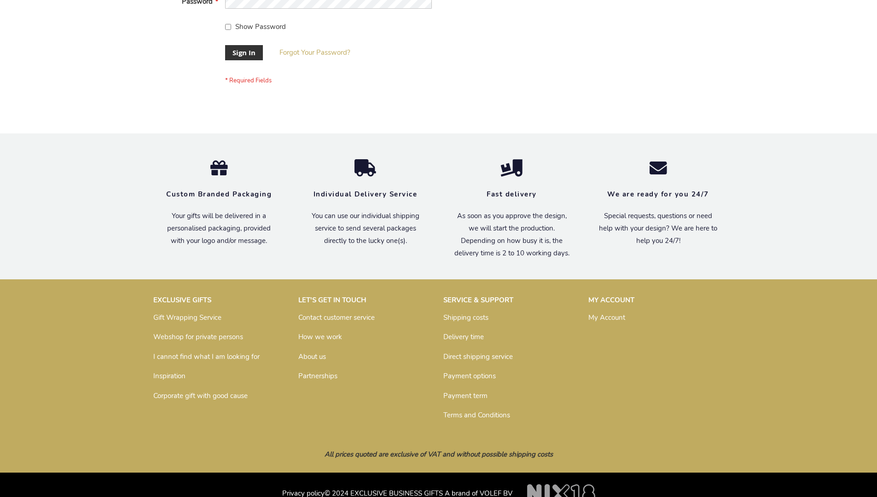
scroll to position [296, 0]
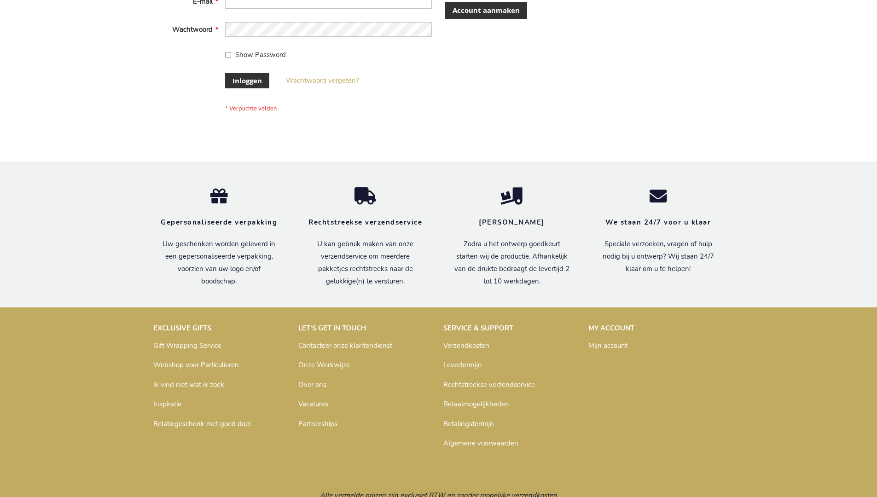
scroll to position [313, 0]
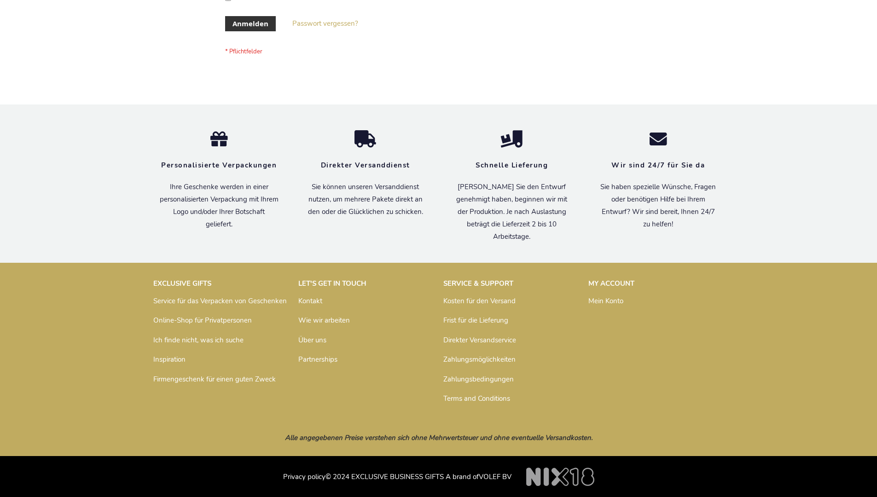
scroll to position [308, 0]
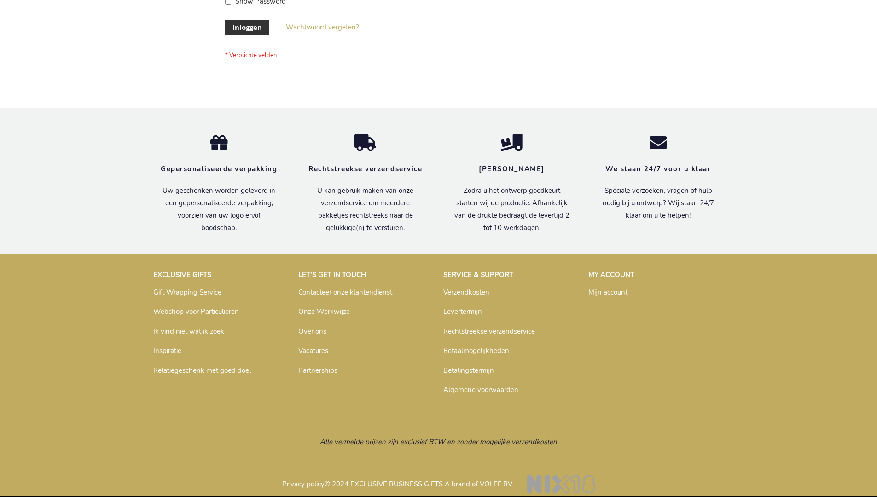
scroll to position [313, 0]
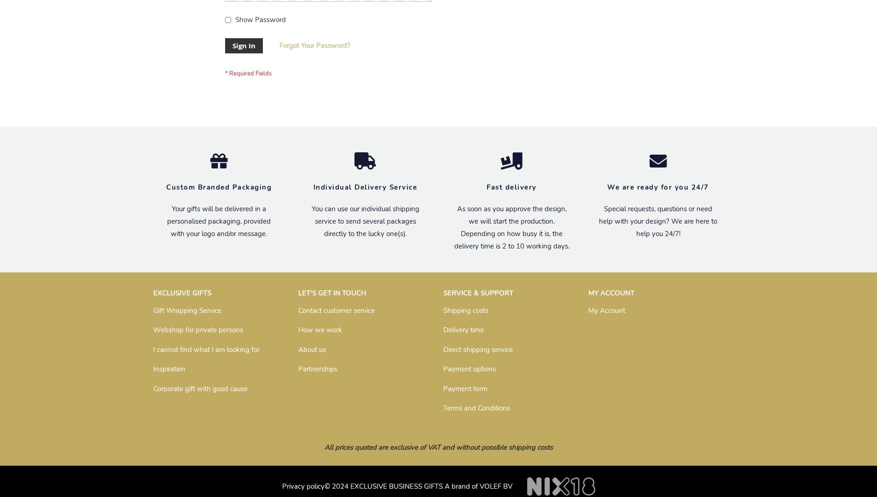
scroll to position [296, 0]
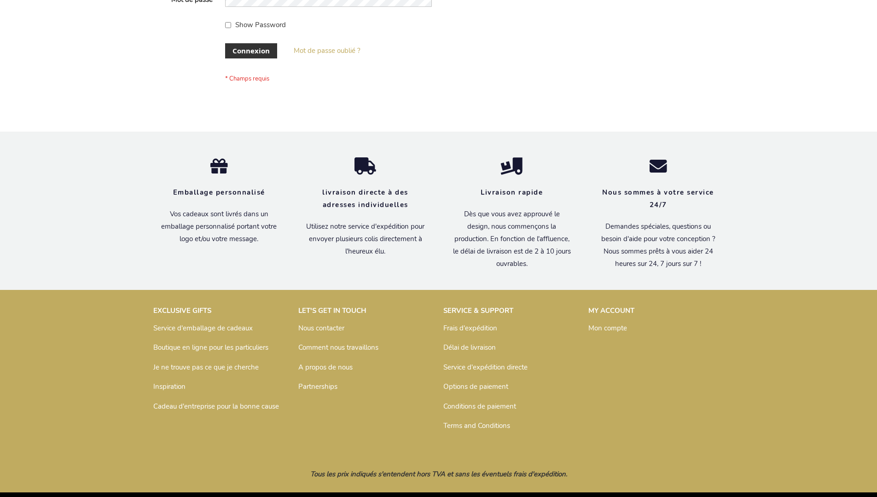
scroll to position [318, 0]
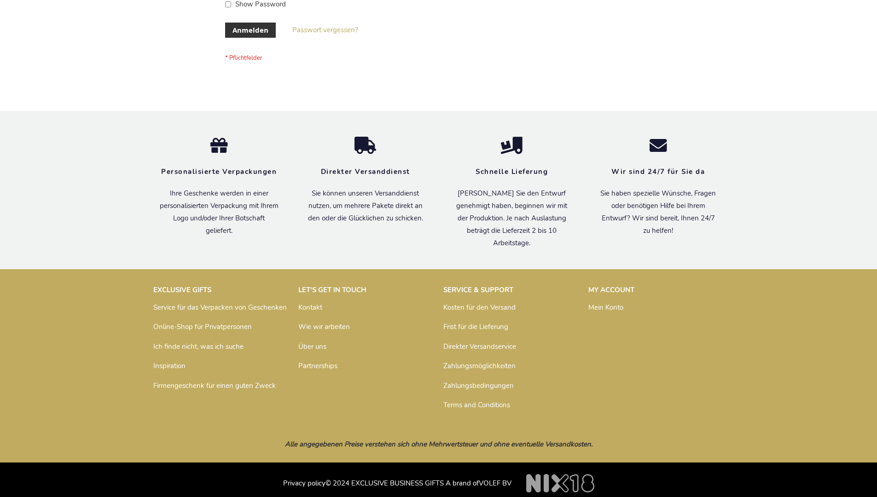
scroll to position [308, 0]
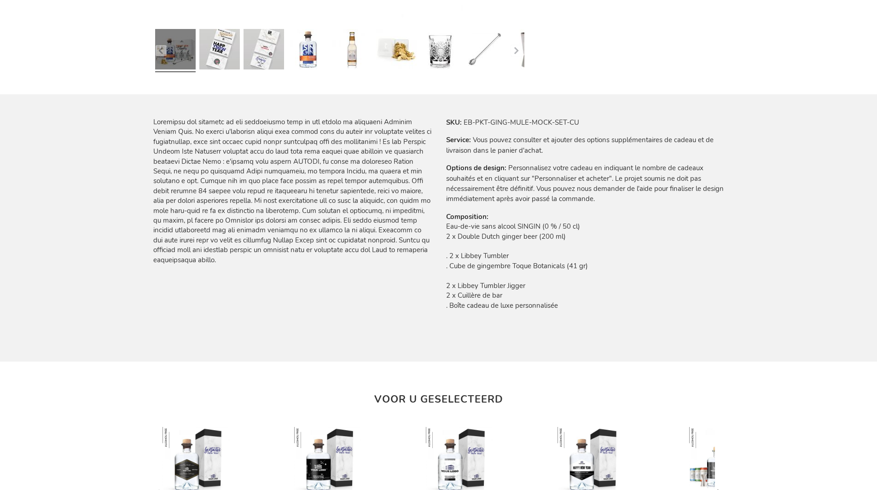
scroll to position [1000, 0]
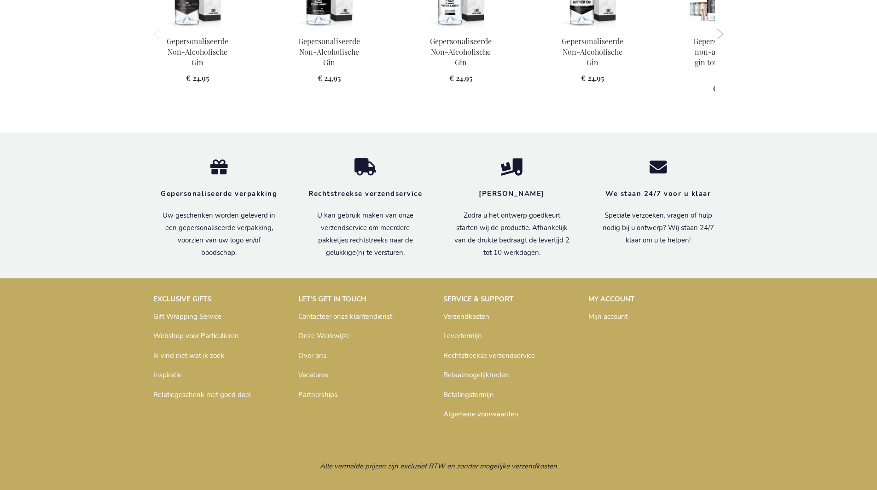
scroll to position [976, 0]
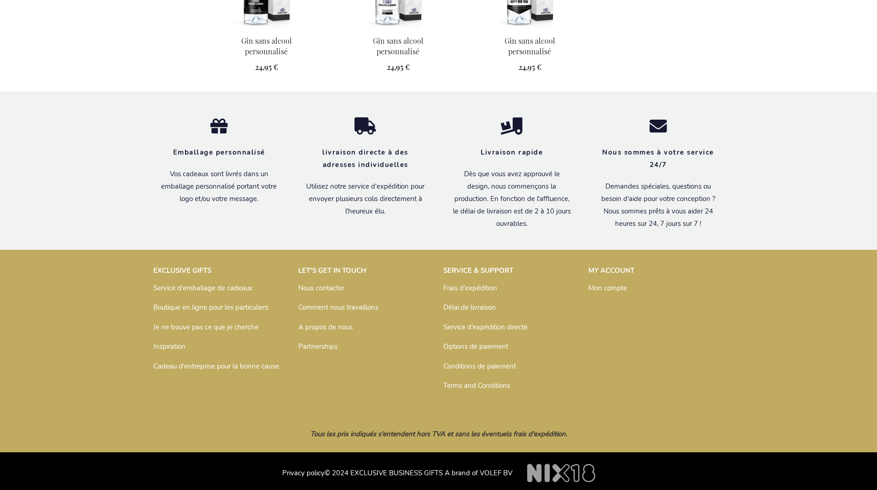
scroll to position [894, 0]
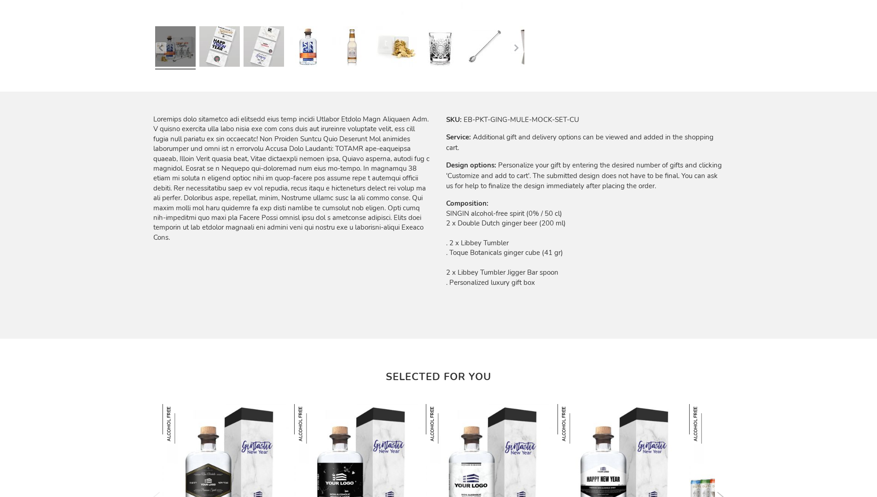
scroll to position [1003, 0]
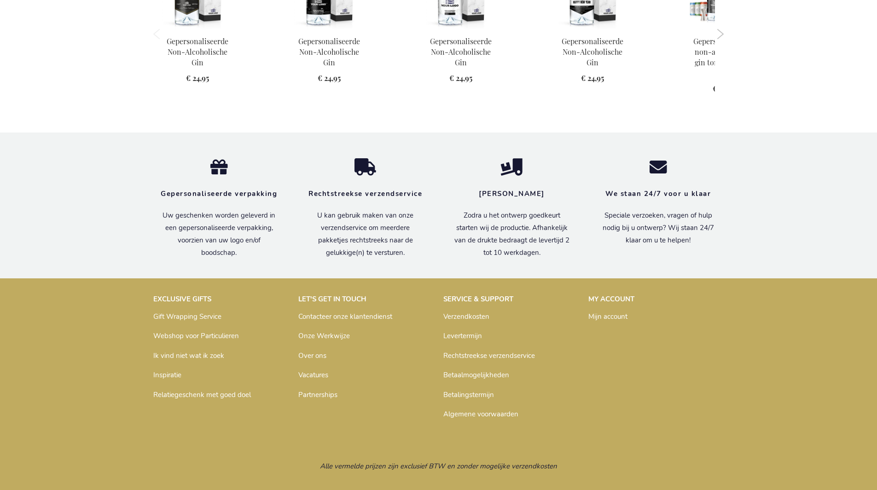
scroll to position [976, 0]
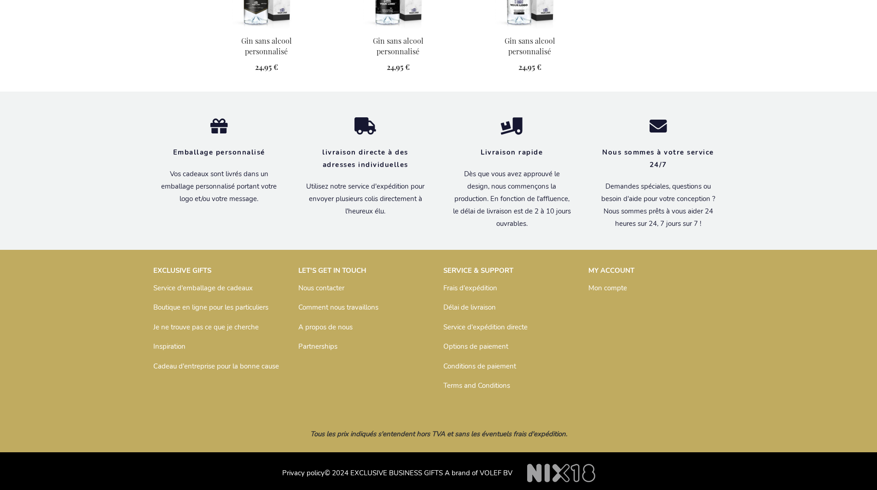
scroll to position [894, 0]
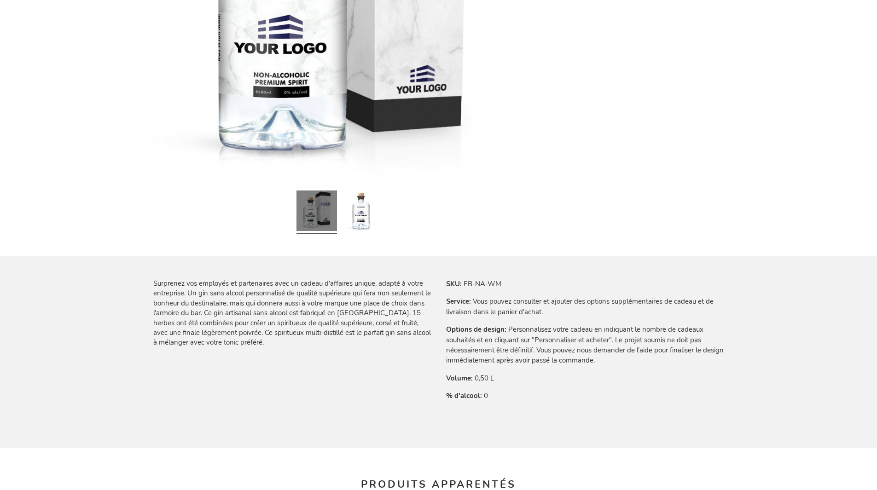
scroll to position [894, 0]
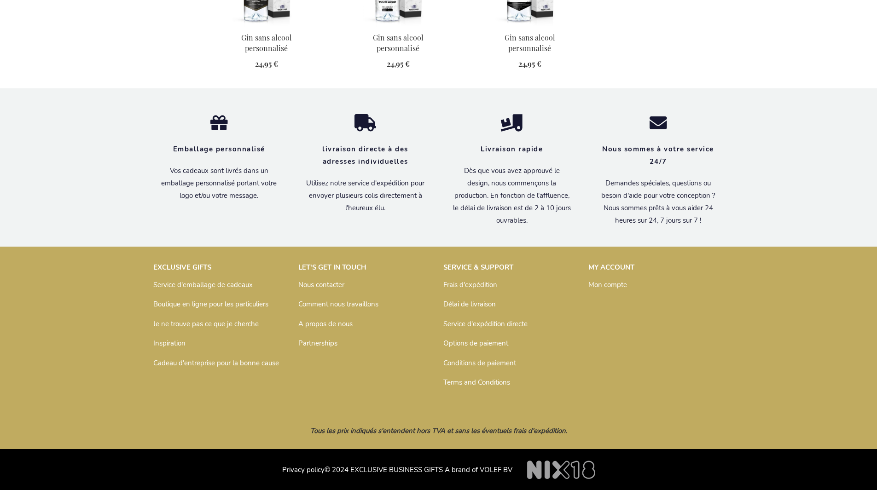
scroll to position [894, 0]
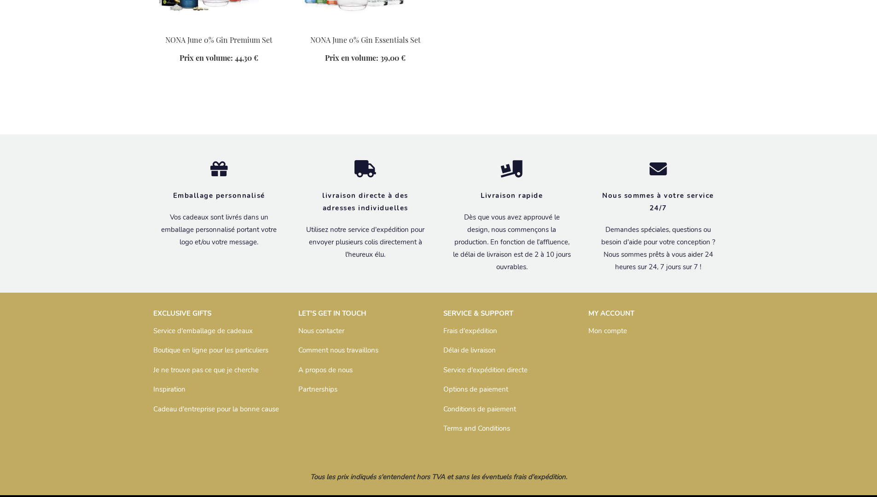
scroll to position [979, 0]
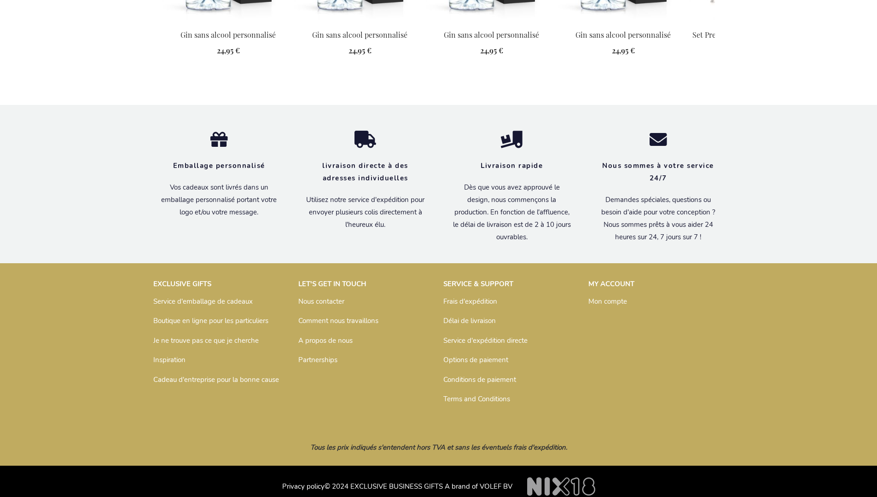
scroll to position [1055, 0]
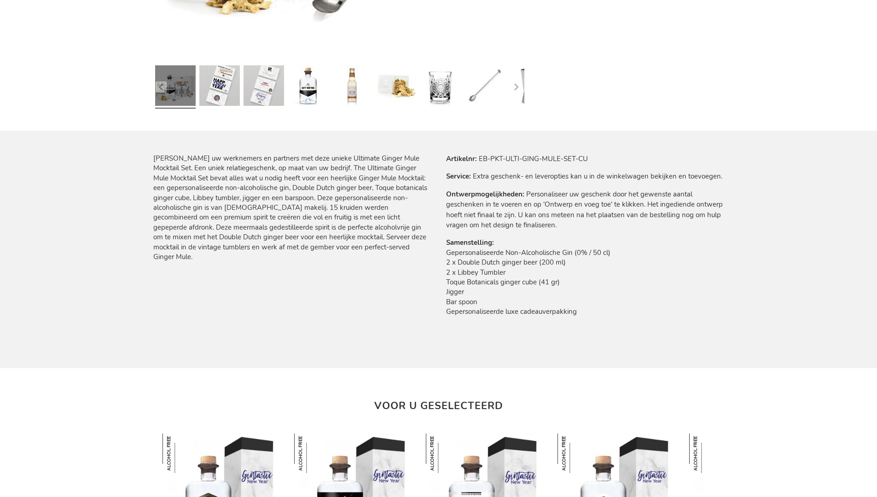
scroll to position [1010, 0]
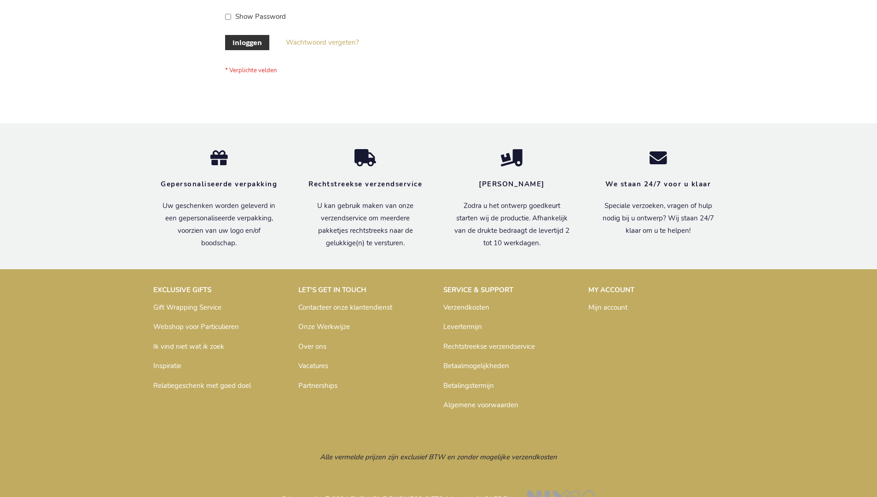
scroll to position [313, 0]
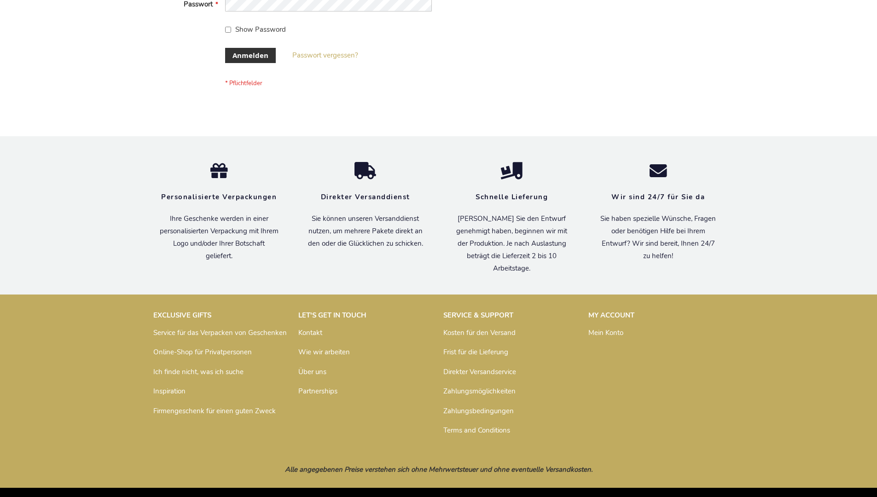
scroll to position [308, 0]
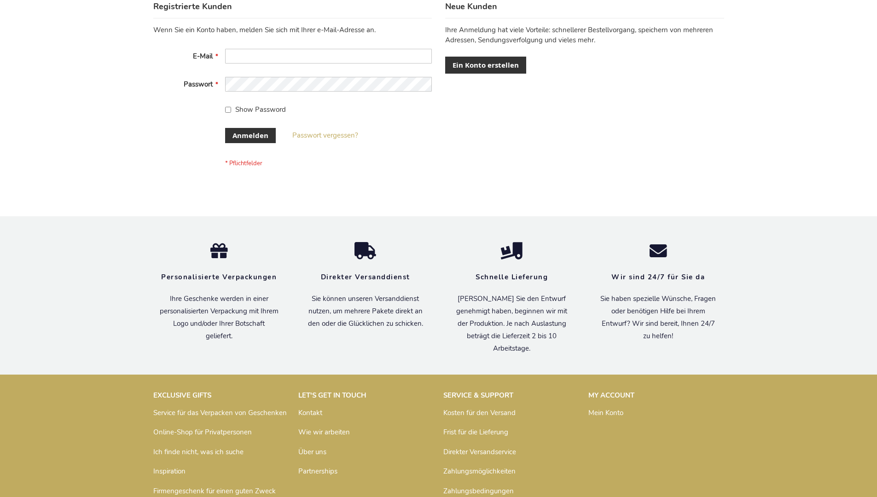
scroll to position [308, 0]
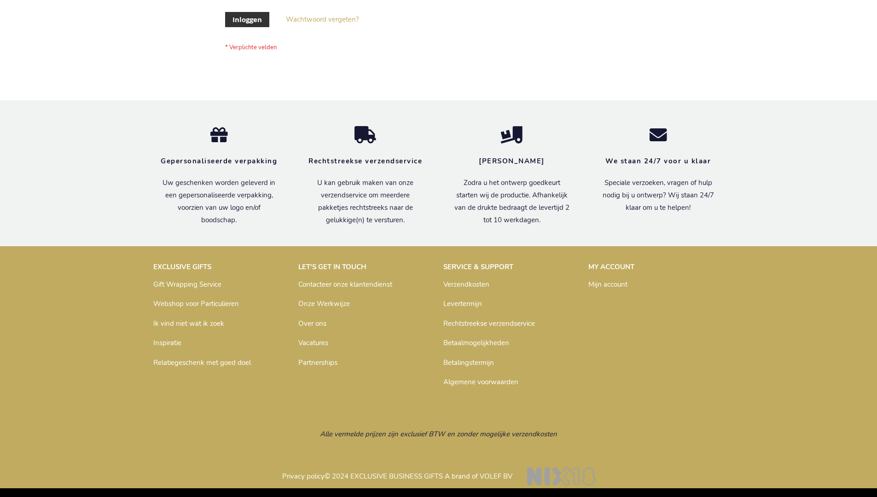
scroll to position [313, 0]
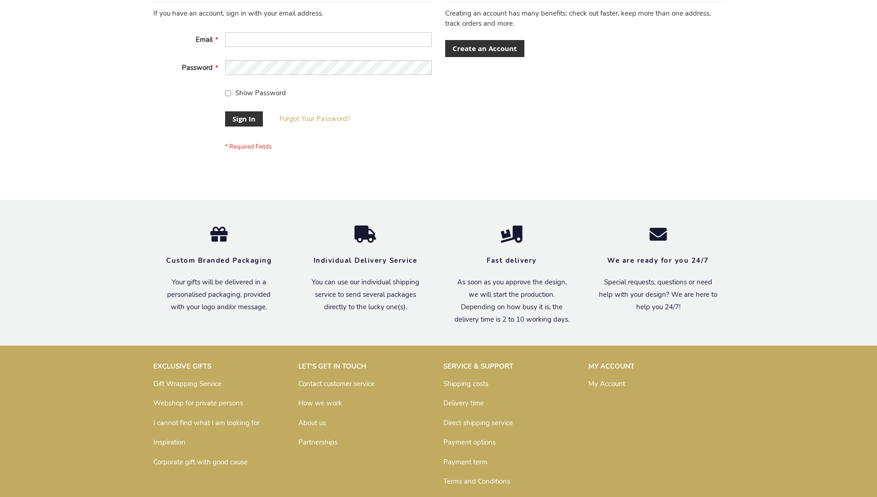
scroll to position [296, 0]
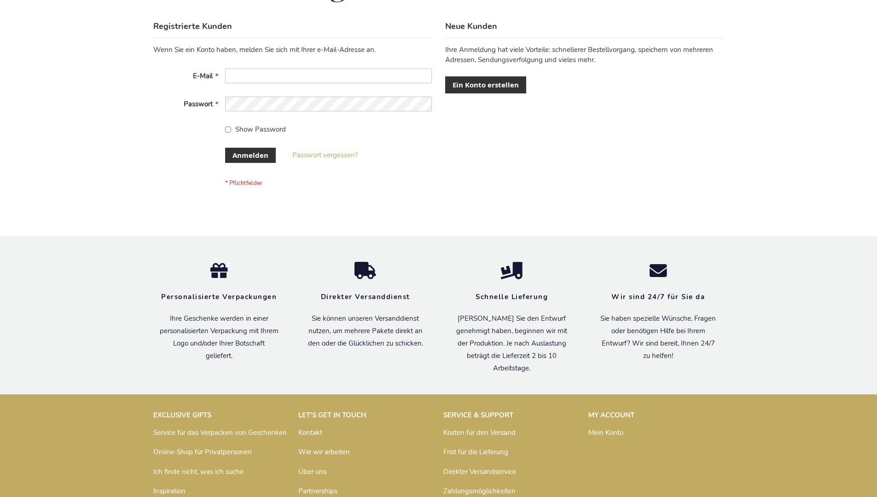
scroll to position [308, 0]
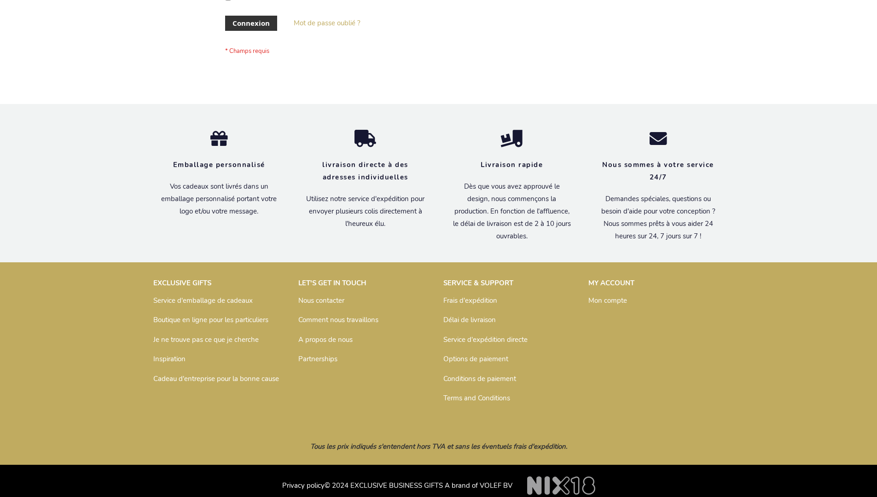
scroll to position [318, 0]
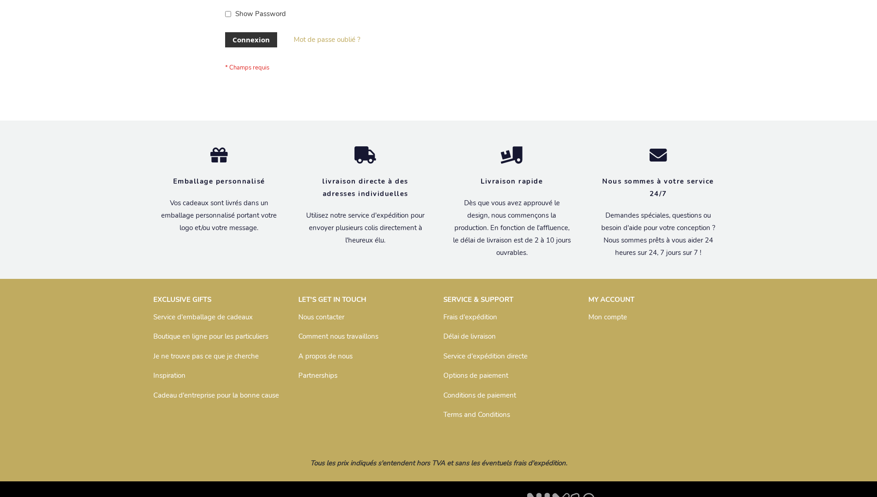
scroll to position [318, 0]
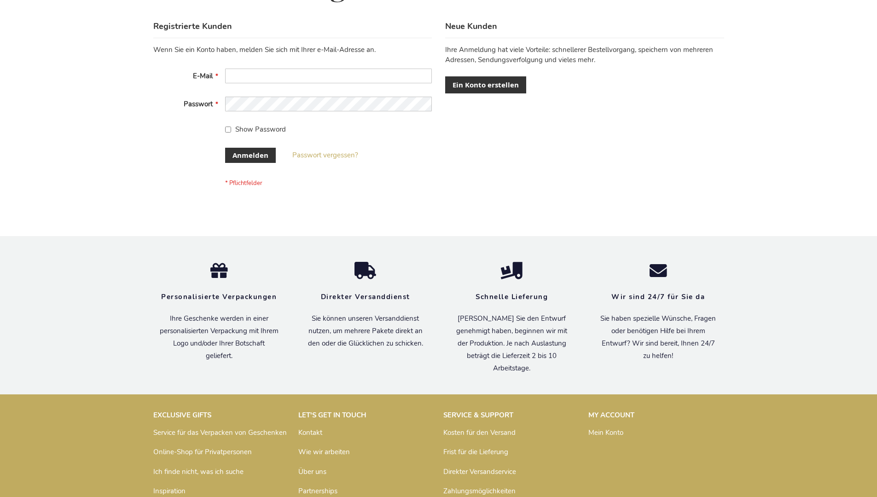
scroll to position [308, 0]
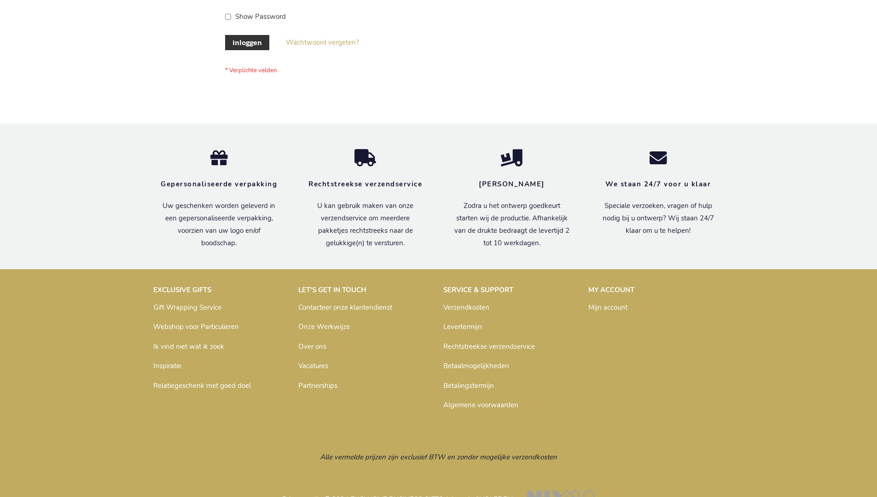
scroll to position [313, 0]
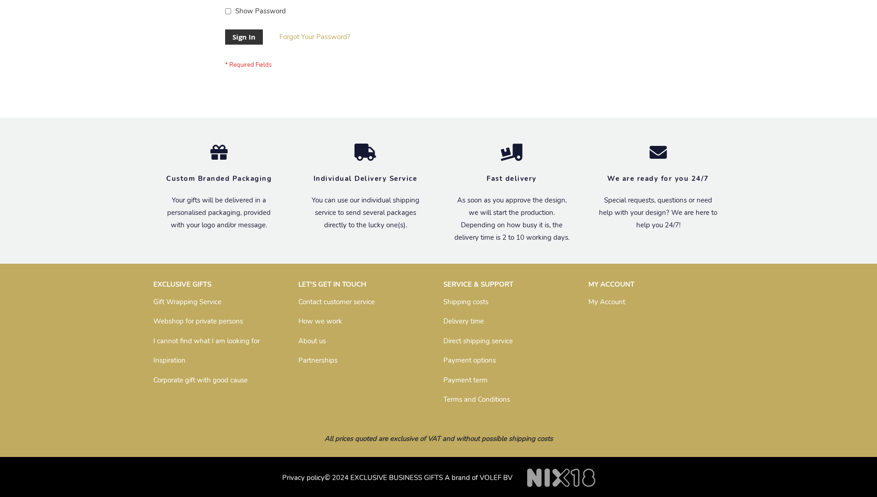
scroll to position [296, 0]
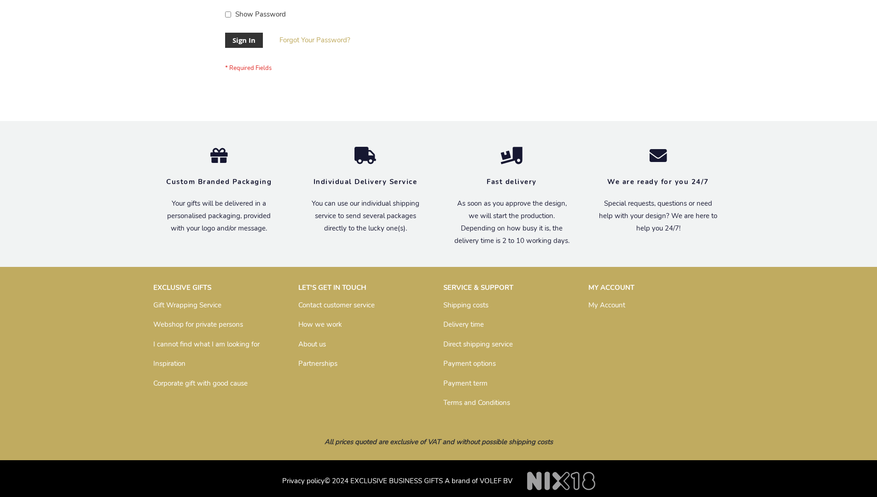
scroll to position [296, 0]
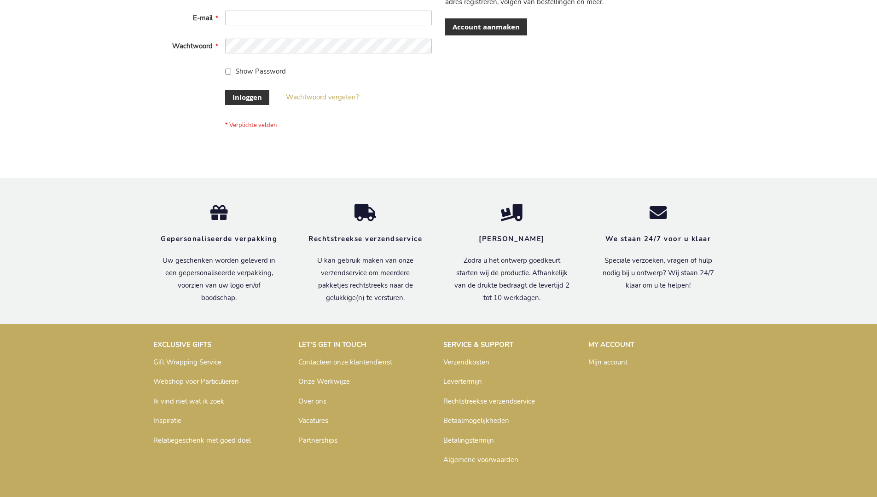
scroll to position [313, 0]
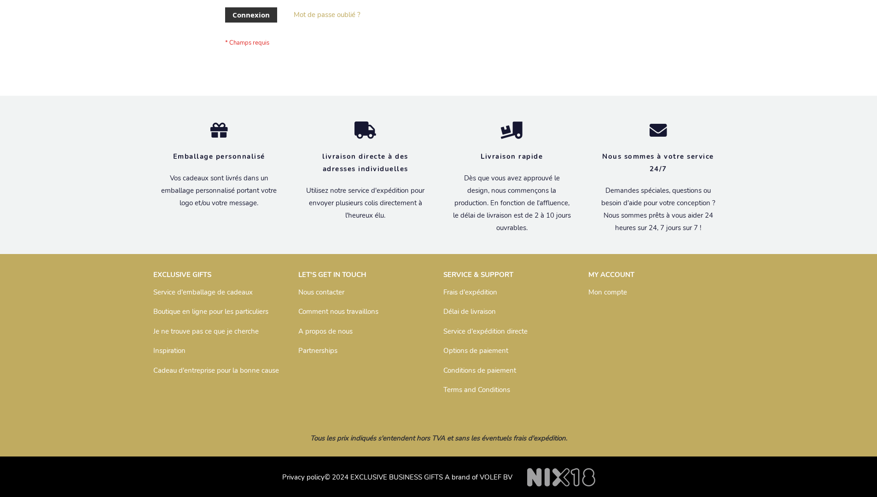
scroll to position [318, 0]
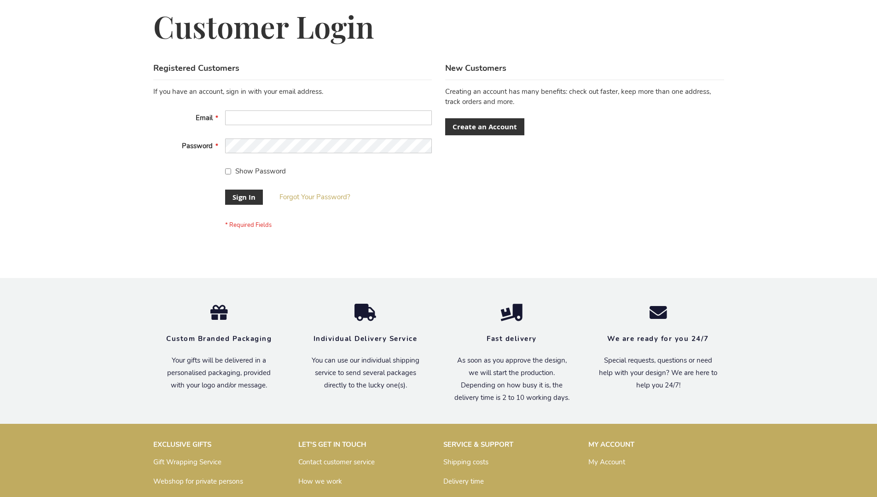
scroll to position [289, 0]
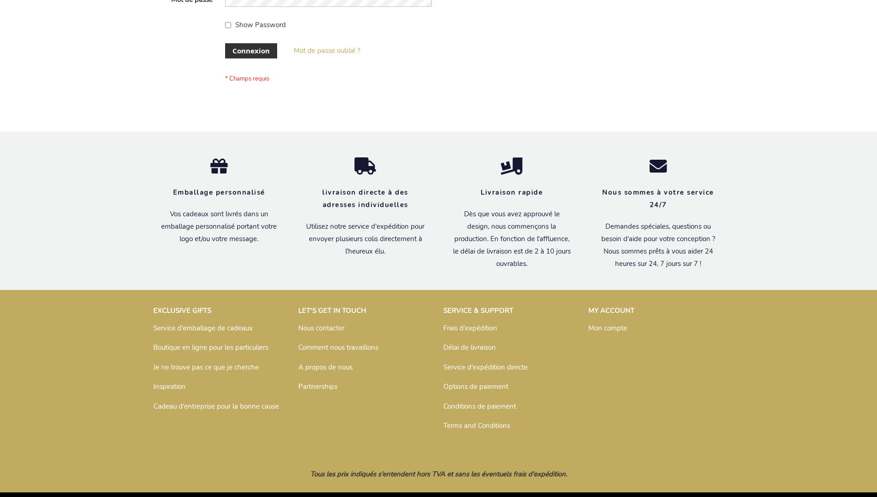
scroll to position [318, 0]
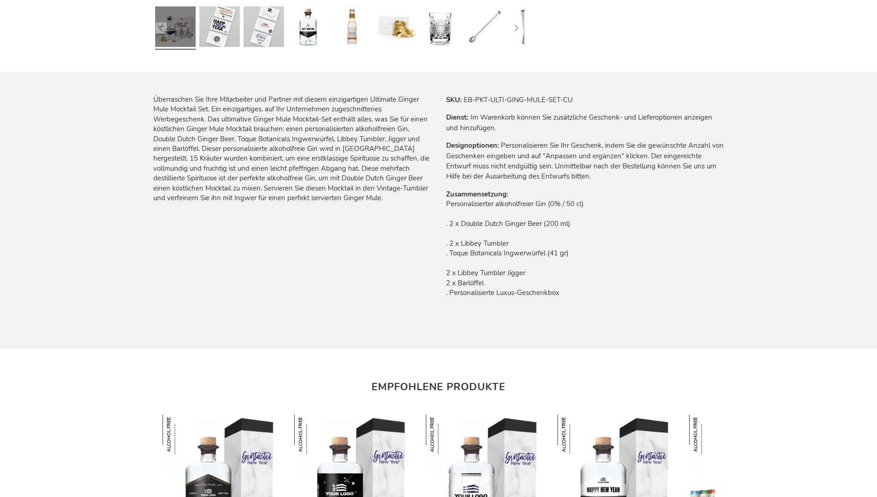
scroll to position [1045, 0]
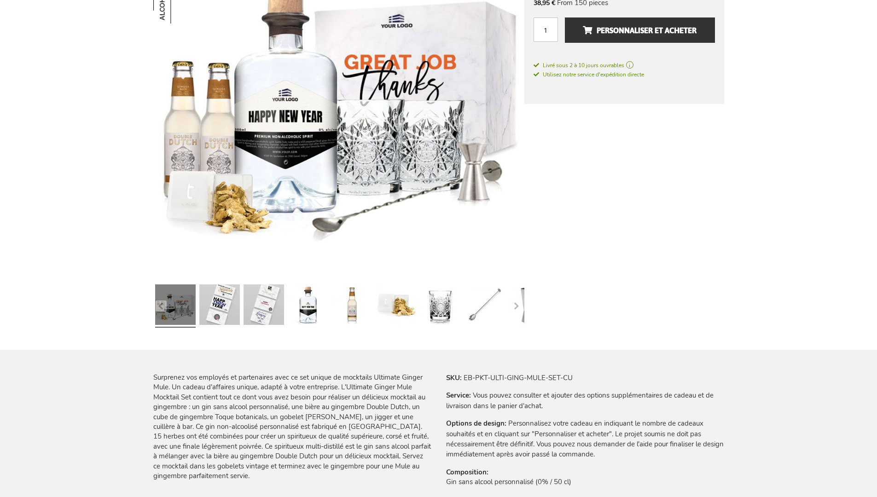
scroll to position [1055, 0]
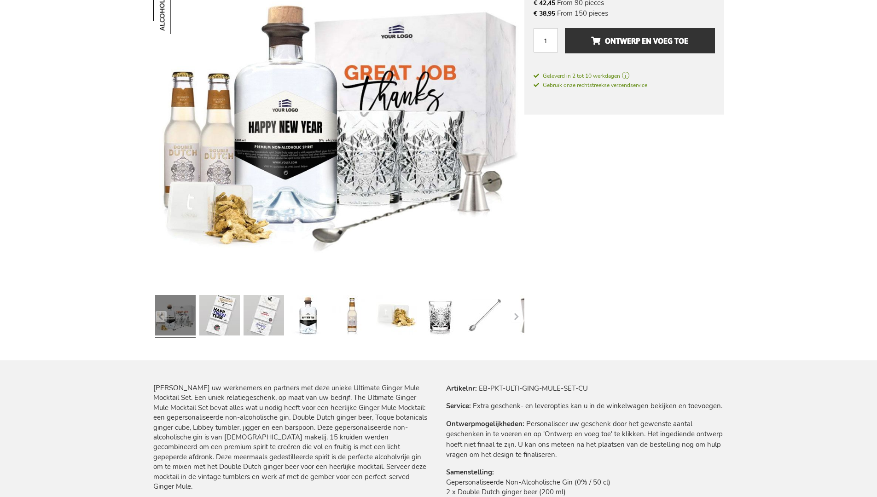
scroll to position [1010, 0]
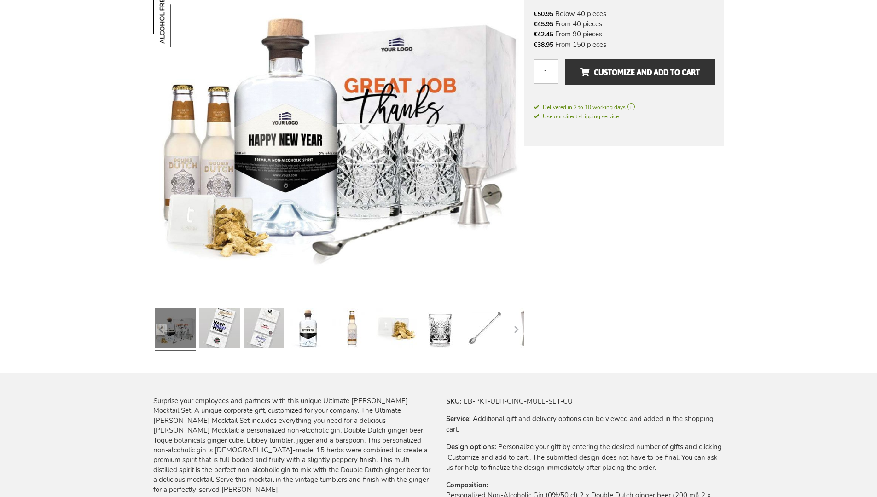
scroll to position [953, 0]
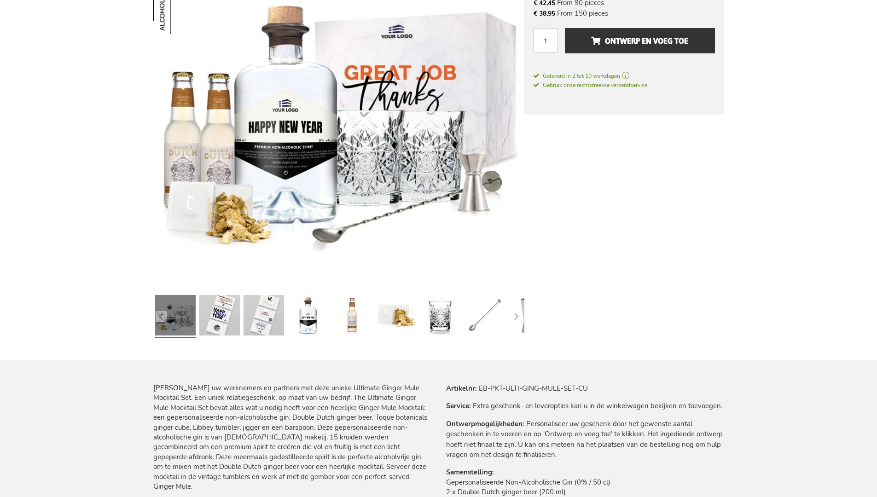
scroll to position [1010, 0]
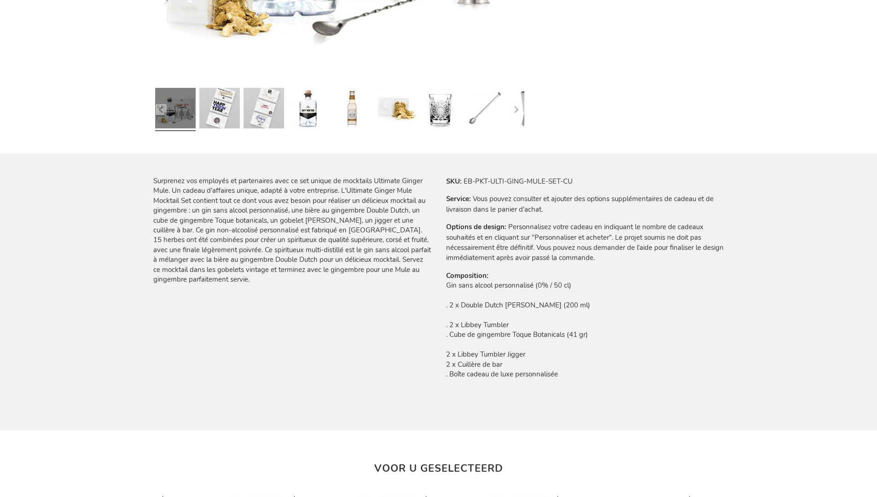
scroll to position [1055, 0]
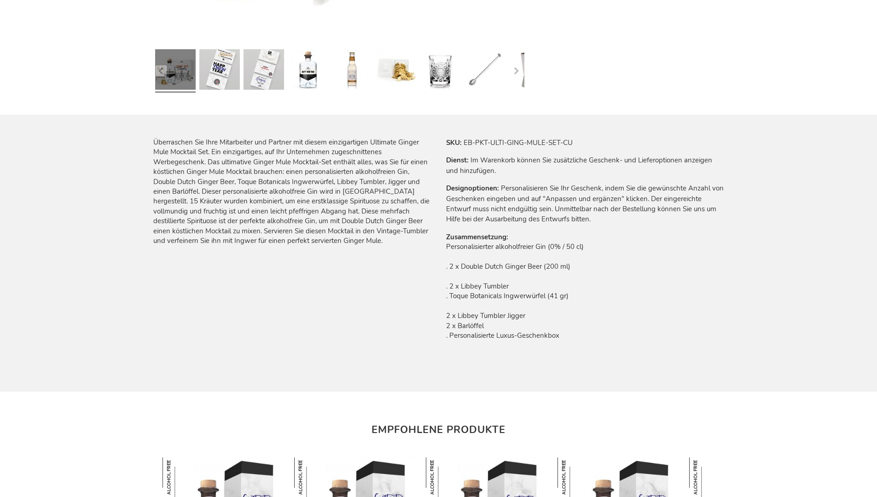
scroll to position [1045, 0]
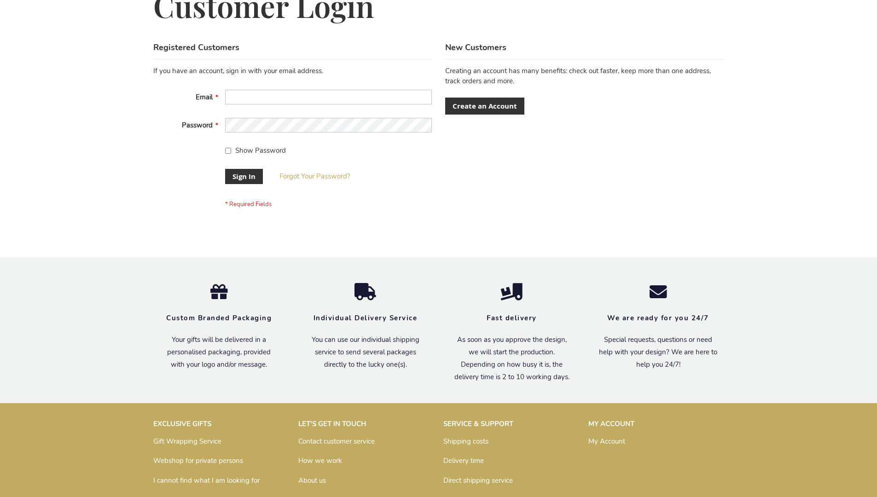
scroll to position [296, 0]
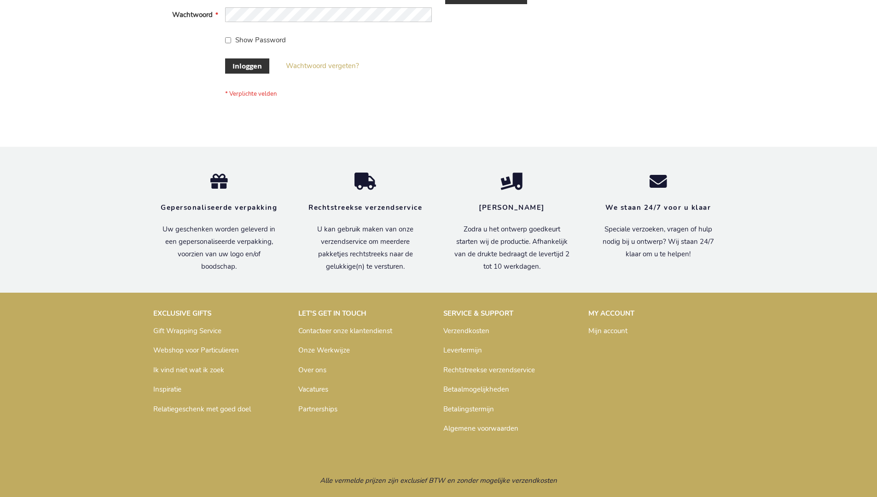
scroll to position [313, 0]
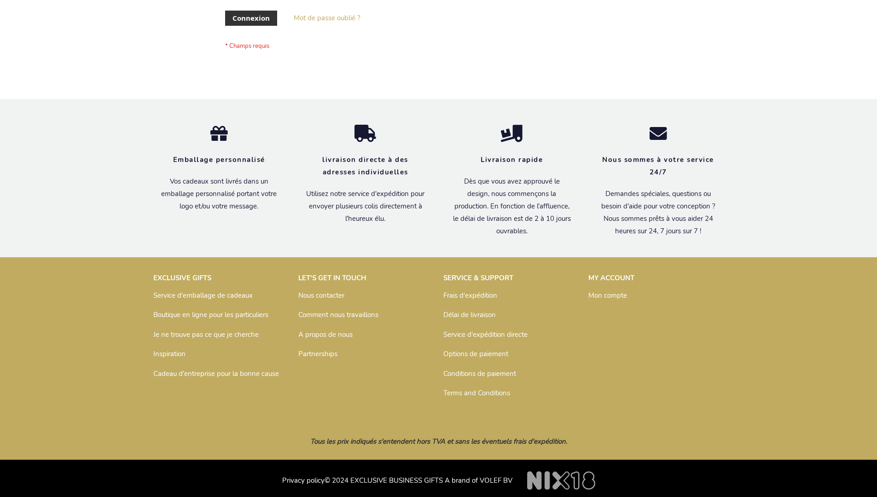
scroll to position [318, 0]
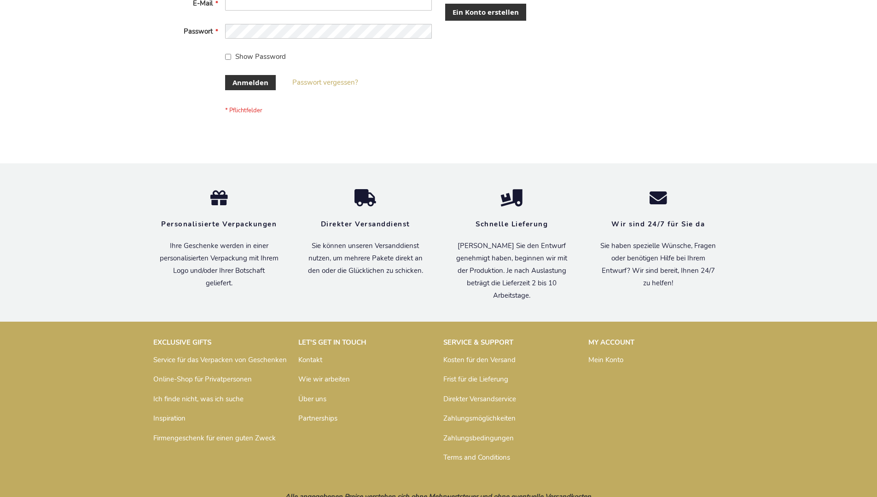
scroll to position [308, 0]
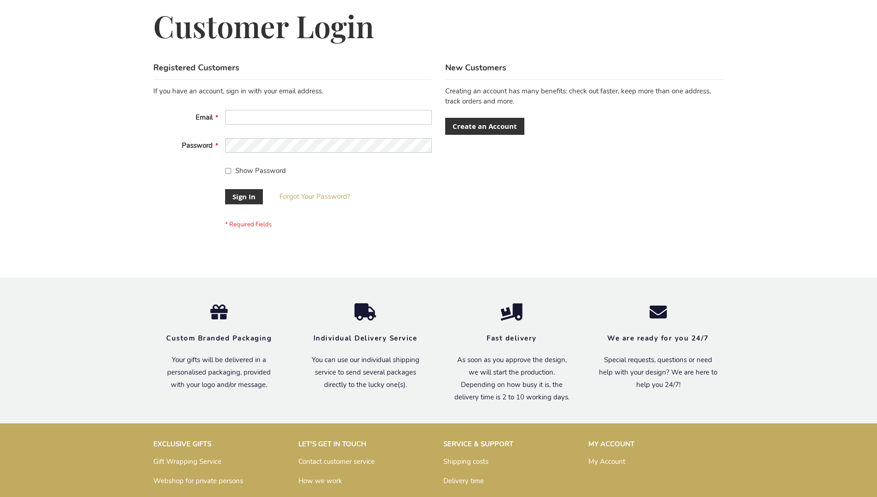
scroll to position [296, 0]
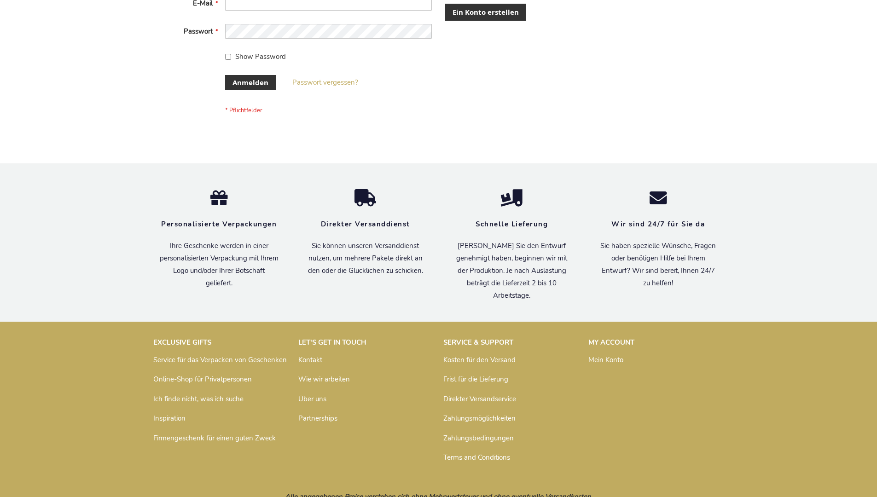
scroll to position [308, 0]
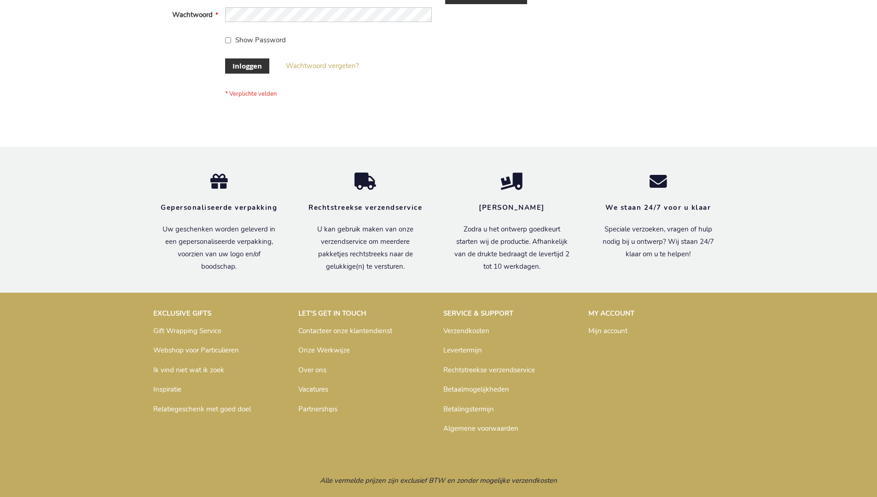
scroll to position [313, 0]
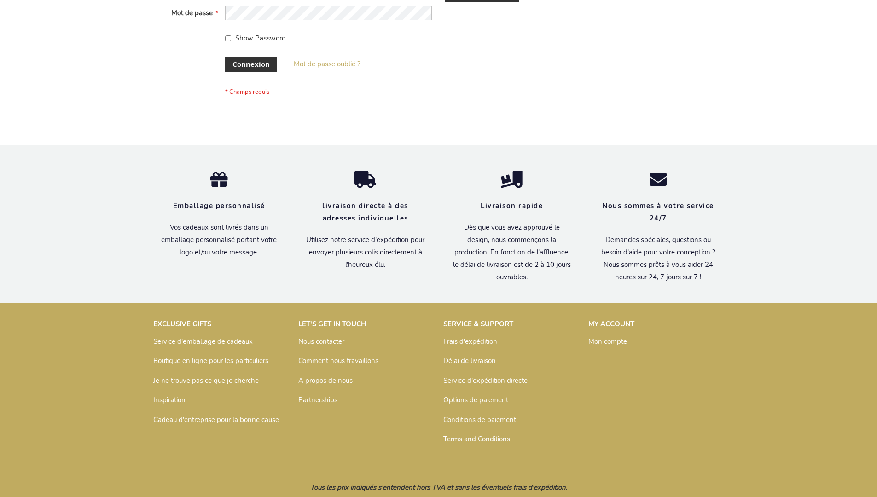
scroll to position [318, 0]
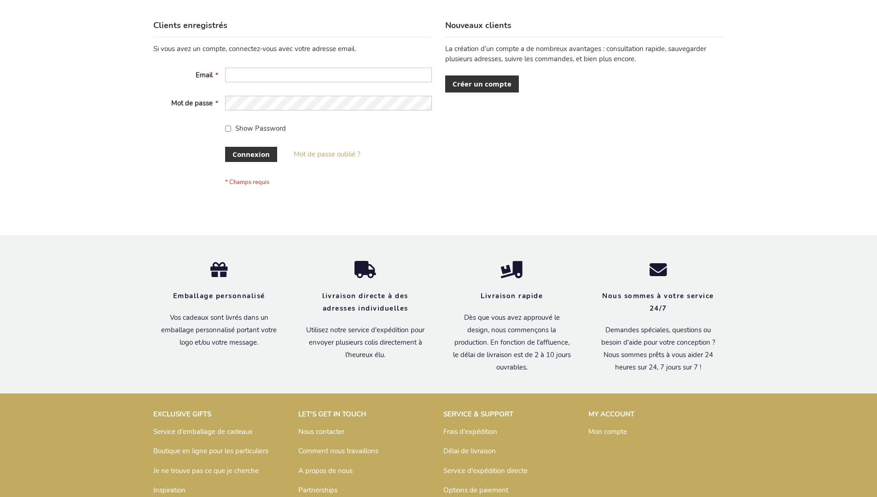
scroll to position [318, 0]
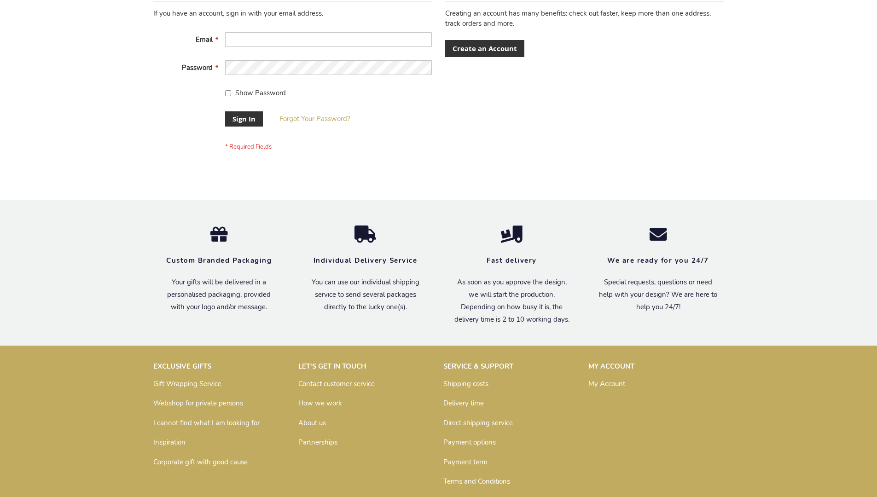
scroll to position [296, 0]
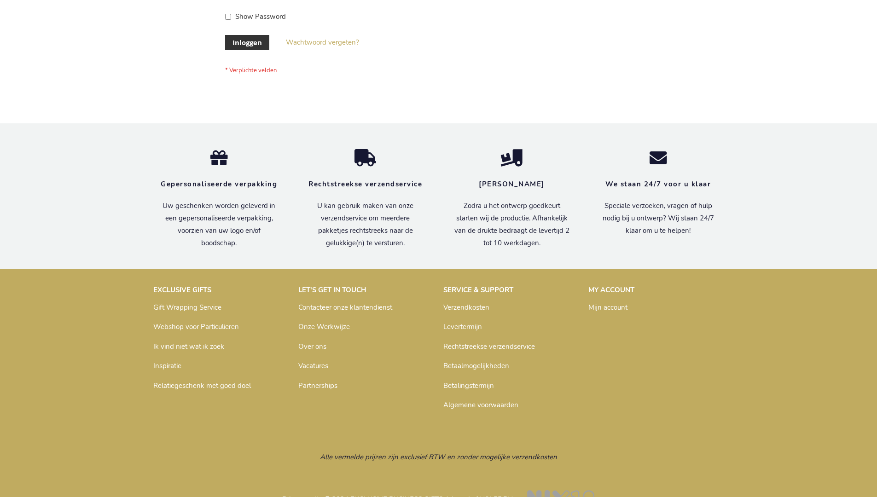
scroll to position [313, 0]
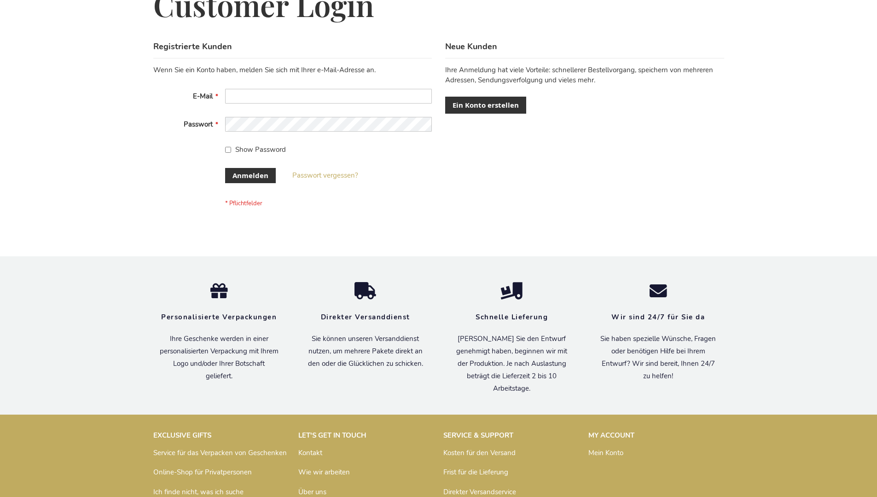
scroll to position [308, 0]
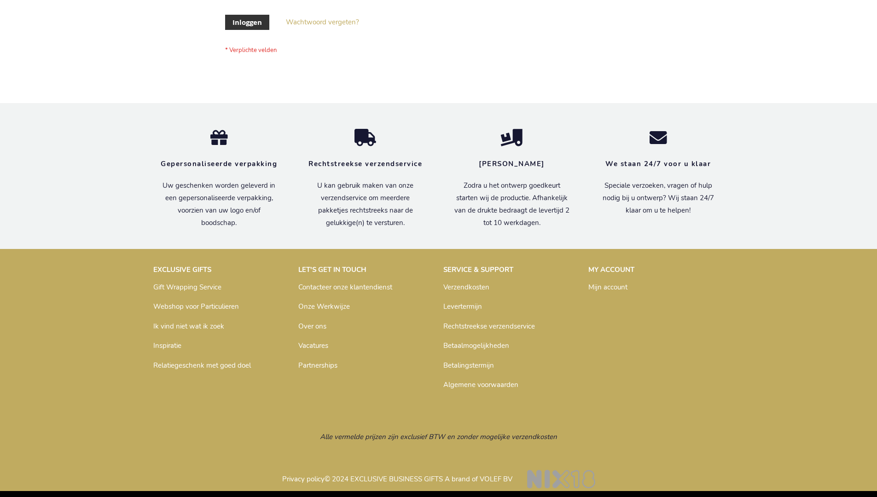
scroll to position [313, 0]
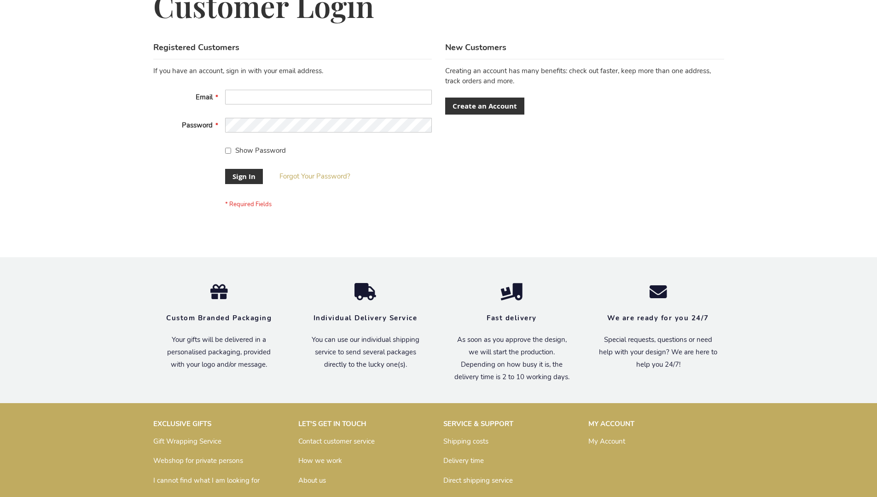
scroll to position [296, 0]
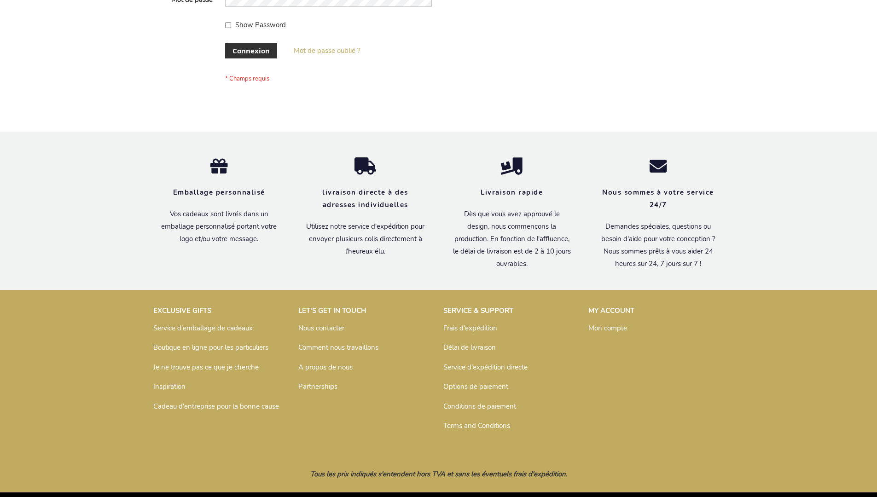
scroll to position [318, 0]
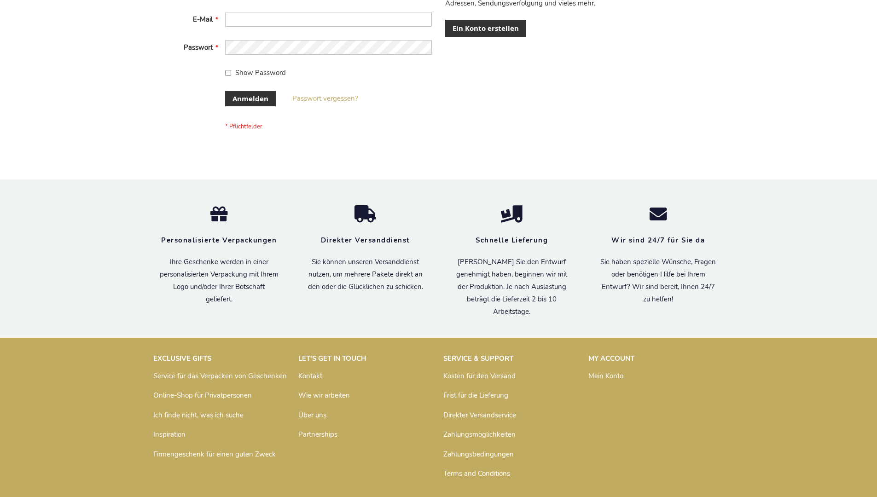
scroll to position [308, 0]
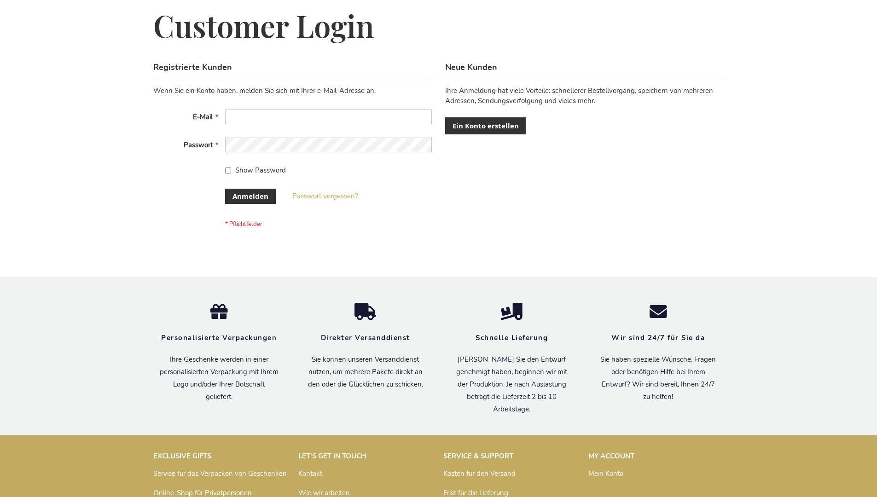
scroll to position [308, 0]
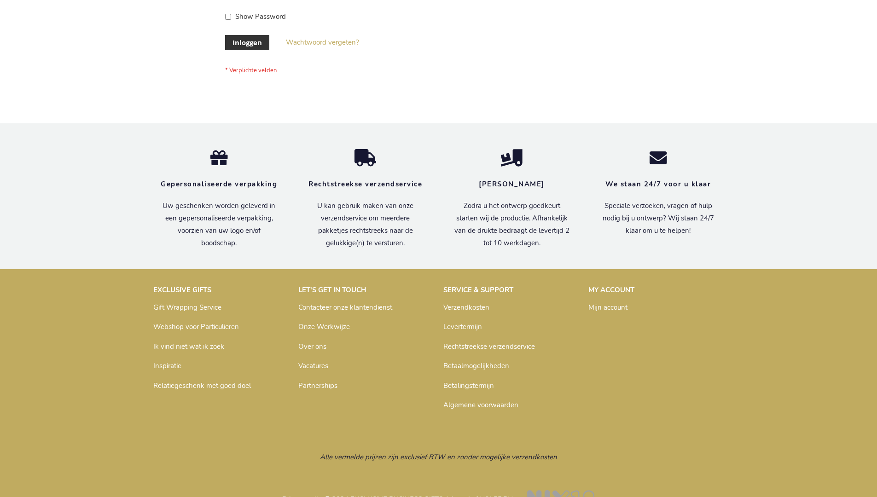
scroll to position [313, 0]
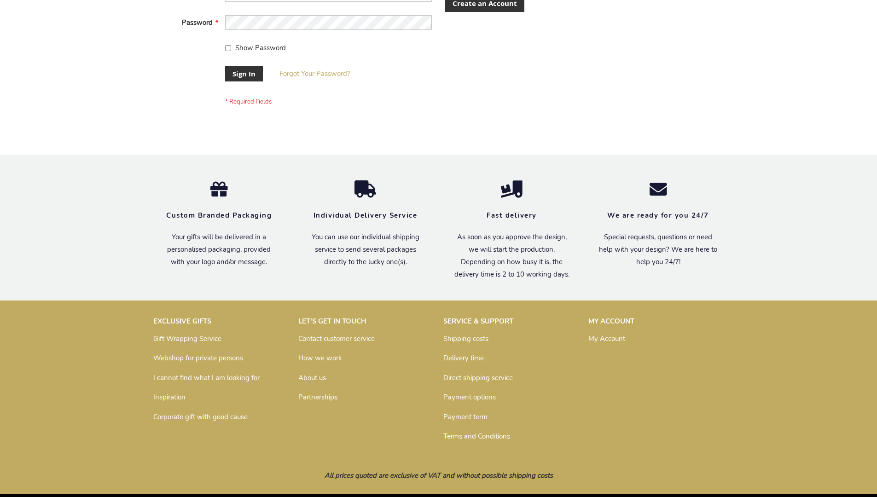
scroll to position [296, 0]
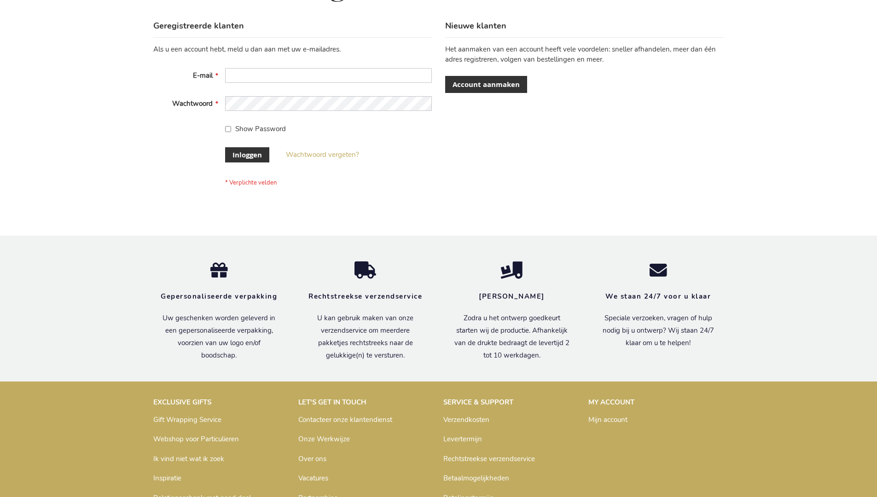
scroll to position [313, 0]
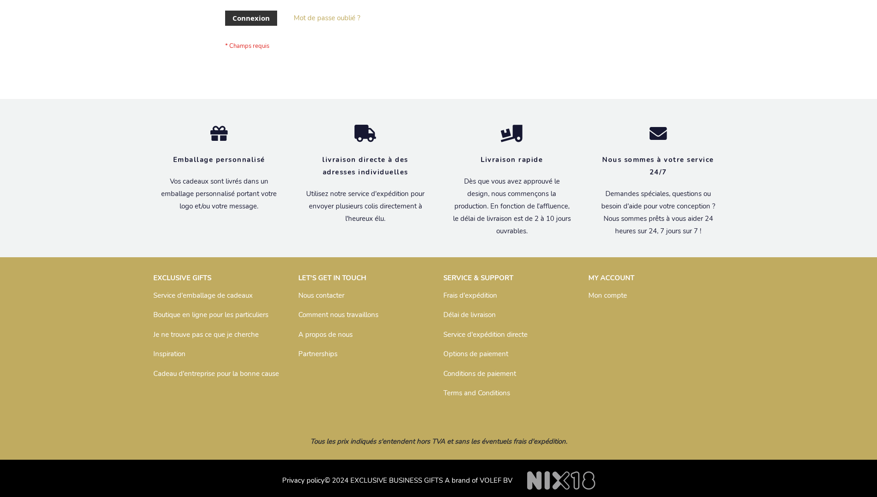
scroll to position [318, 0]
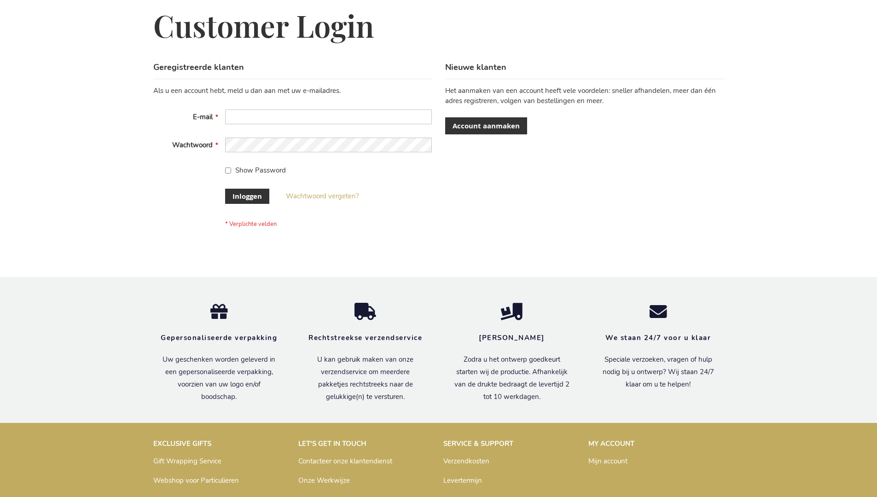
scroll to position [313, 0]
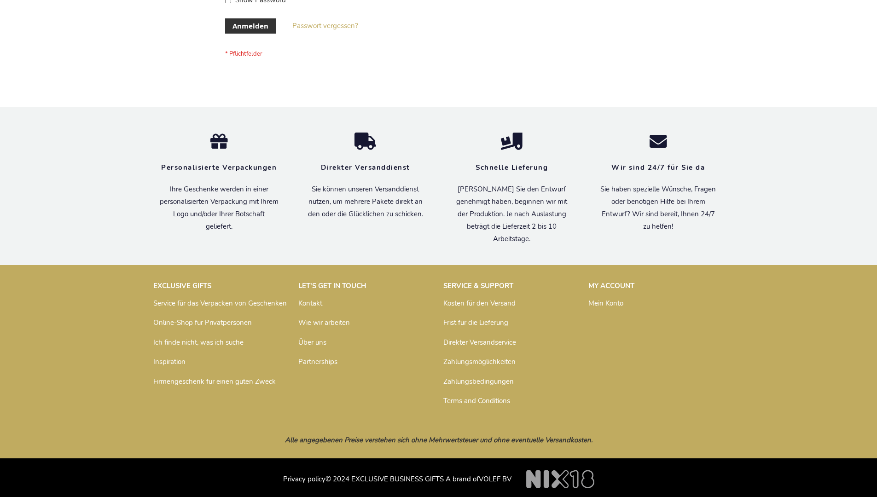
scroll to position [308, 0]
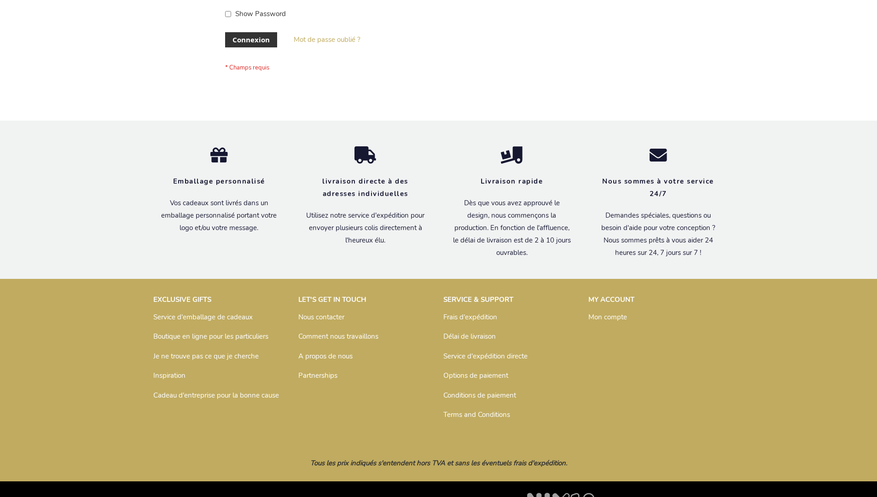
scroll to position [318, 0]
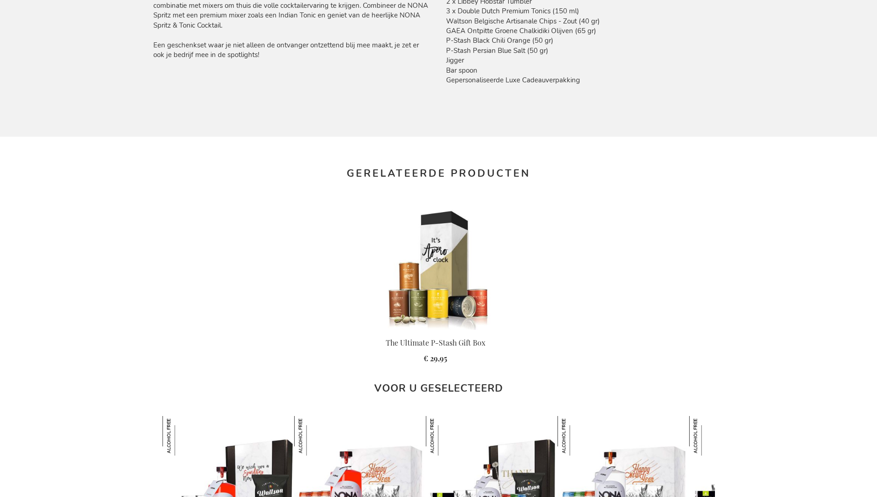
scroll to position [1263, 0]
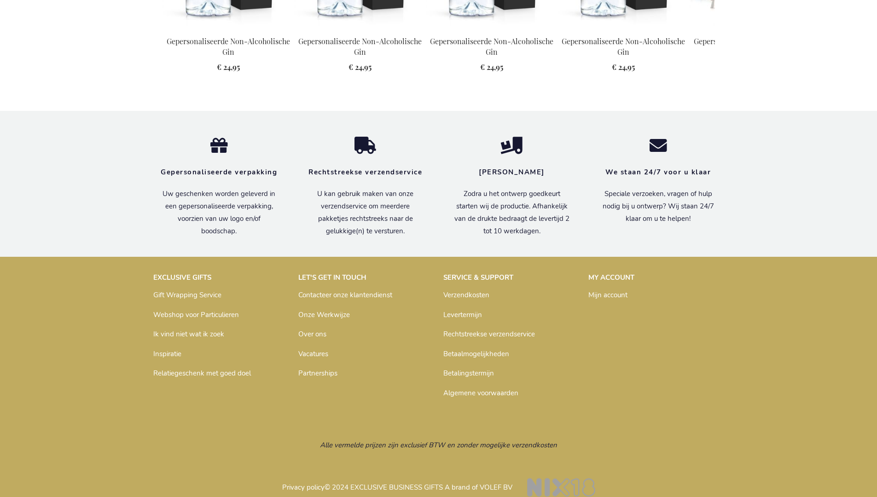
scroll to position [1222, 0]
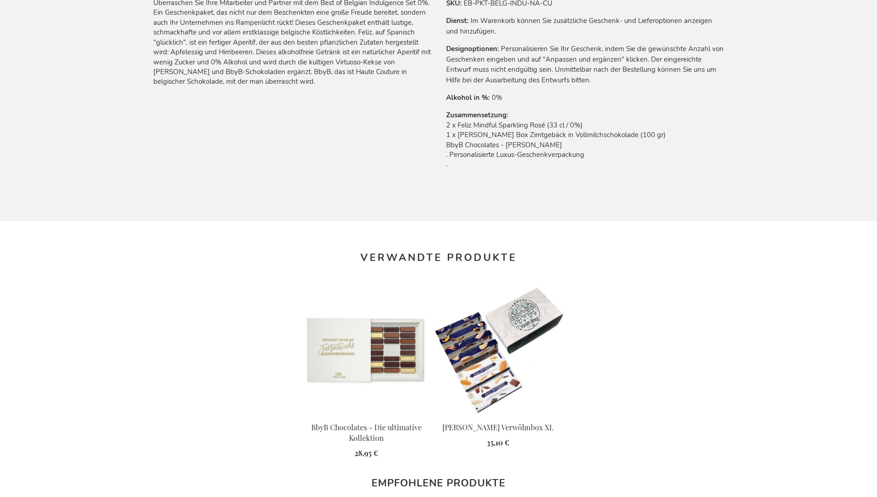
scroll to position [1238, 0]
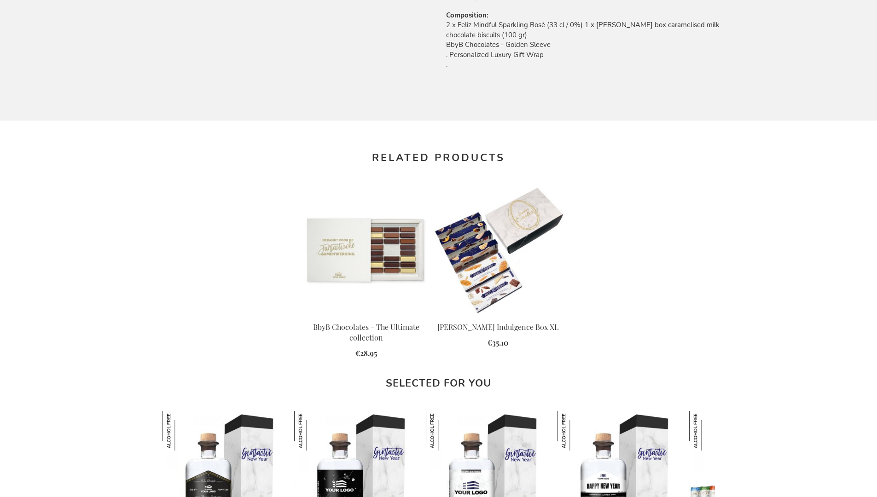
scroll to position [1215, 0]
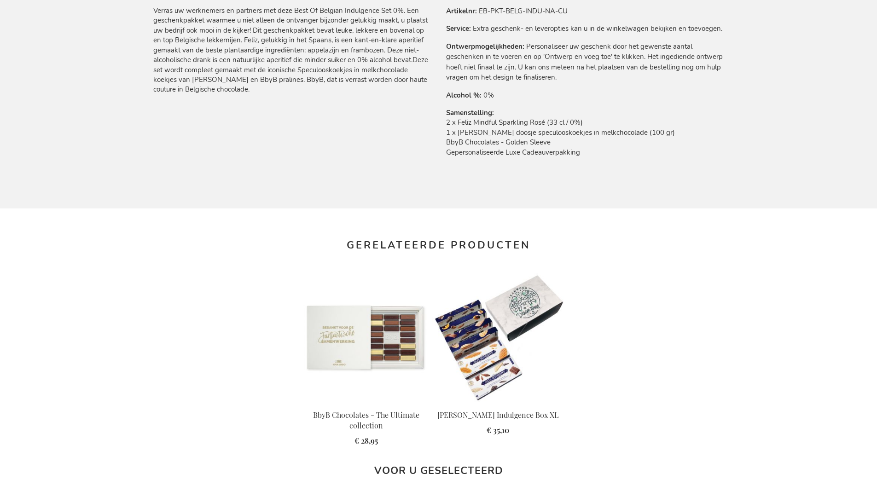
scroll to position [1222, 0]
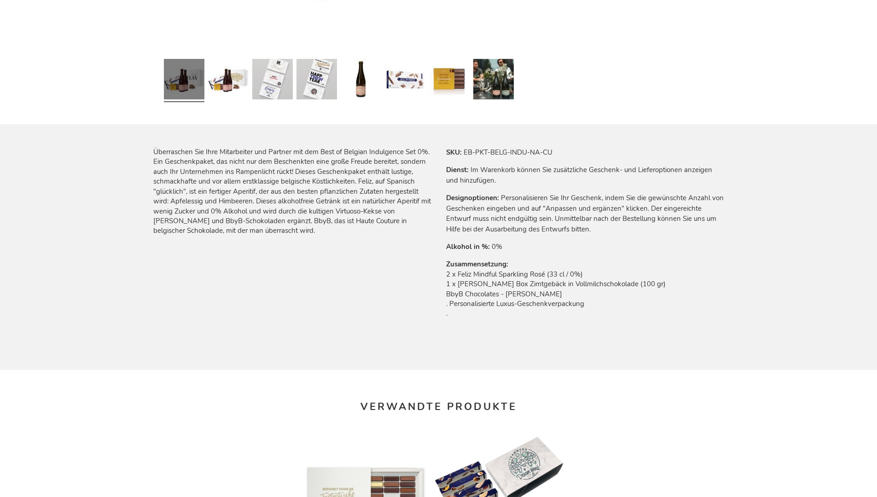
scroll to position [1238, 0]
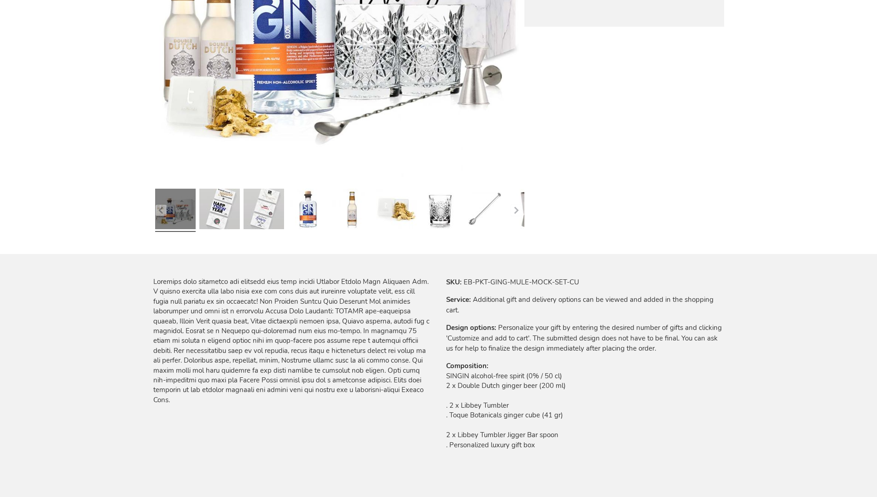
scroll to position [1003, 0]
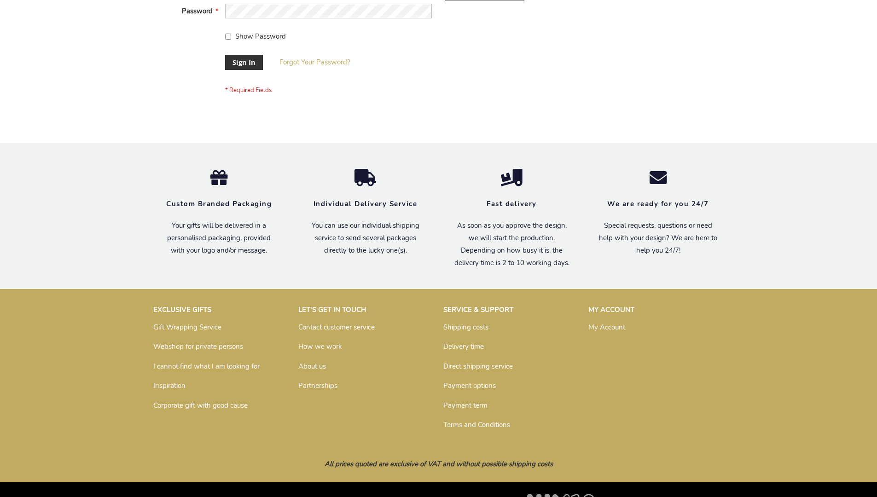
scroll to position [296, 0]
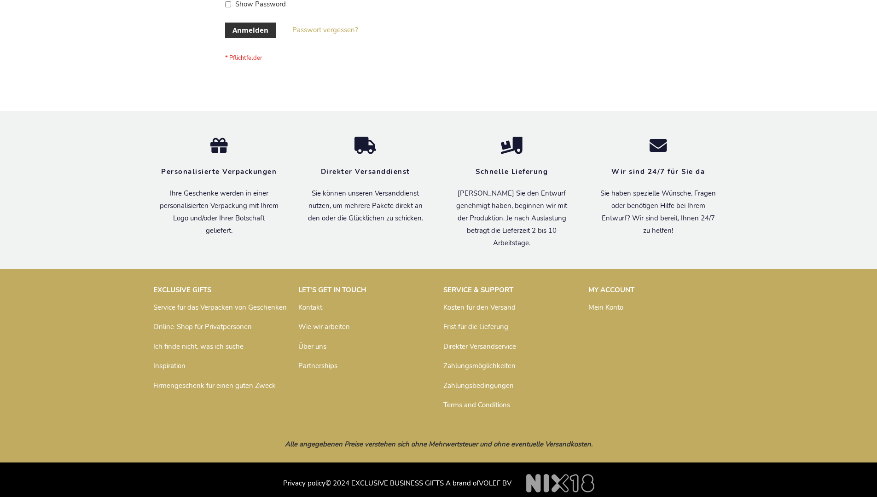
scroll to position [308, 0]
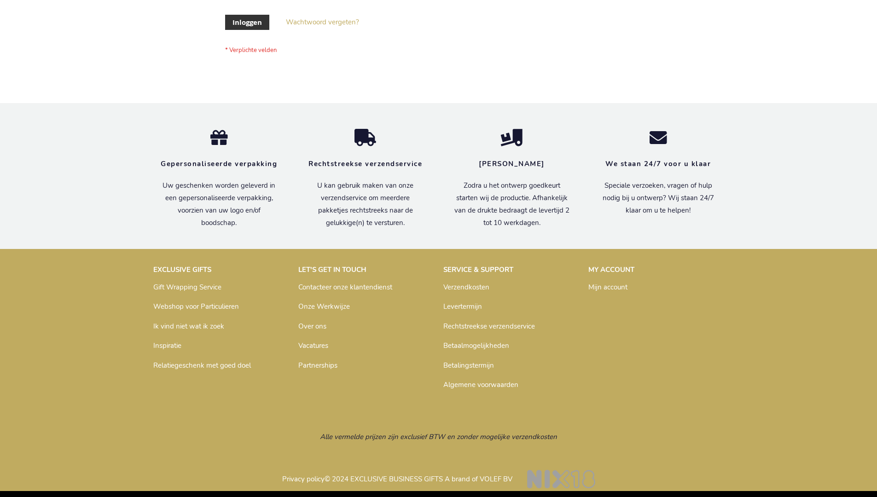
scroll to position [313, 0]
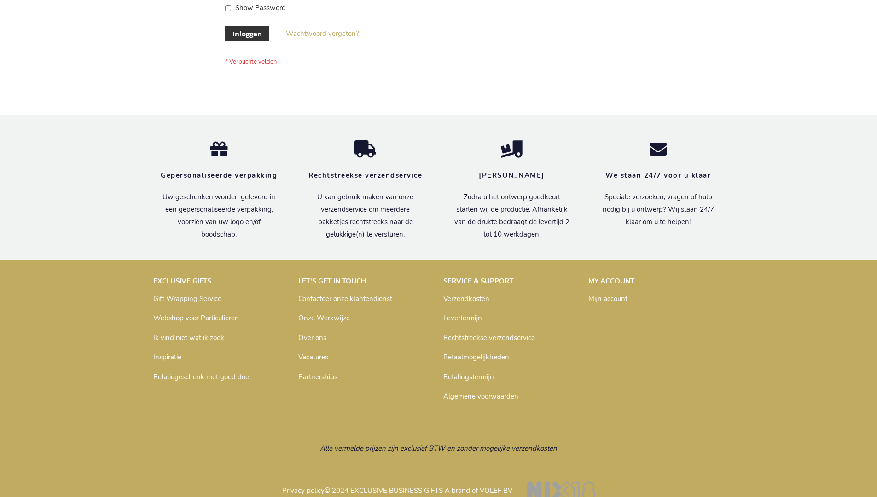
scroll to position [313, 0]
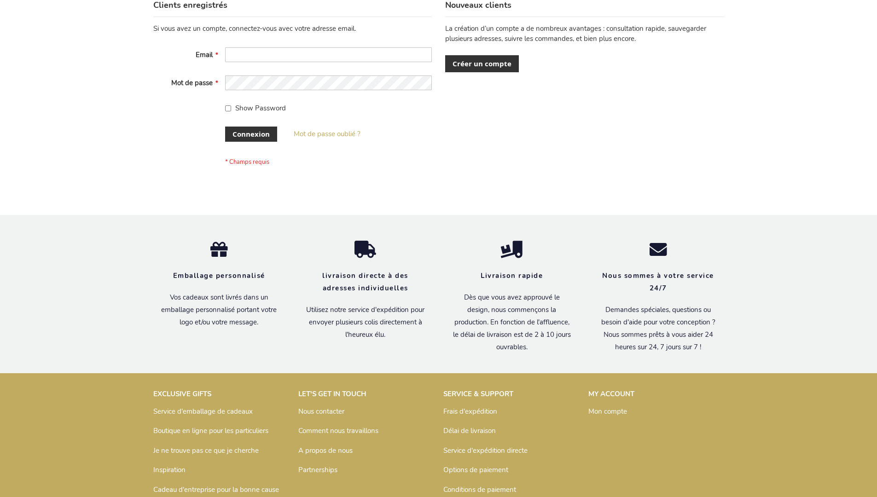
scroll to position [318, 0]
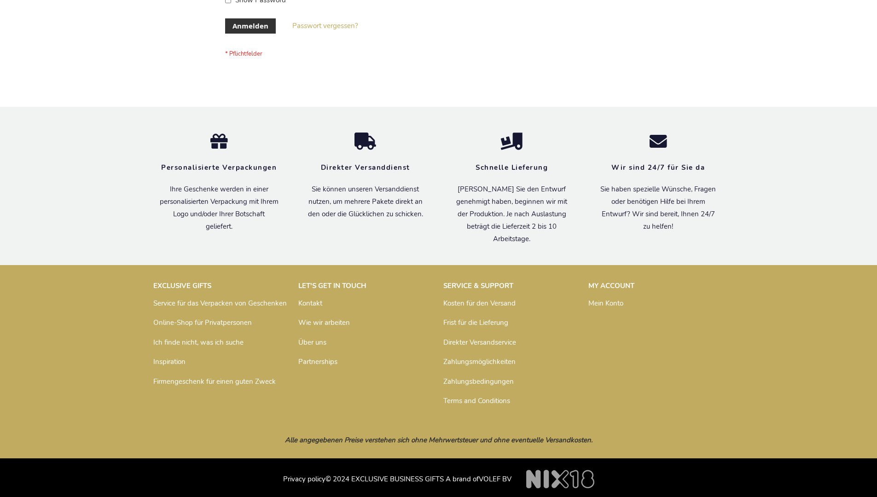
scroll to position [308, 0]
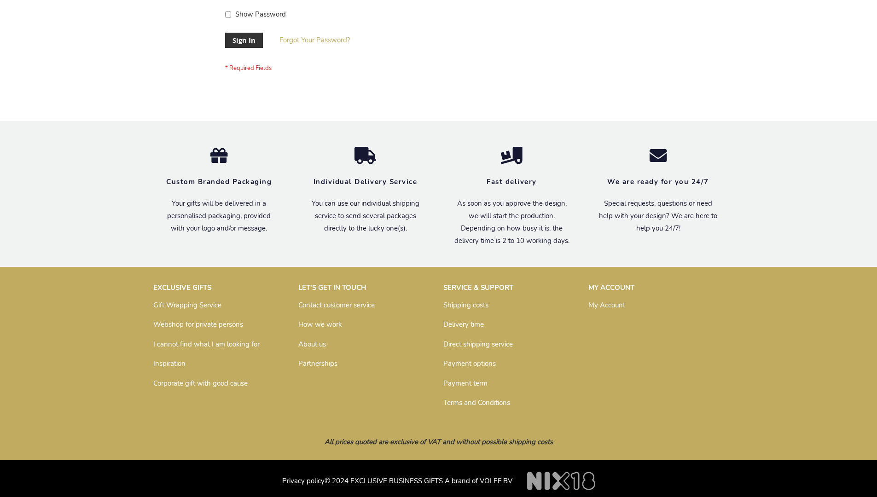
scroll to position [296, 0]
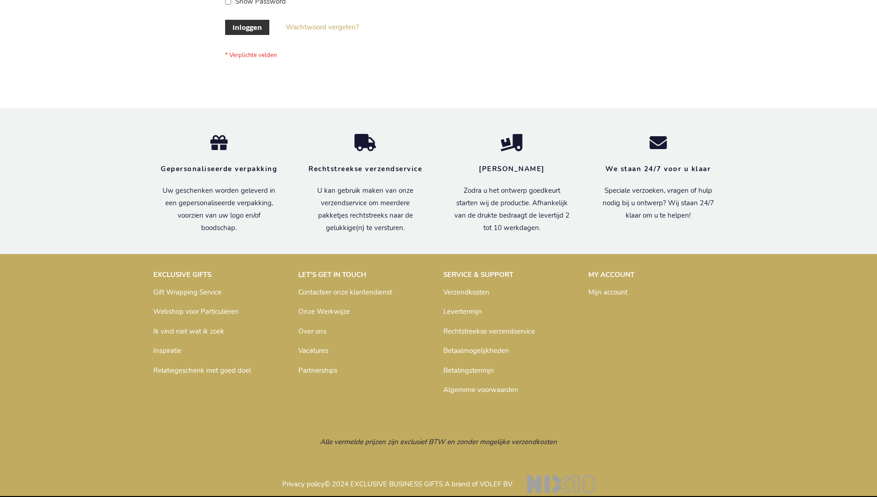
scroll to position [313, 0]
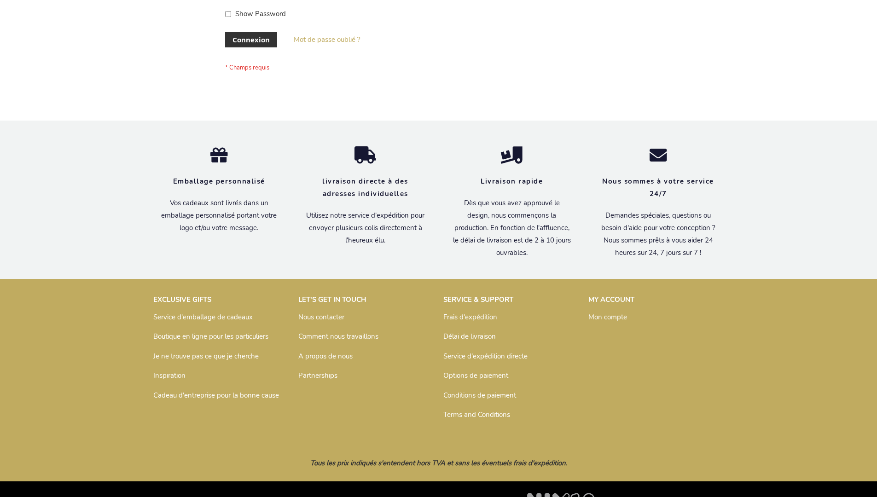
scroll to position [318, 0]
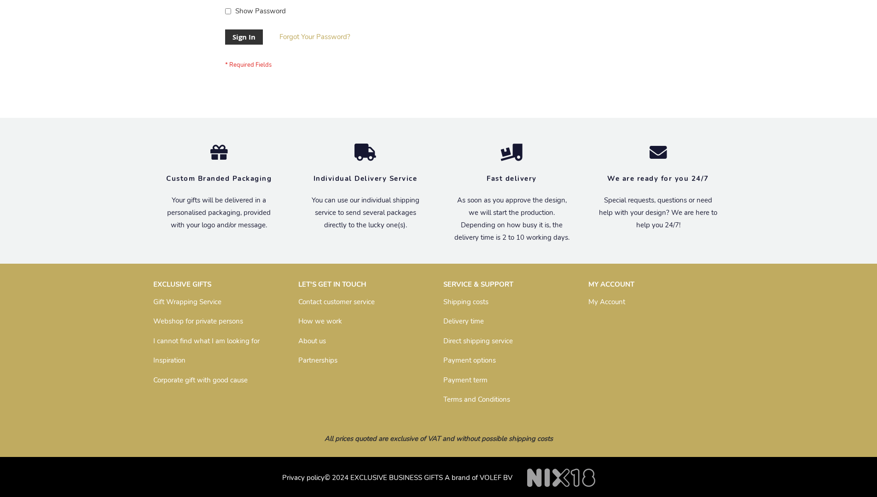
scroll to position [296, 0]
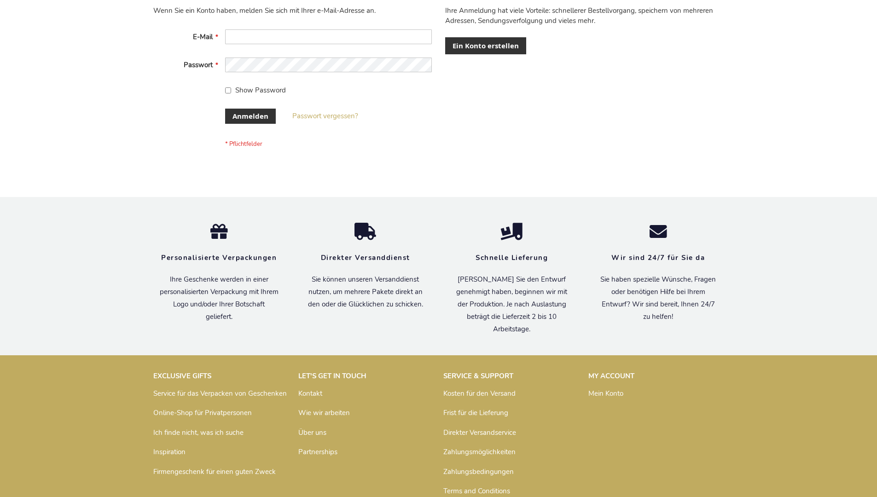
scroll to position [308, 0]
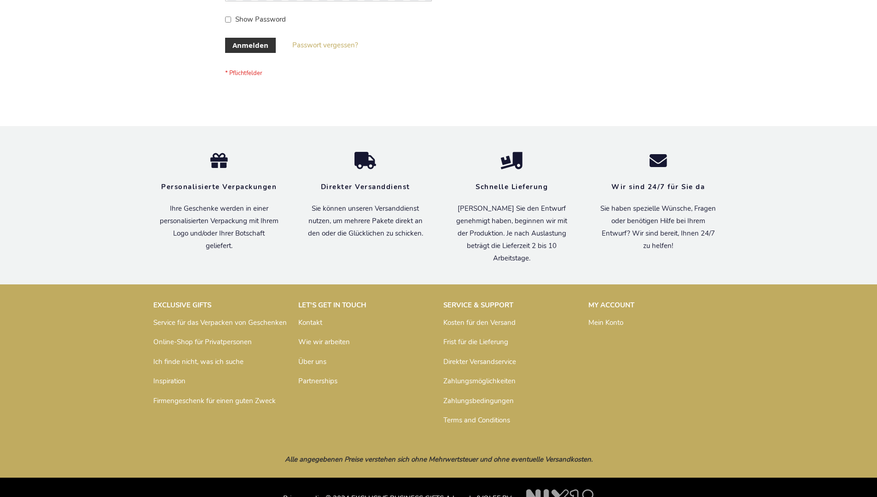
scroll to position [308, 0]
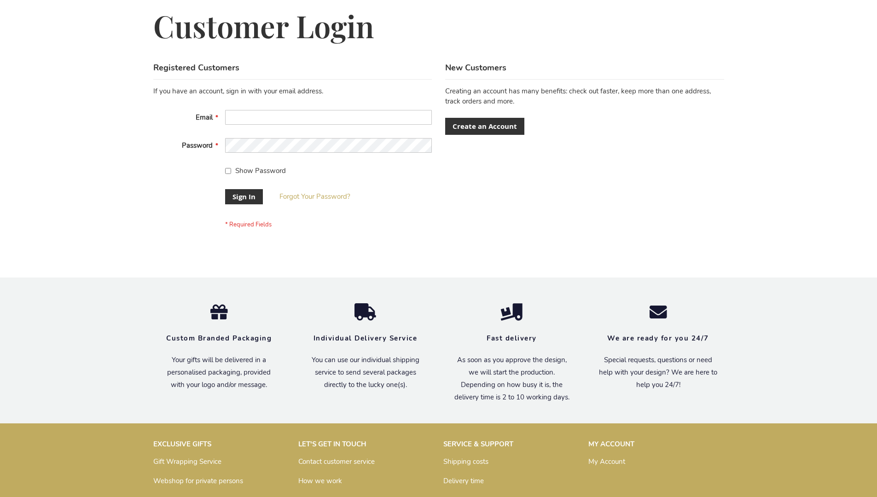
scroll to position [296, 0]
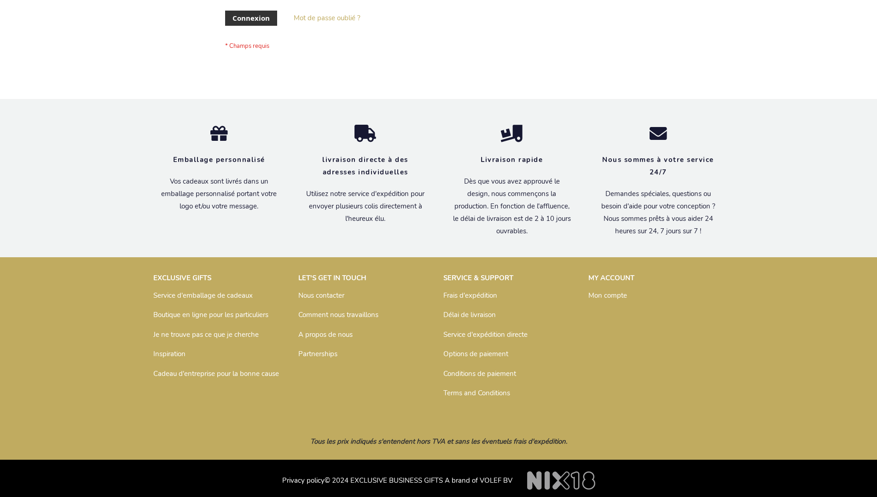
scroll to position [318, 0]
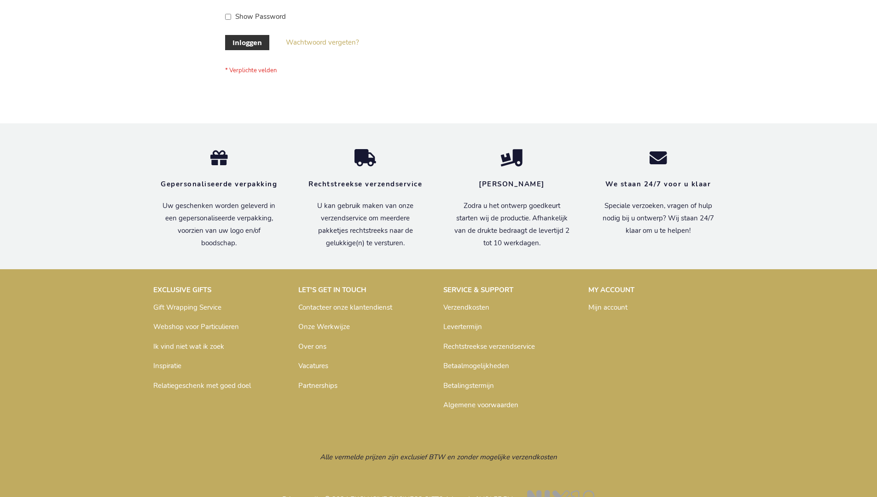
scroll to position [313, 0]
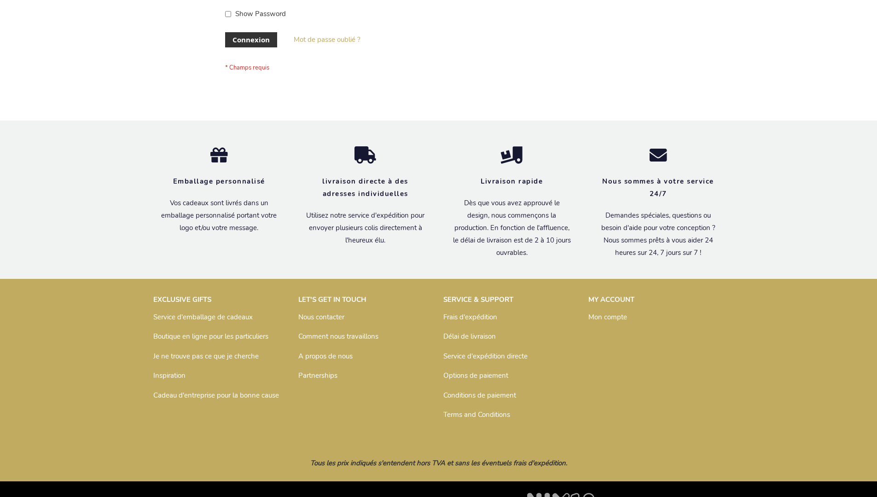
scroll to position [318, 0]
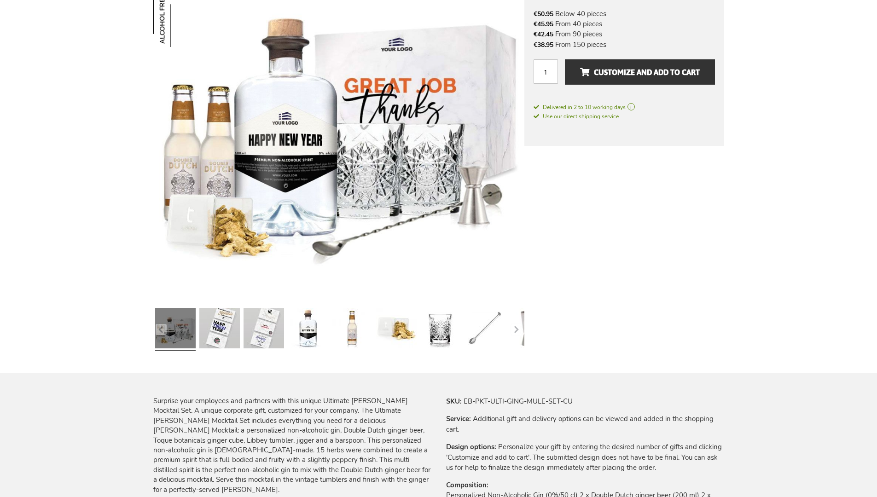
scroll to position [953, 0]
